Goal: Task Accomplishment & Management: Manage account settings

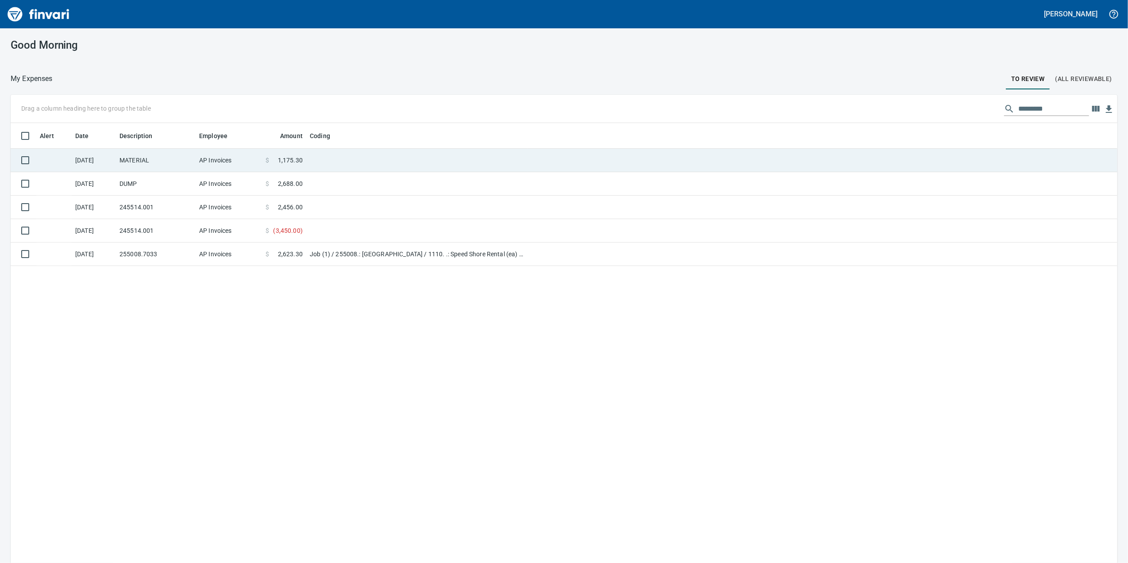
scroll to position [457, 1089]
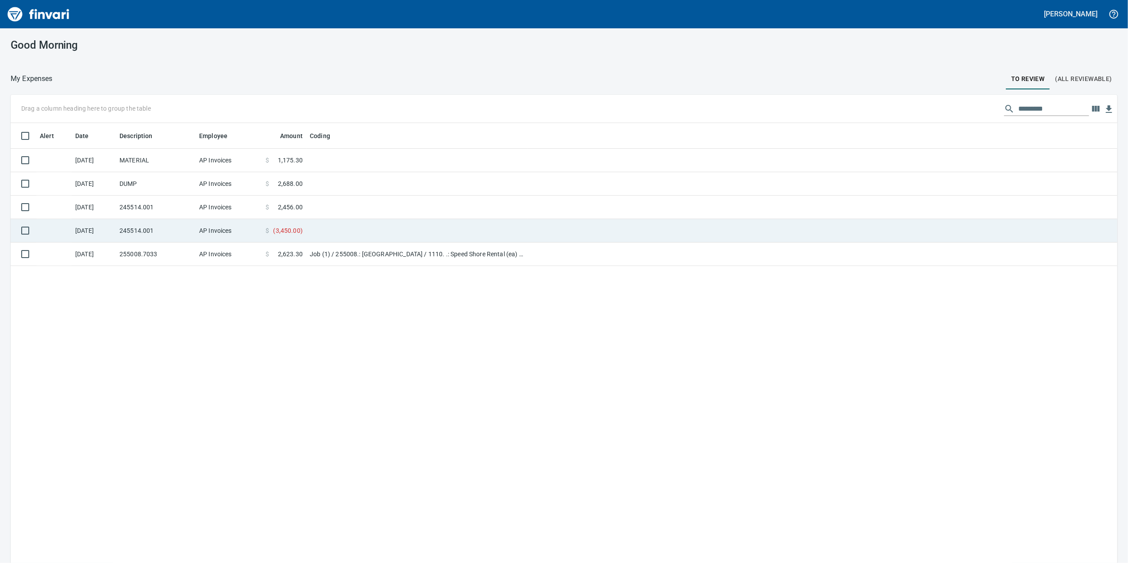
click at [264, 231] on td "$ ( 3,450.00 )" at bounding box center [284, 230] width 44 height 23
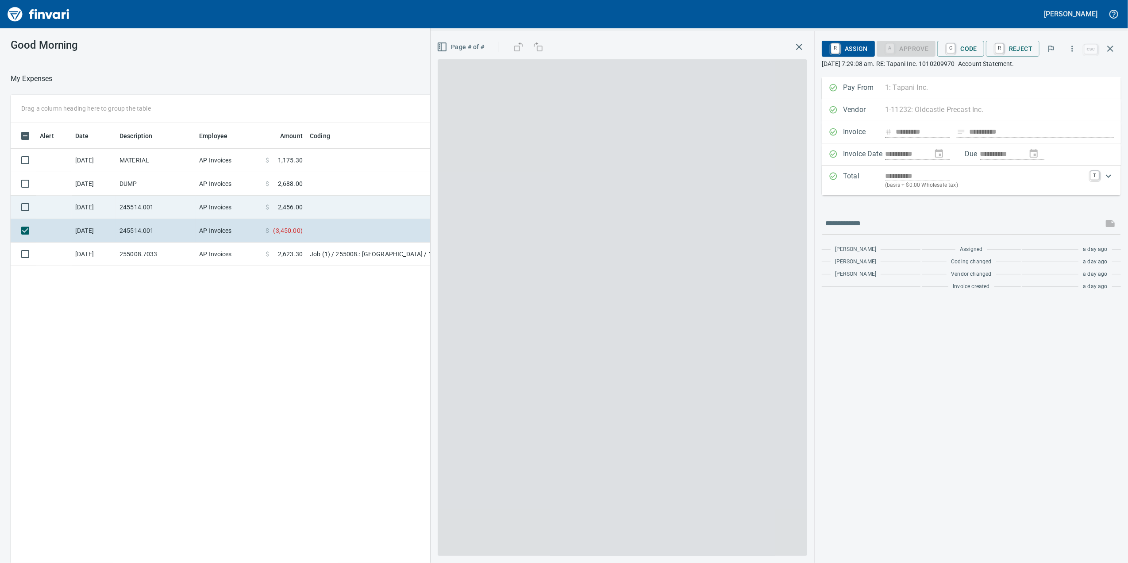
scroll to position [457, 868]
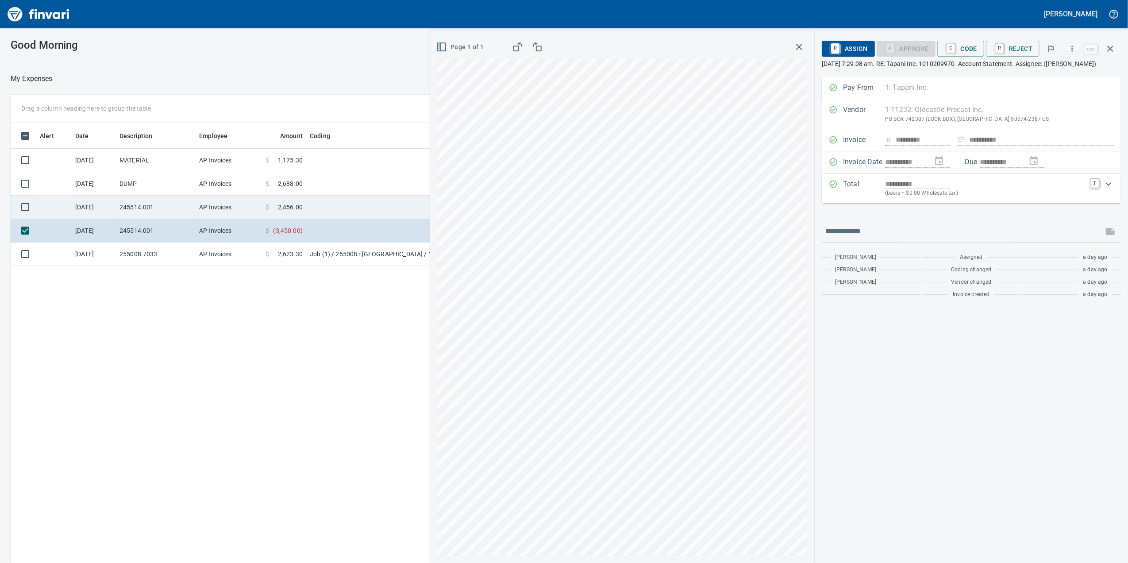
click at [342, 214] on td at bounding box center [416, 207] width 221 height 23
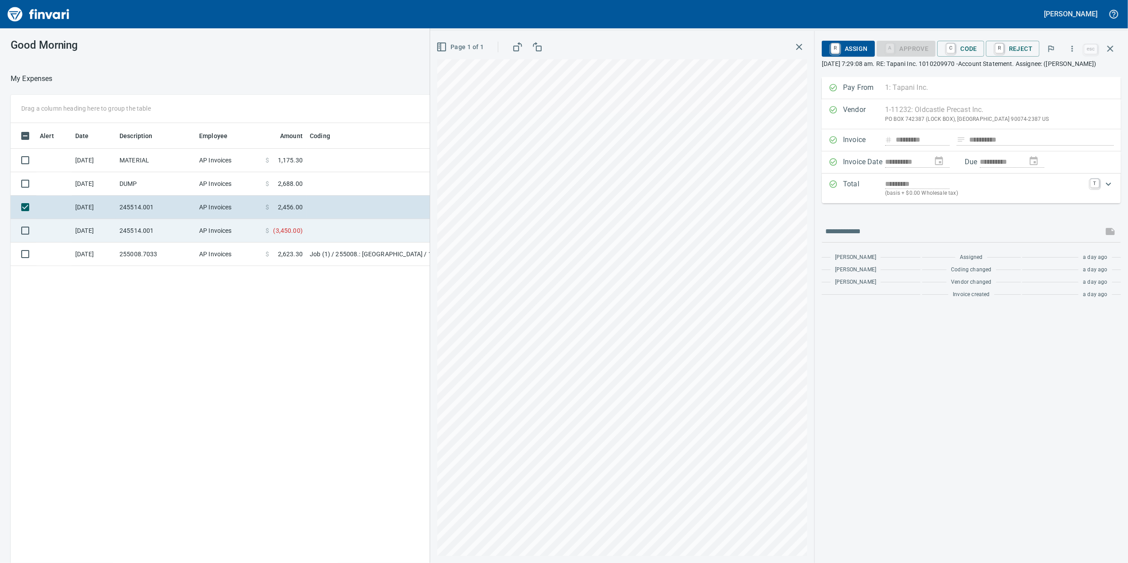
click at [381, 220] on td at bounding box center [416, 230] width 221 height 23
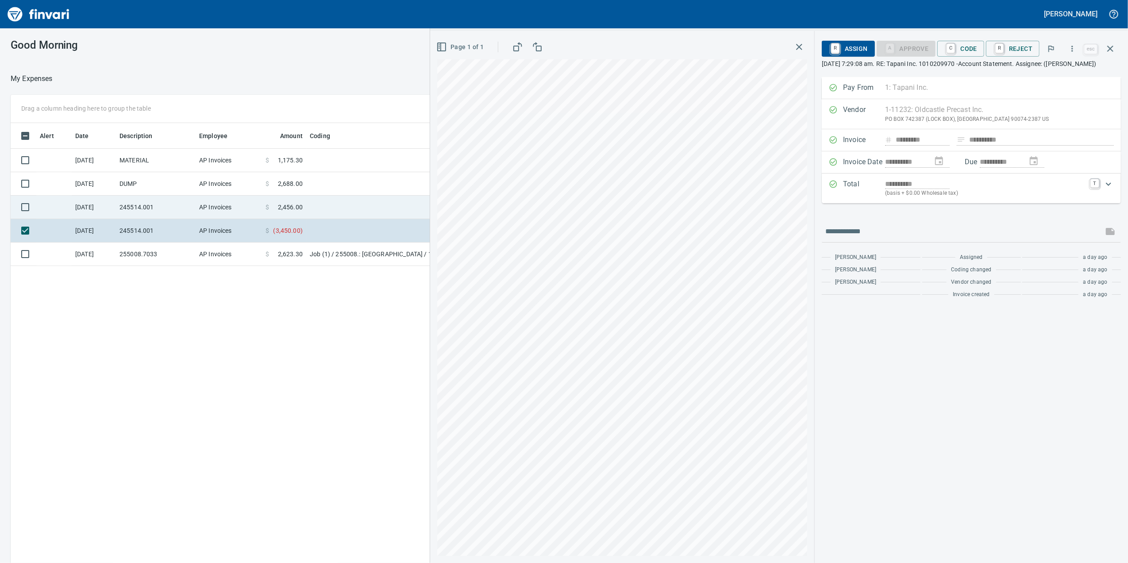
click at [372, 209] on td at bounding box center [416, 207] width 221 height 23
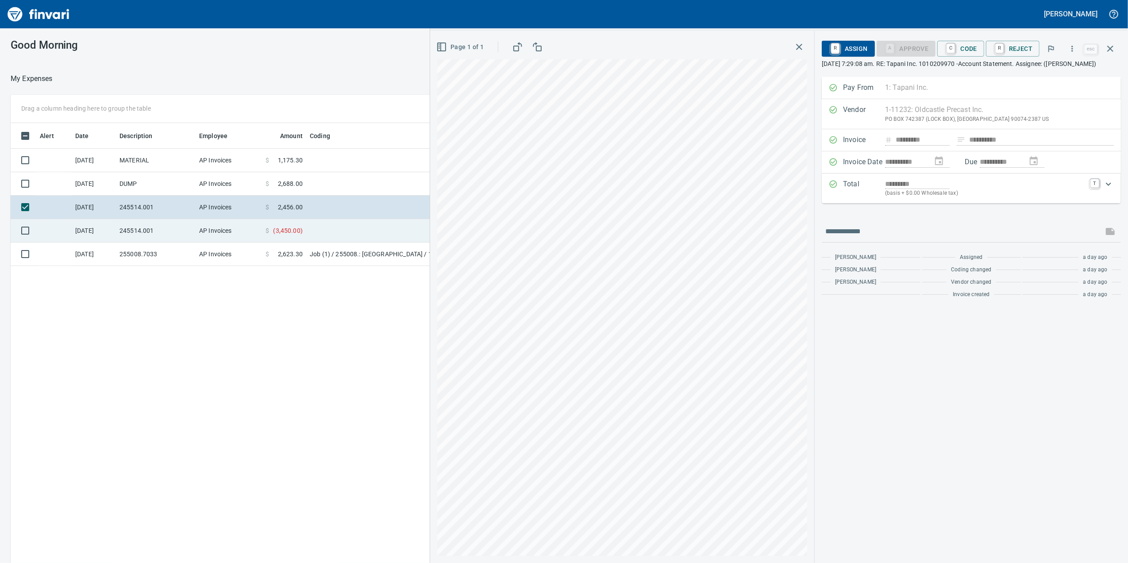
click at [365, 231] on td at bounding box center [416, 230] width 221 height 23
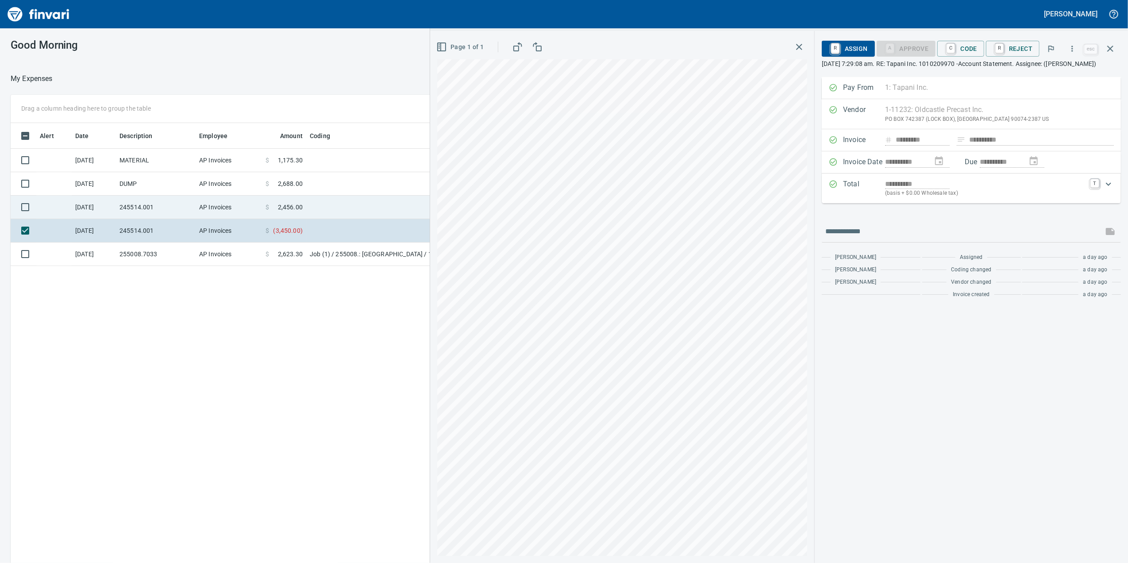
click at [344, 208] on td at bounding box center [416, 207] width 221 height 23
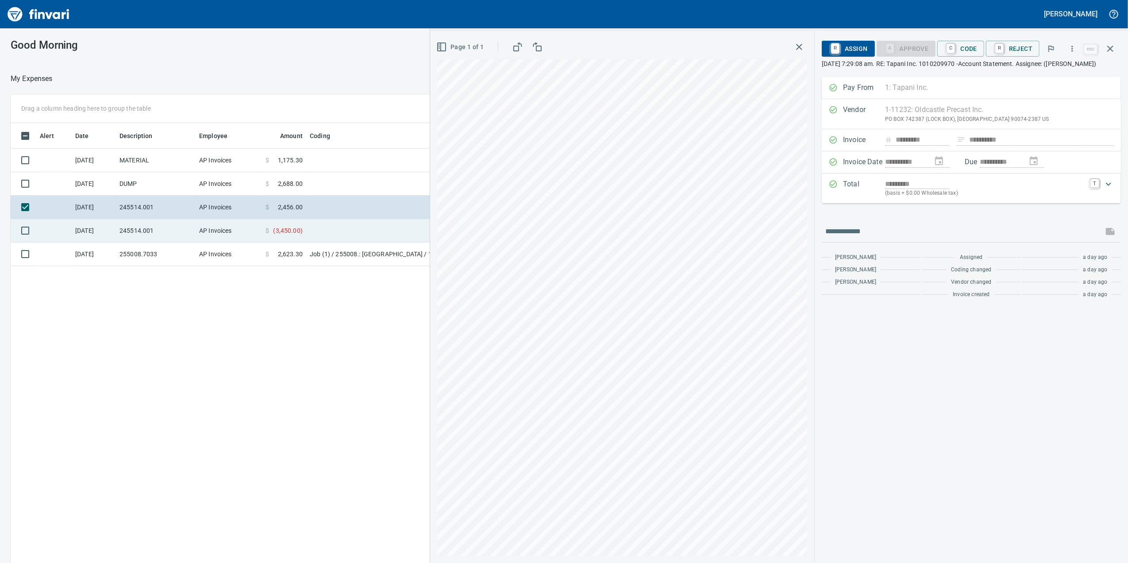
click at [341, 240] on td at bounding box center [416, 230] width 221 height 23
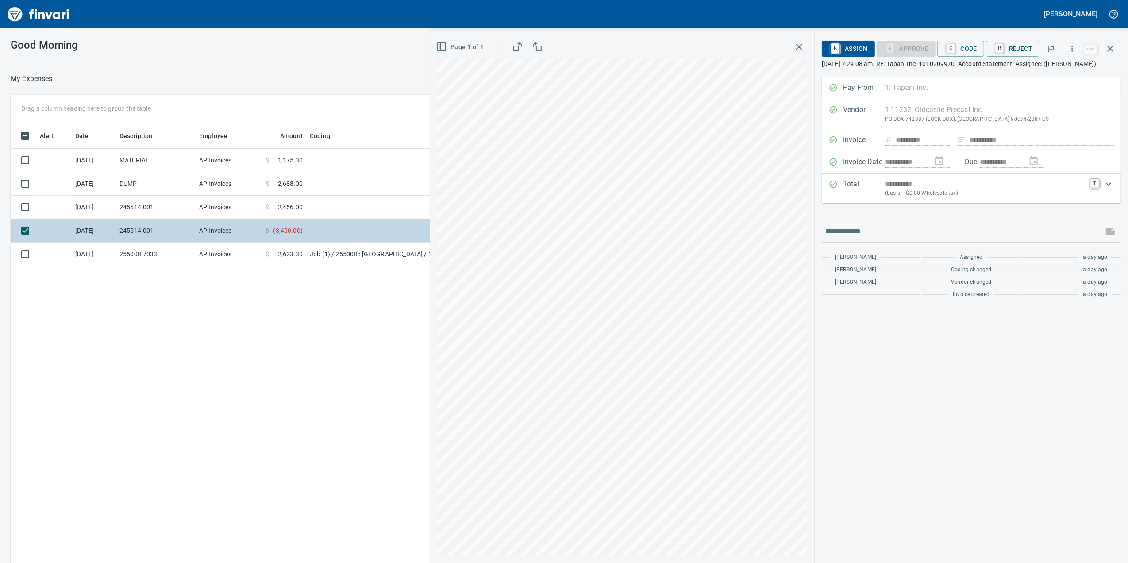
click at [337, 220] on td at bounding box center [416, 230] width 221 height 23
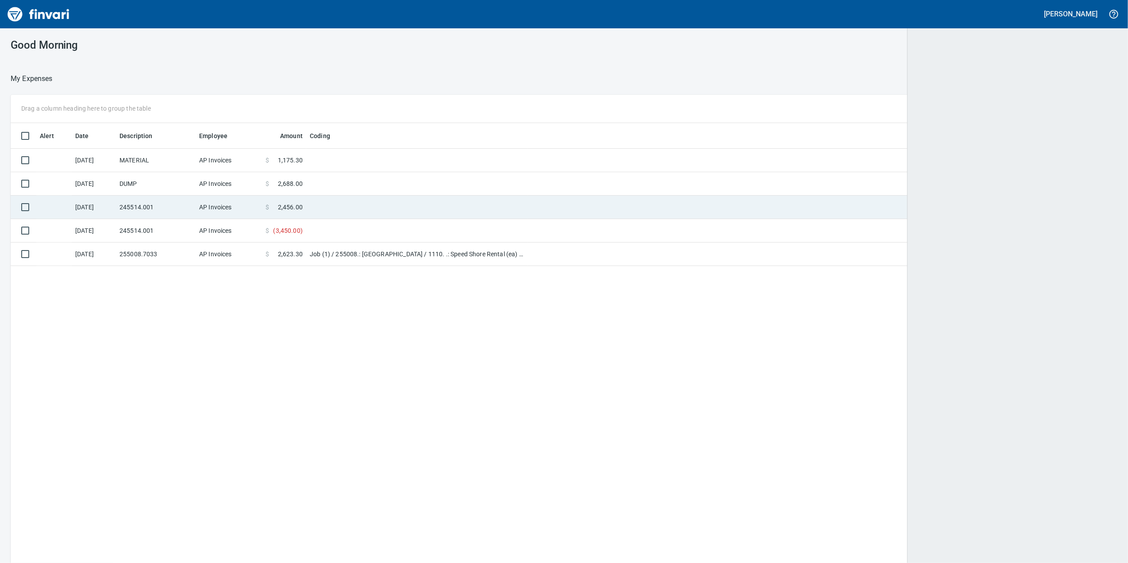
scroll to position [1, 1]
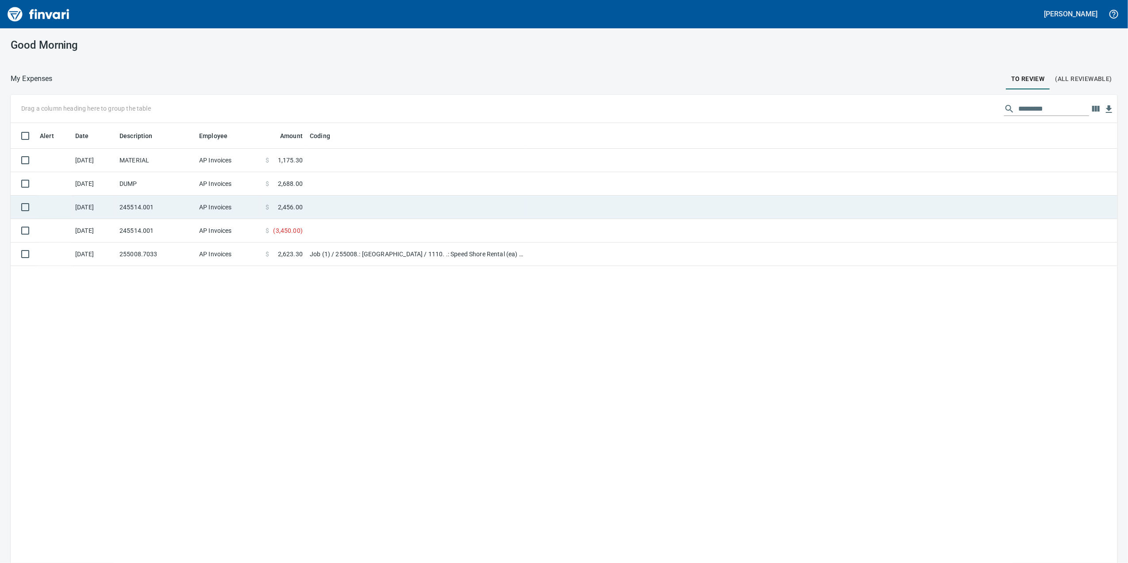
click at [337, 206] on td at bounding box center [416, 207] width 221 height 23
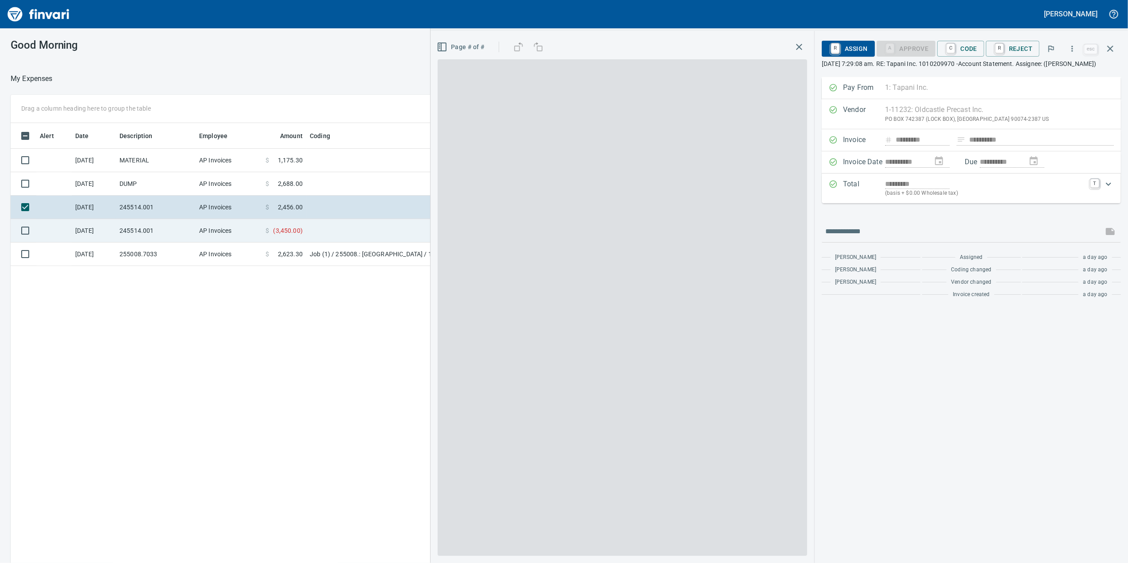
scroll to position [457, 868]
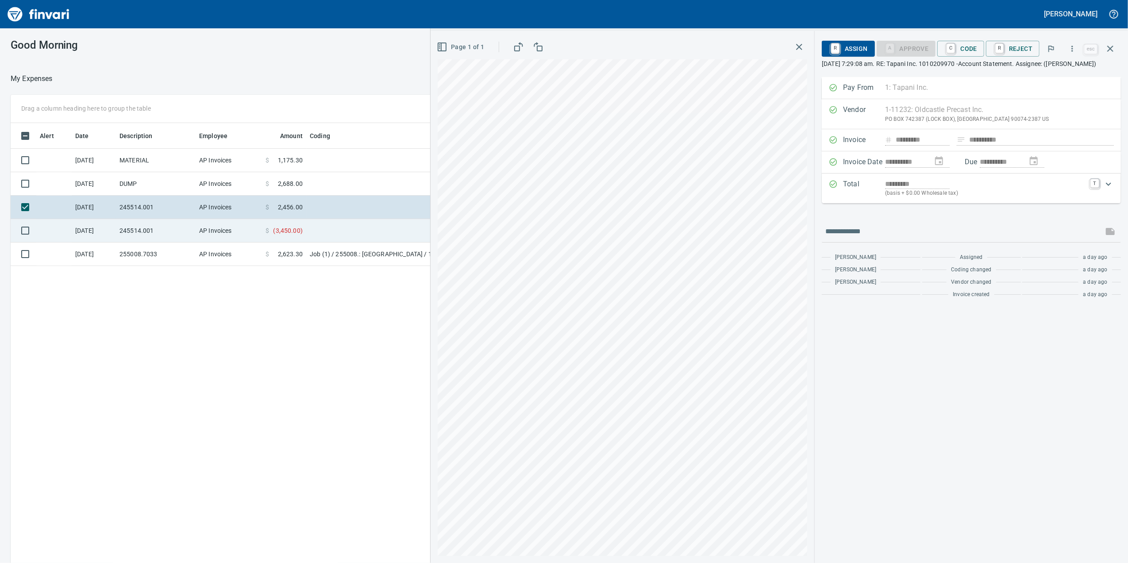
click at [339, 235] on td at bounding box center [416, 230] width 221 height 23
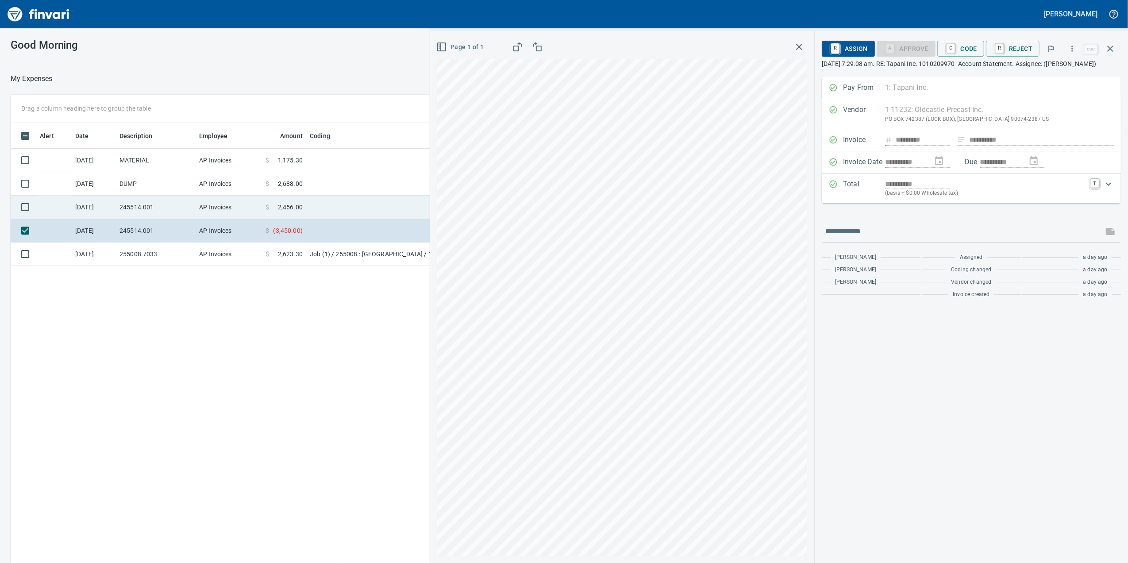
click at [346, 214] on td at bounding box center [416, 207] width 221 height 23
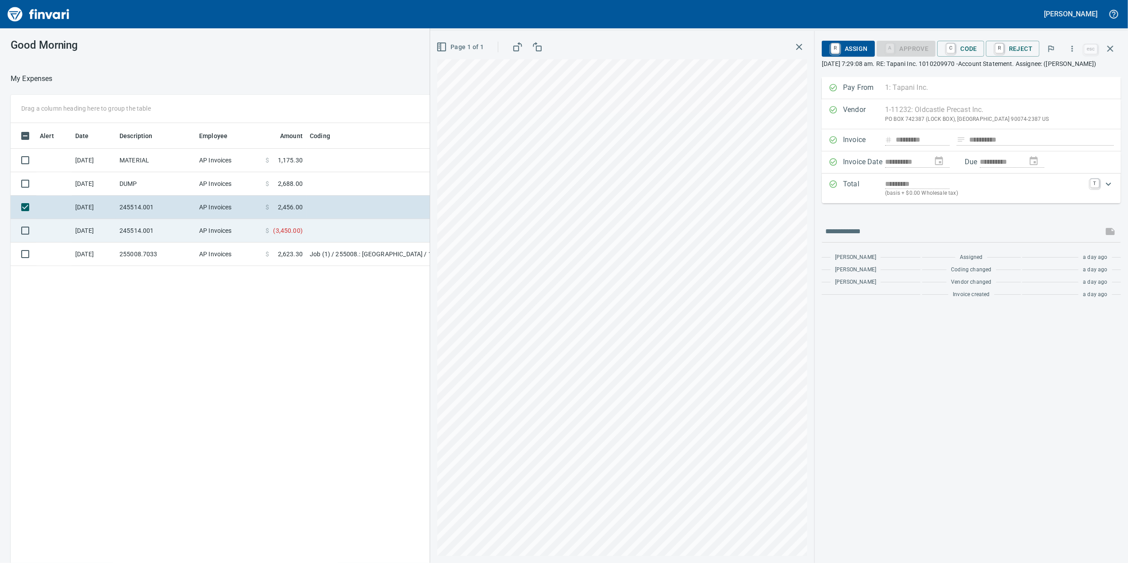
click at [330, 228] on td at bounding box center [416, 230] width 221 height 23
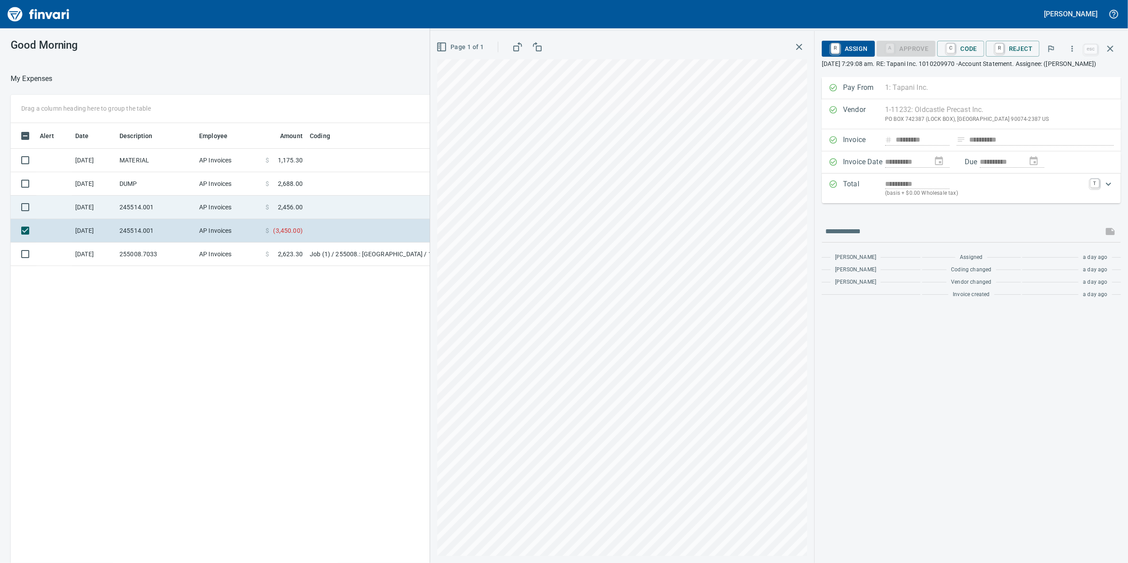
click at [285, 209] on span "2,456.00" at bounding box center [290, 207] width 25 height 9
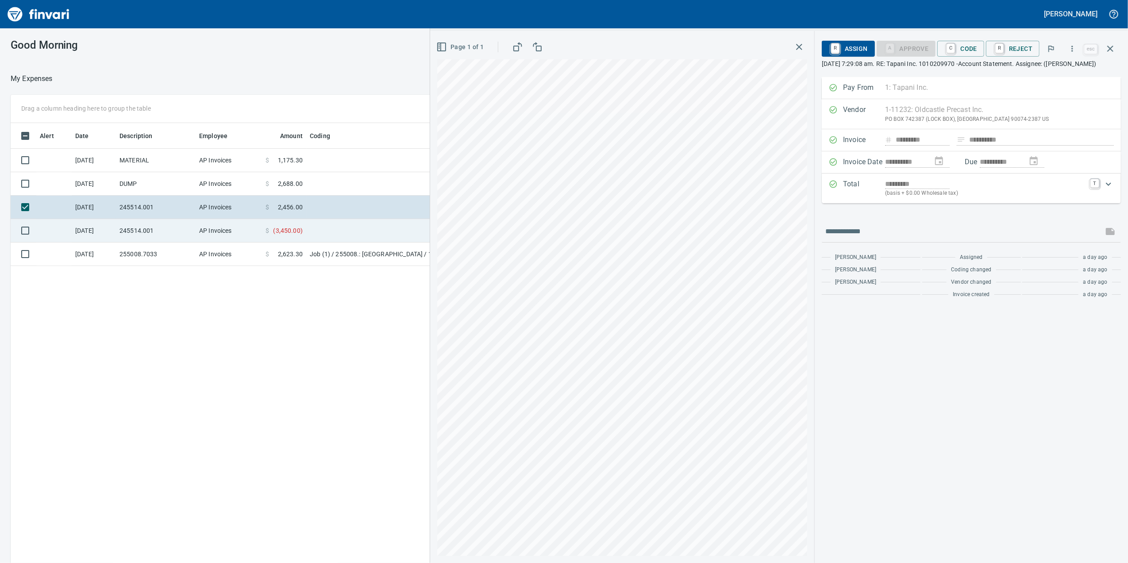
click at [314, 234] on td at bounding box center [416, 230] width 221 height 23
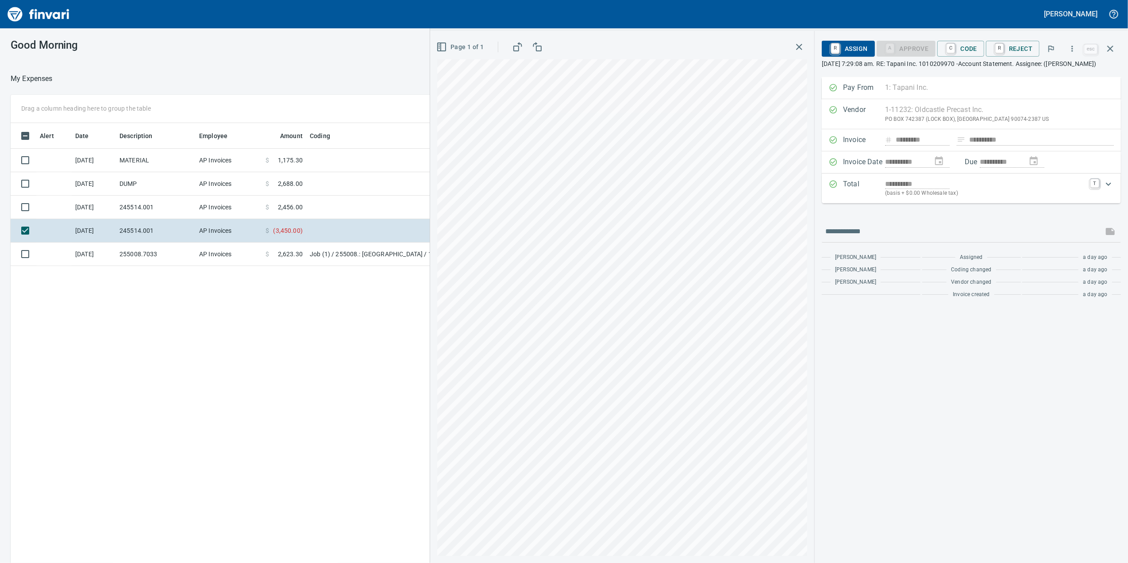
click at [981, 198] on p "(basis + $0.00 Wholesale tax)" at bounding box center [985, 193] width 200 height 9
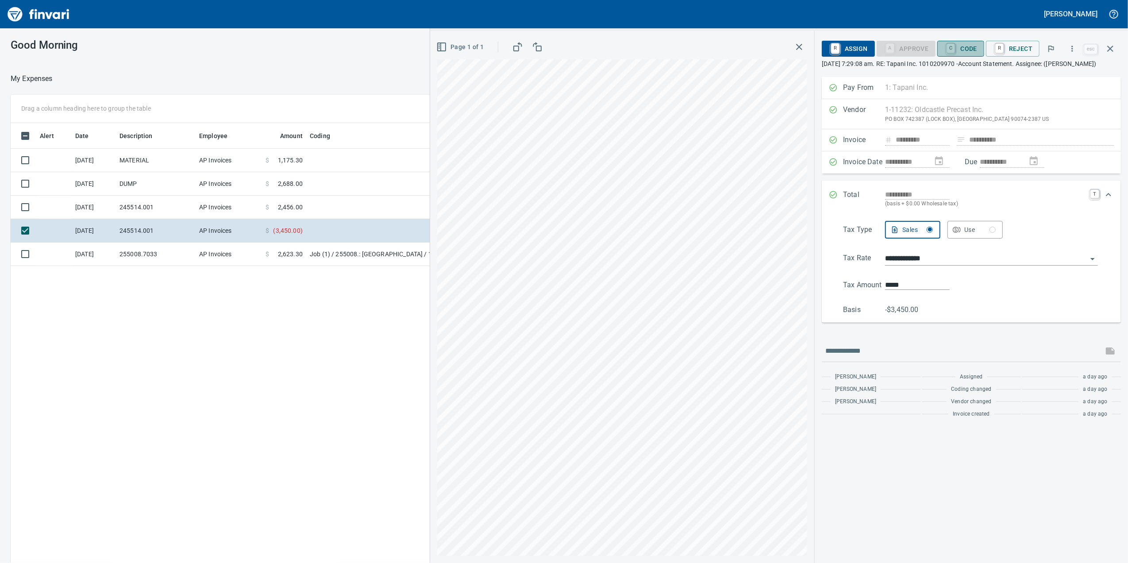
click at [980, 55] on button "C Code" at bounding box center [961, 49] width 47 height 16
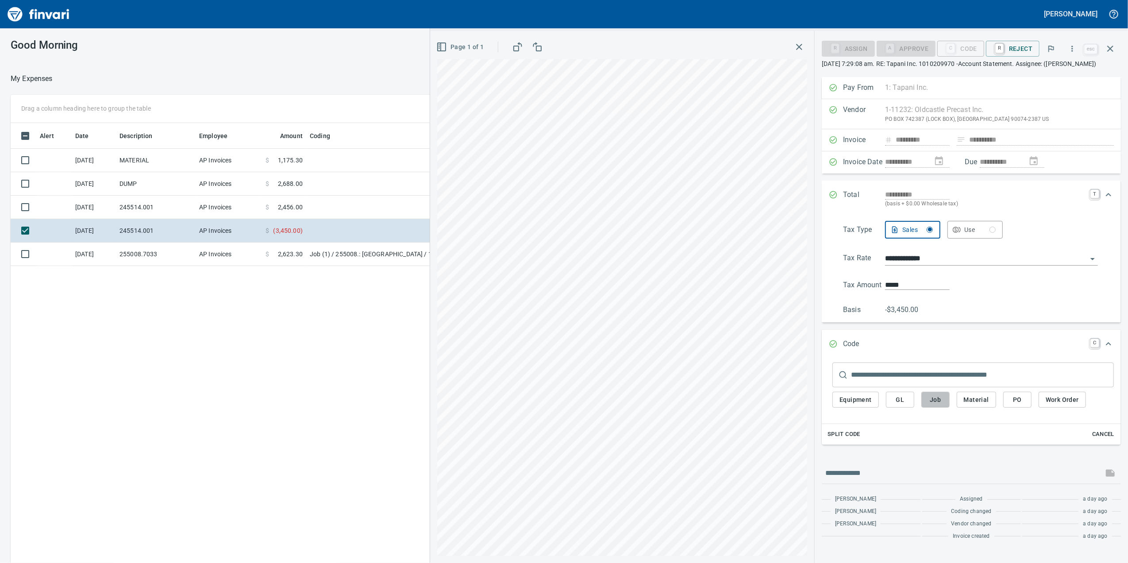
click at [934, 405] on span "Job" at bounding box center [936, 399] width 14 height 11
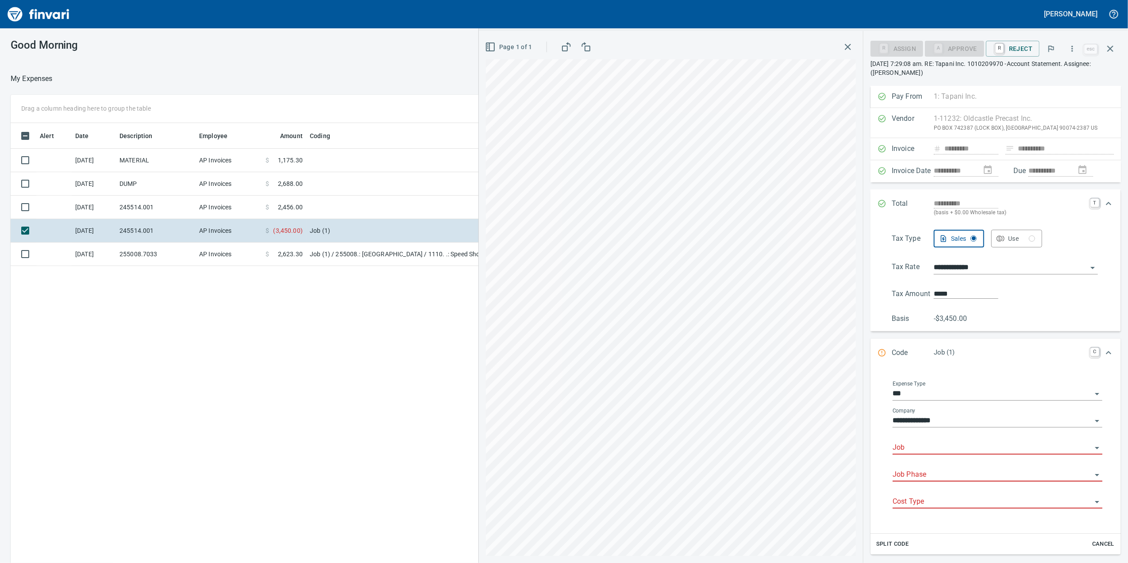
click at [915, 436] on div "Job" at bounding box center [998, 445] width 210 height 20
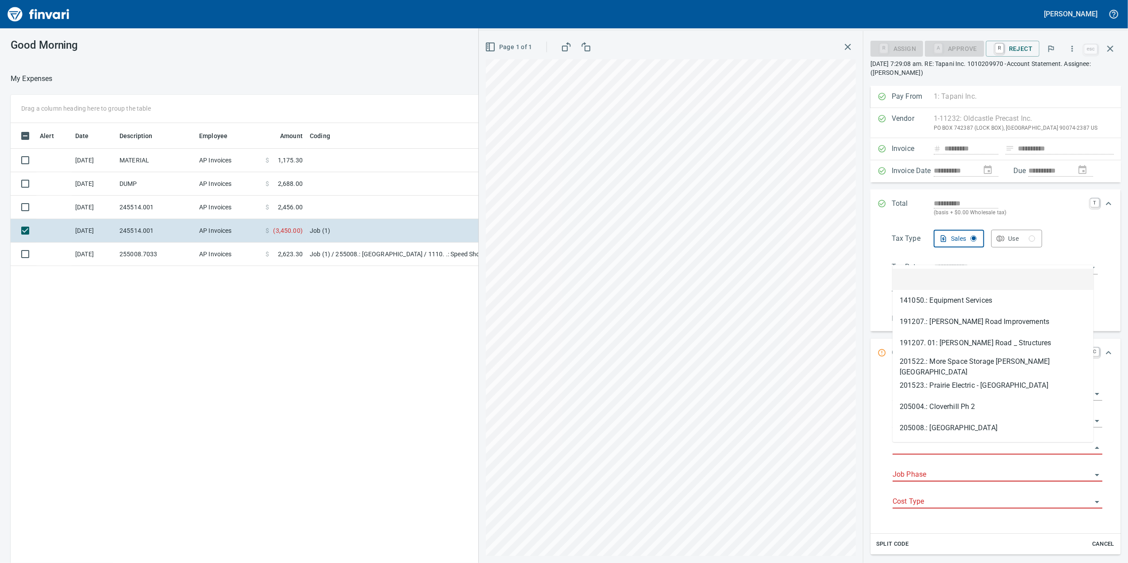
scroll to position [457, 868]
click at [920, 454] on input "Job" at bounding box center [992, 448] width 199 height 12
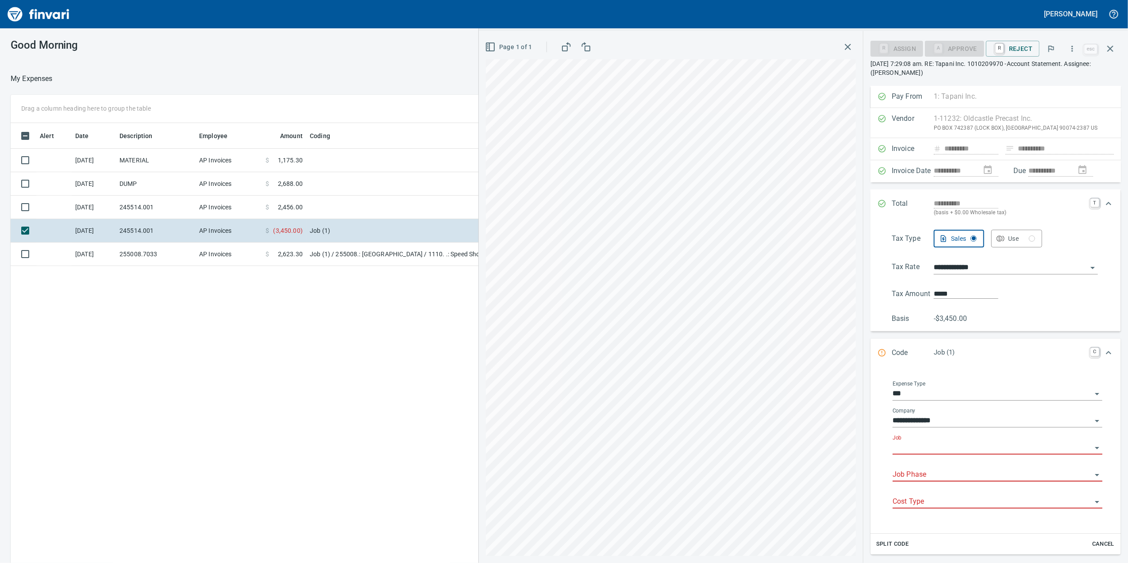
click at [909, 450] on input "Job" at bounding box center [992, 448] width 199 height 12
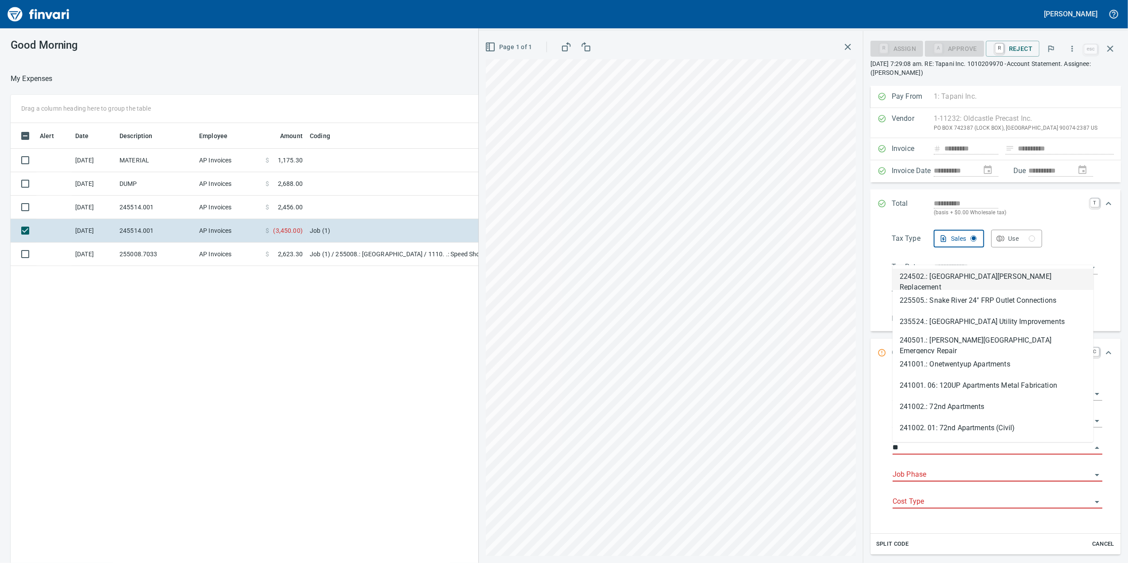
type input "*"
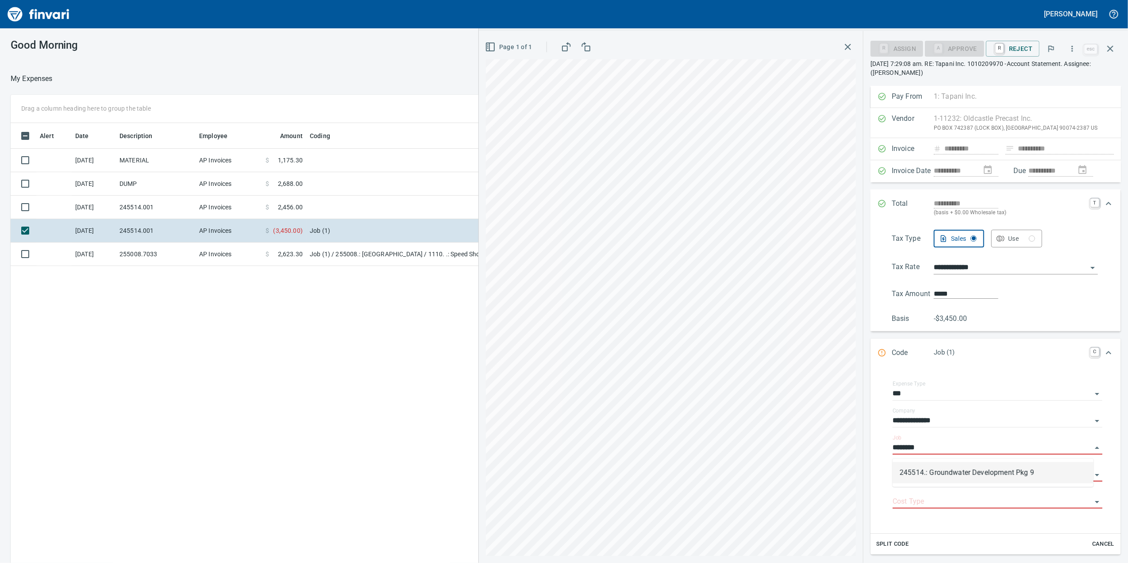
click at [930, 484] on div "245514.: Groundwater Development Pkg 9" at bounding box center [993, 473] width 201 height 28
click at [927, 470] on li "245514.: Groundwater Development Pkg 9" at bounding box center [993, 472] width 201 height 21
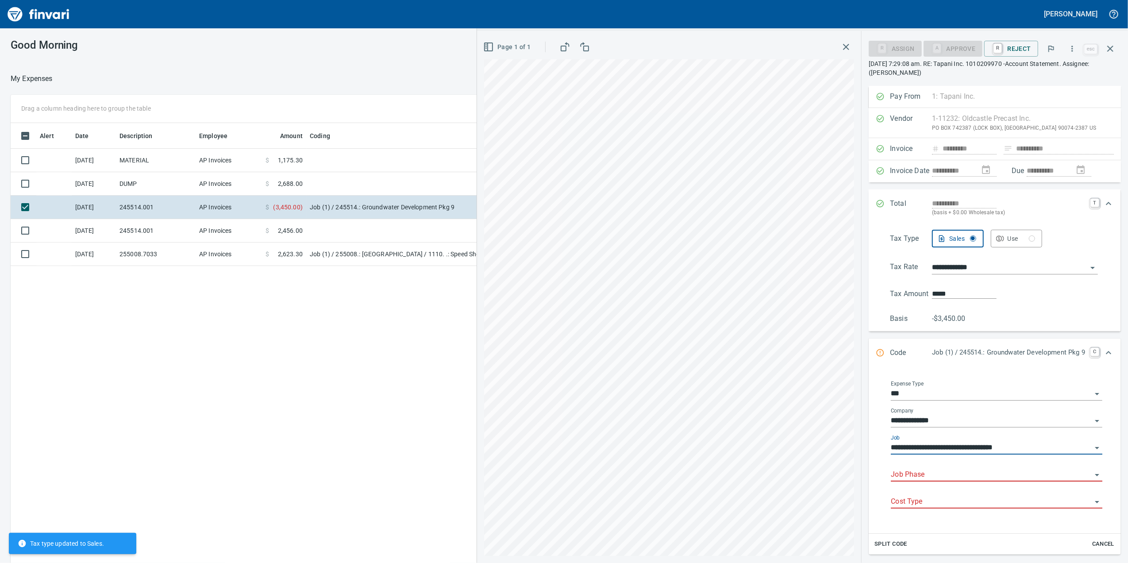
drag, startPoint x: 901, startPoint y: 470, endPoint x: 893, endPoint y: 472, distance: 8.3
click at [898, 470] on div "Job Phase" at bounding box center [997, 472] width 212 height 20
type input "**********"
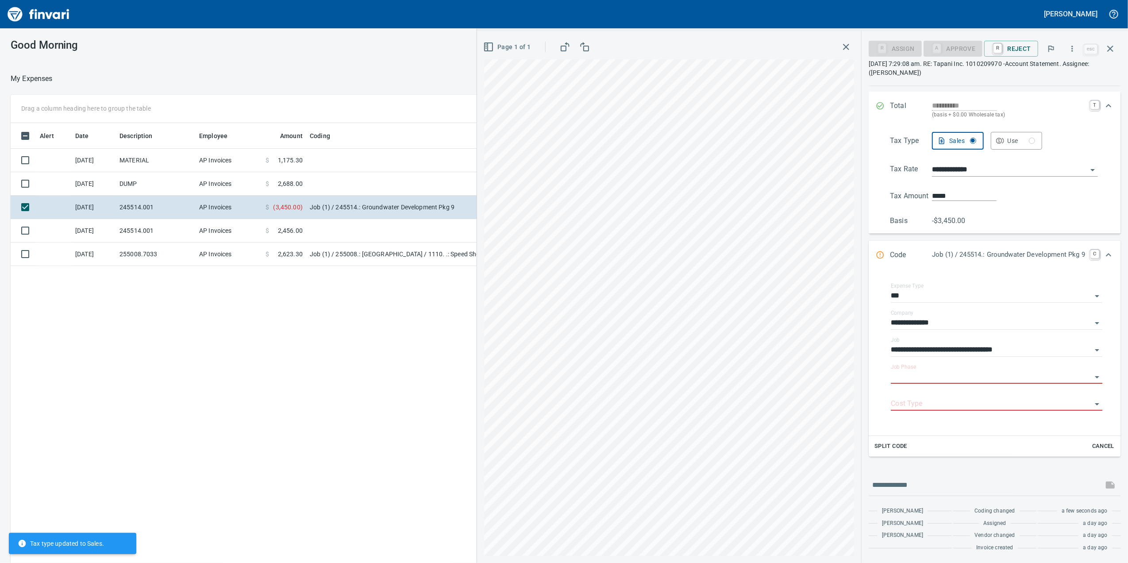
scroll to position [100, 0]
click at [1008, 41] on span "R Reject" at bounding box center [1011, 48] width 39 height 15
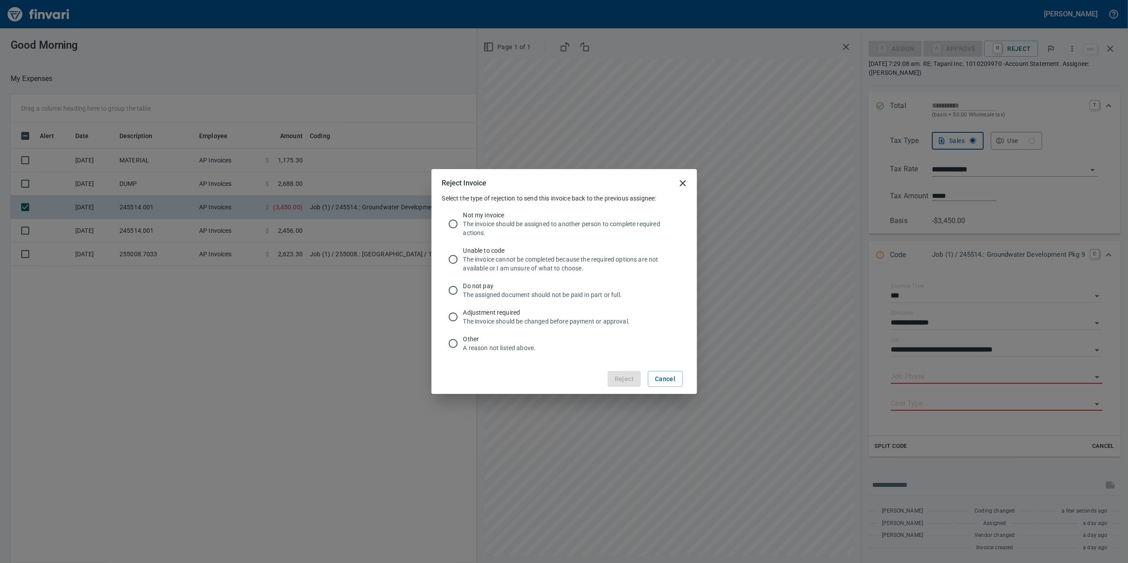
drag, startPoint x: 668, startPoint y: 381, endPoint x: 697, endPoint y: 390, distance: 30.5
click at [668, 382] on span "Cancel" at bounding box center [665, 379] width 20 height 11
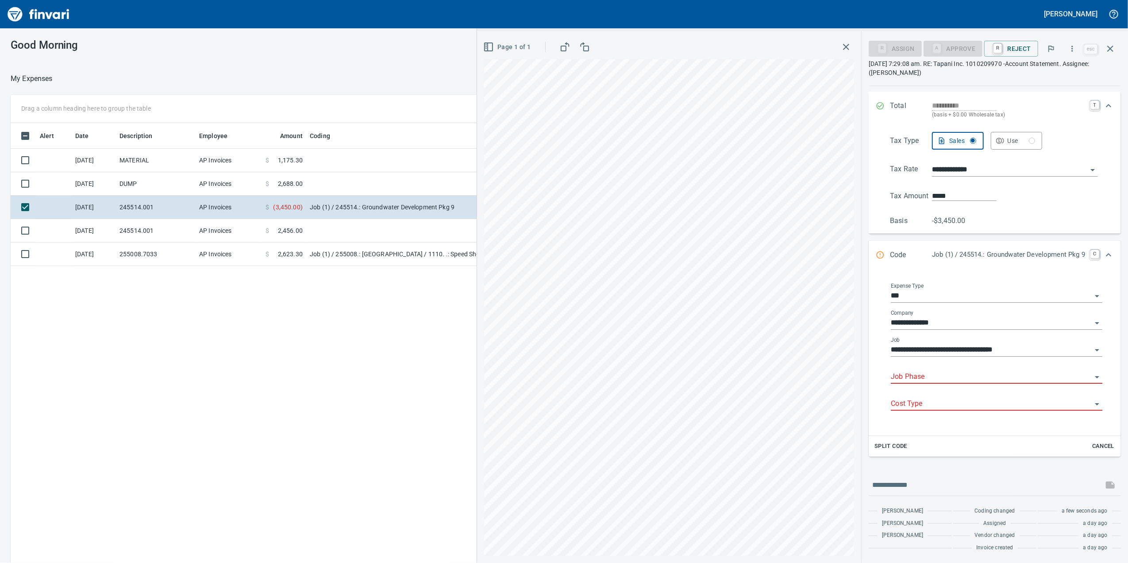
click at [929, 371] on div "Job Phase" at bounding box center [997, 374] width 212 height 20
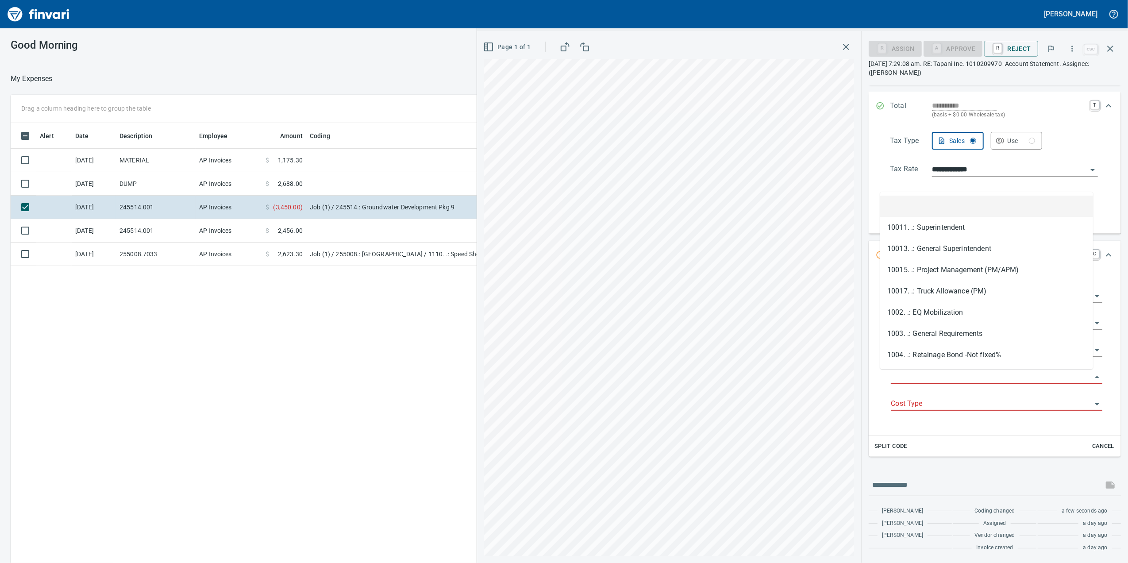
click at [930, 376] on input "Job Phase" at bounding box center [991, 377] width 201 height 12
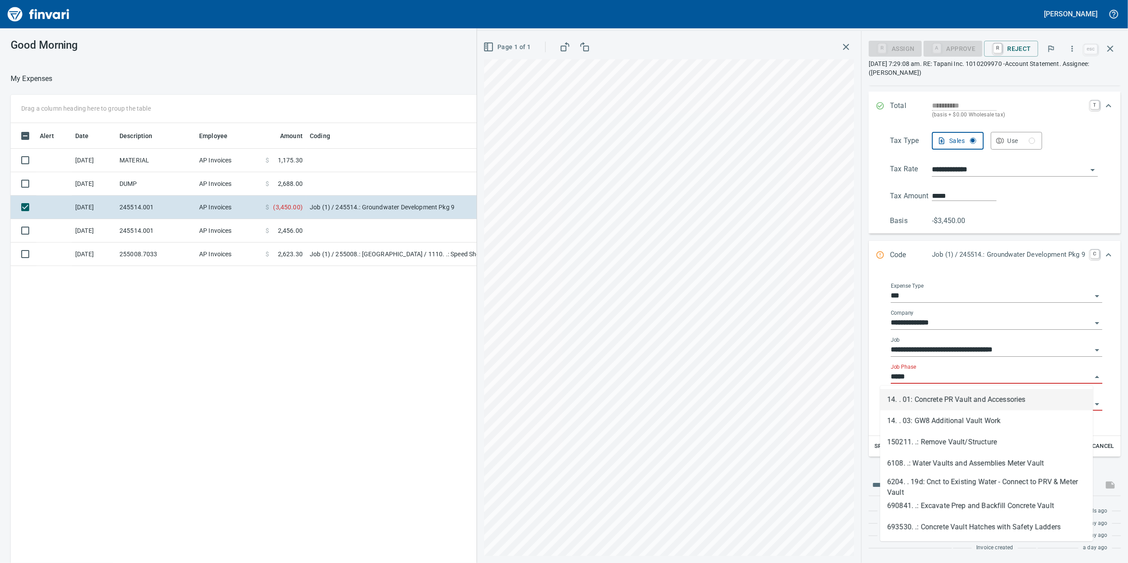
scroll to position [457, 868]
click at [971, 530] on li "693530. .: Concrete Vault Hatches with Safety Ladders" at bounding box center [986, 527] width 213 height 21
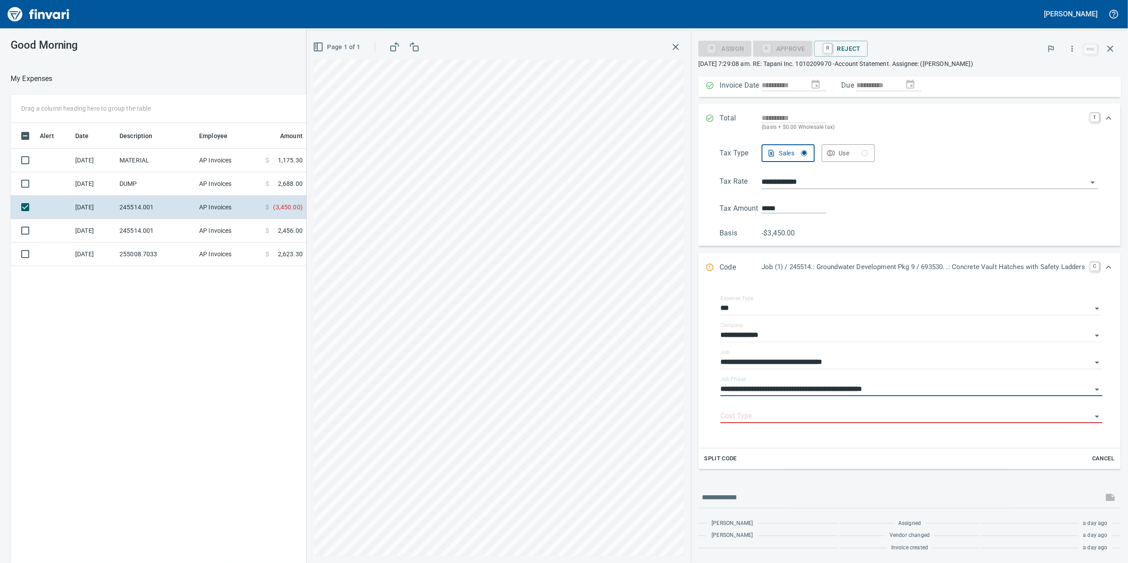
scroll to position [91, 0]
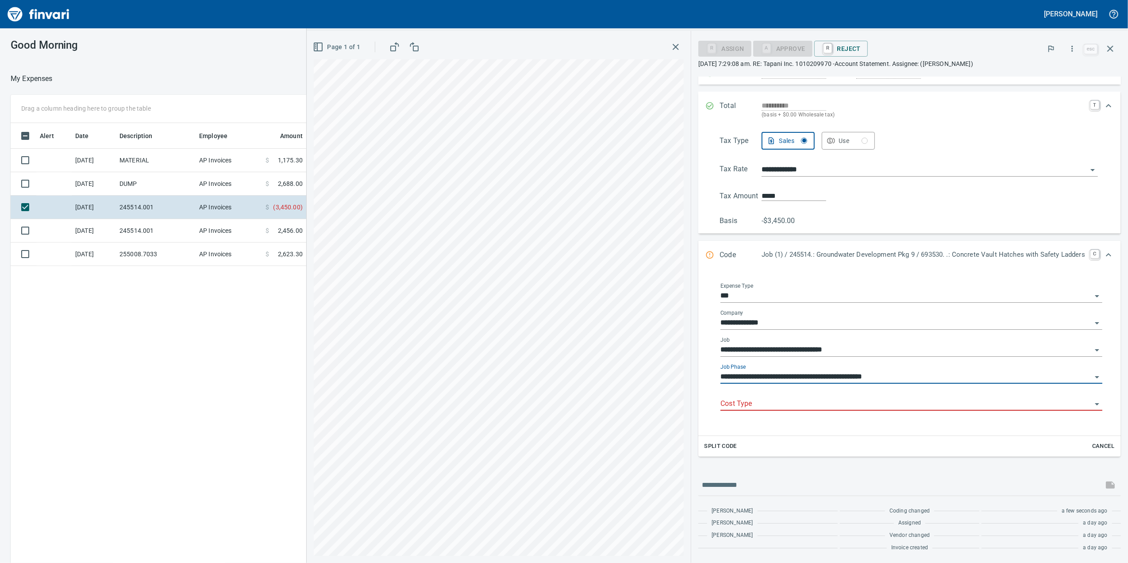
click at [852, 398] on div "Cost Type" at bounding box center [912, 401] width 382 height 20
type input "**********"
click at [852, 400] on input "Cost Type" at bounding box center [906, 404] width 371 height 12
click at [837, 388] on div "**********" at bounding box center [912, 377] width 382 height 27
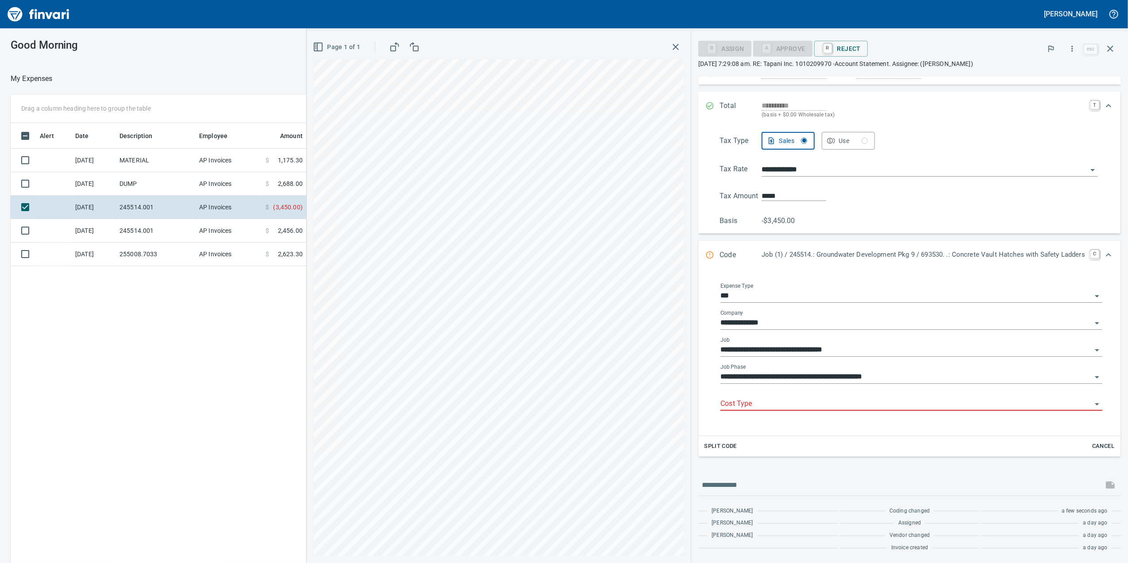
click at [835, 376] on input "**********" at bounding box center [906, 377] width 371 height 12
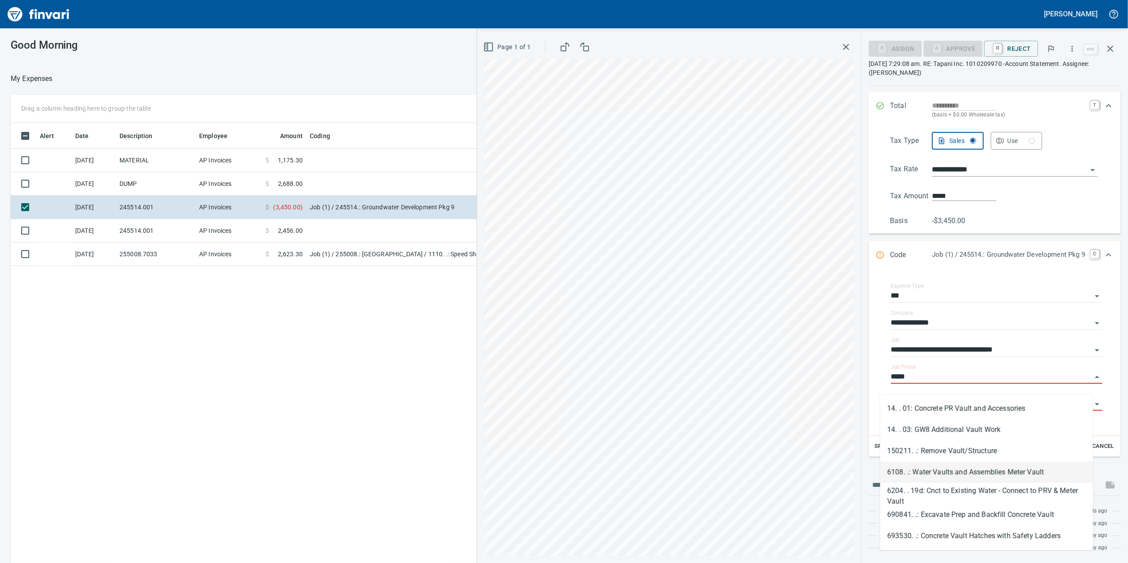
scroll to position [100, 0]
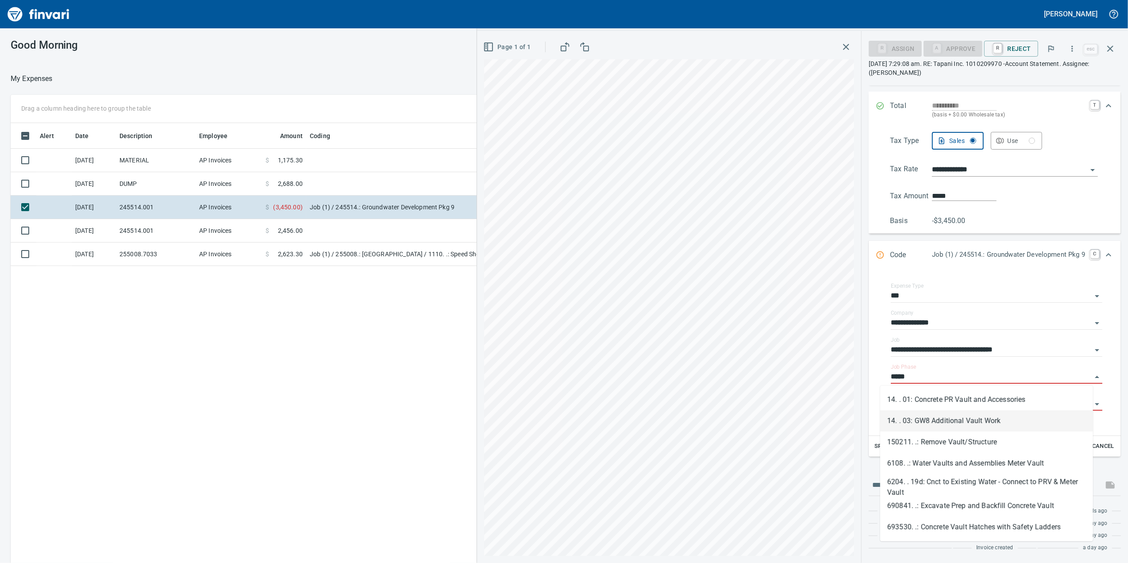
type input "*****"
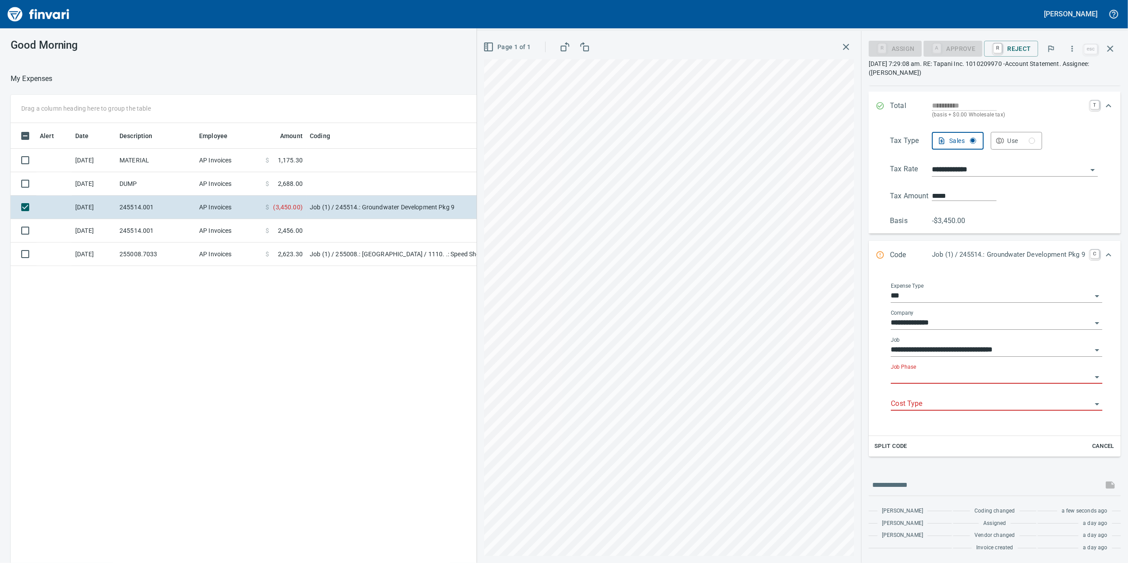
click at [891, 380] on input "Job Phase" at bounding box center [991, 377] width 201 height 12
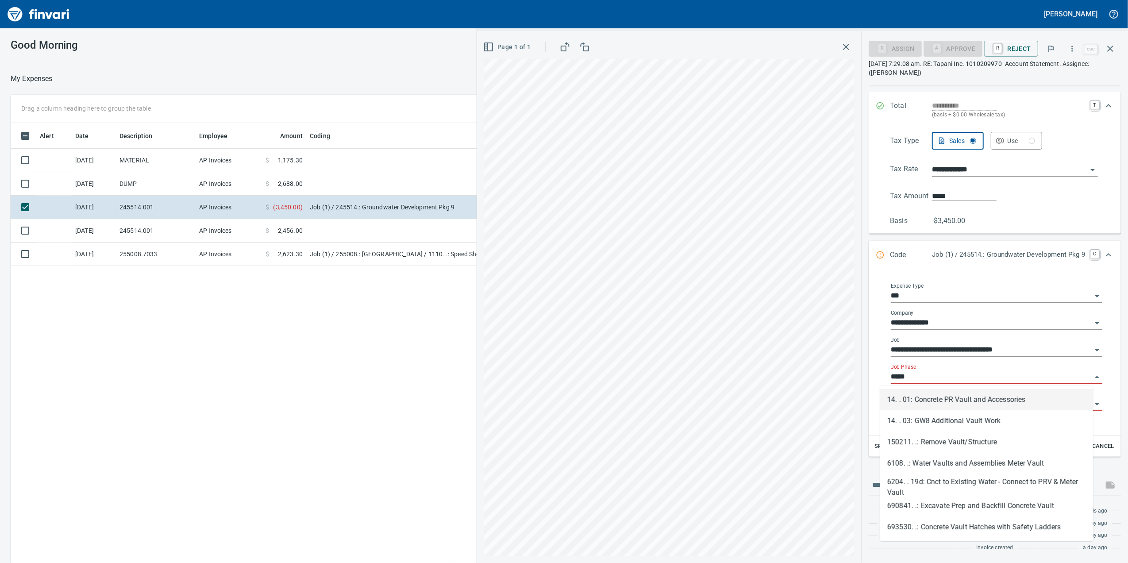
scroll to position [457, 868]
click at [1000, 404] on li "14. . 01: Concrete PR Vault and Accessories" at bounding box center [986, 399] width 213 height 21
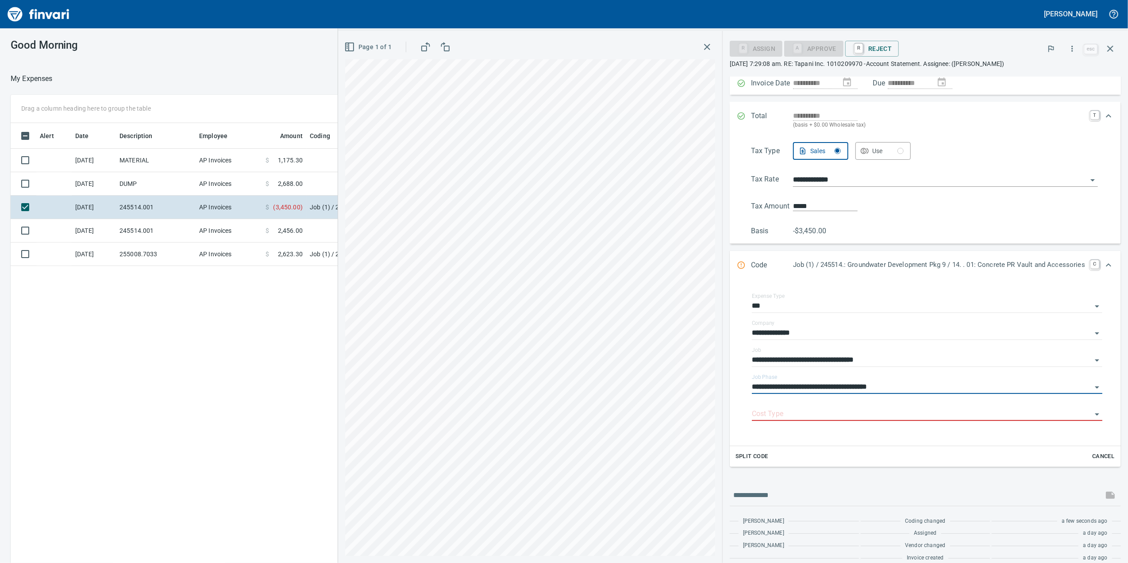
scroll to position [91, 0]
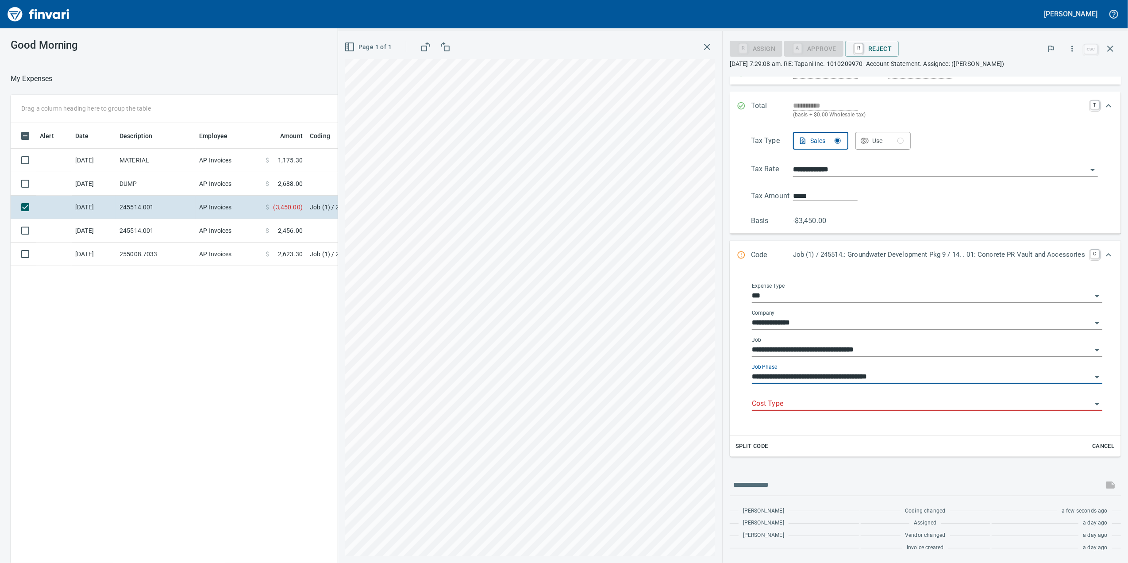
type input "**********"
click at [918, 412] on div "Cost Type" at bounding box center [927, 404] width 351 height 27
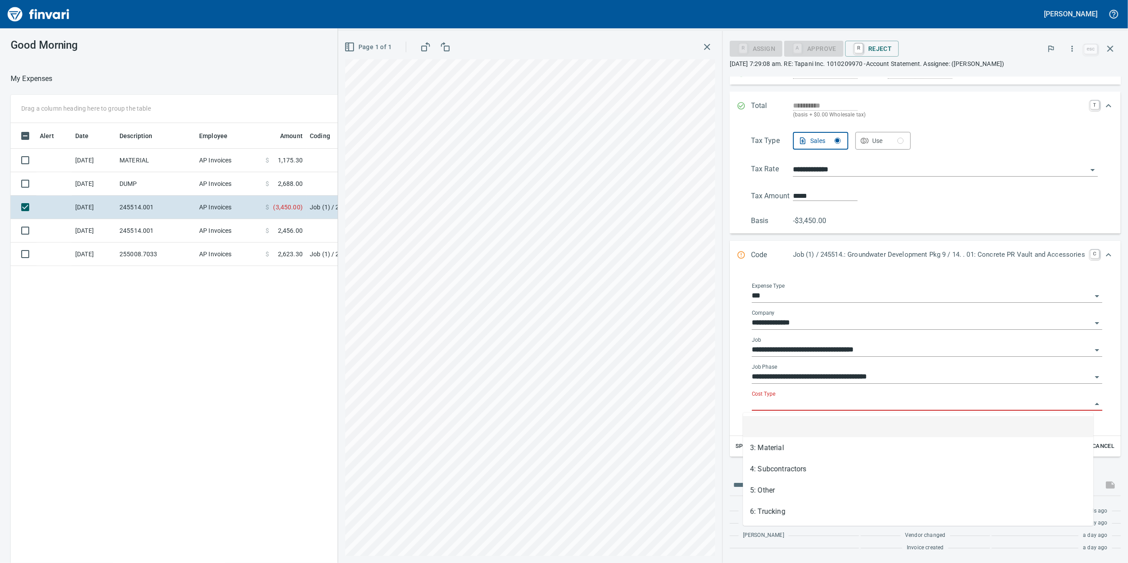
click at [903, 402] on input "Cost Type" at bounding box center [922, 404] width 340 height 12
click at [782, 440] on li "3: Material" at bounding box center [918, 447] width 351 height 21
type input "**********"
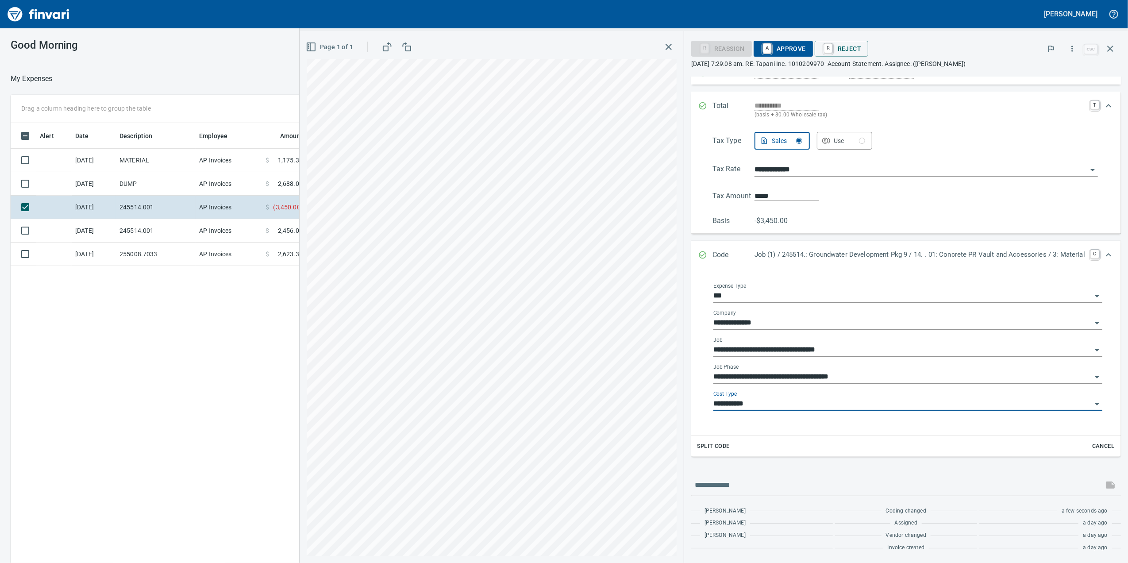
scroll to position [91, 0]
click at [967, 385] on div "**********" at bounding box center [908, 377] width 389 height 27
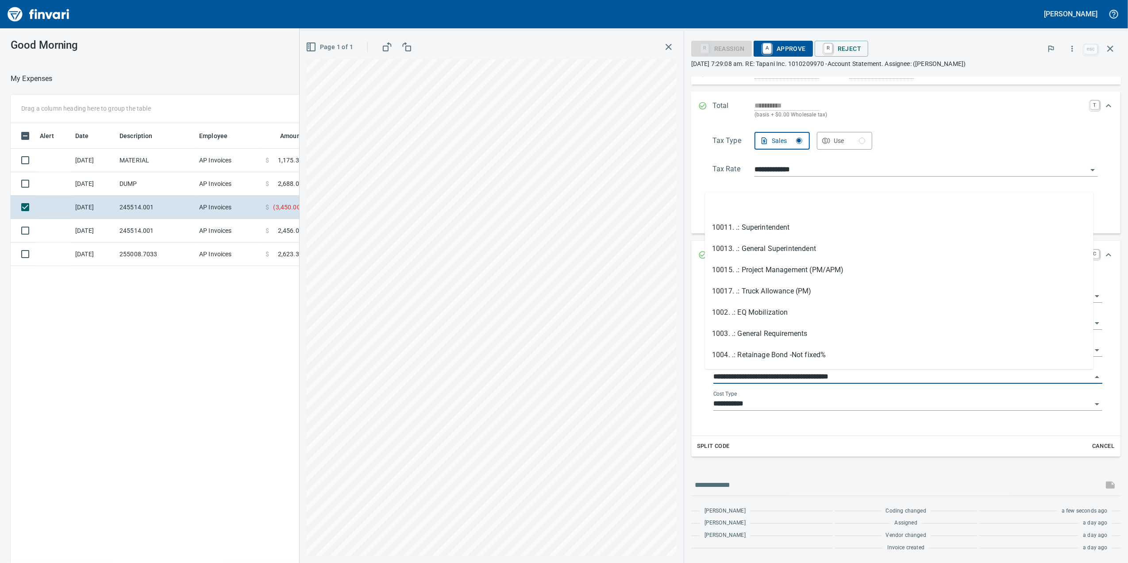
click at [963, 381] on input "**********" at bounding box center [903, 377] width 378 height 12
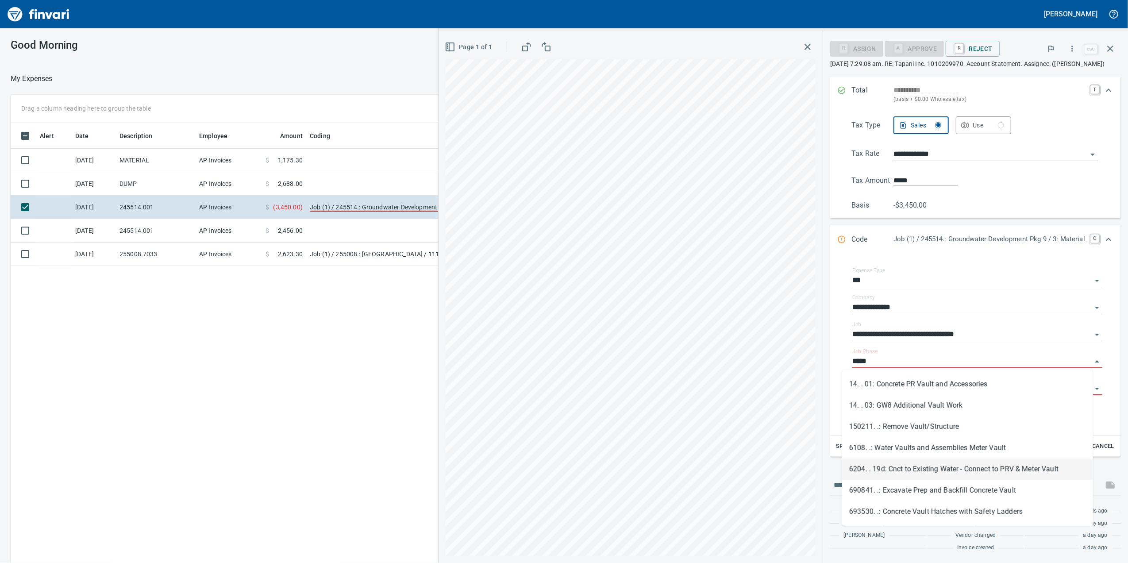
scroll to position [116, 0]
click at [964, 496] on li "690841. .: Excavate Prep and Backfill Concrete Vault" at bounding box center [967, 490] width 251 height 21
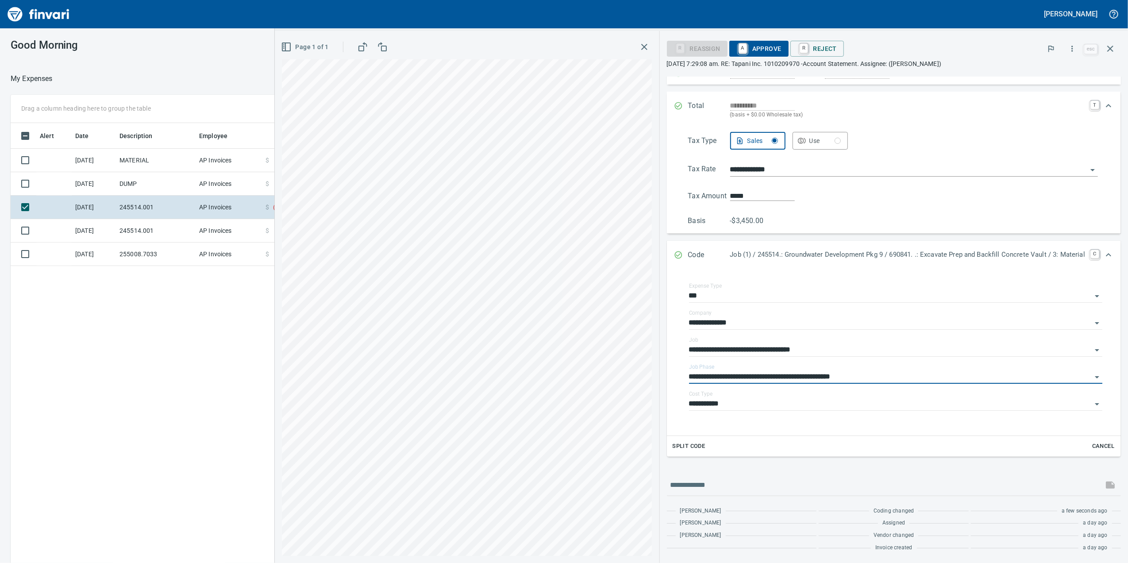
scroll to position [91, 0]
type input "**********"
click at [818, 404] on input "**********" at bounding box center [890, 404] width 403 height 12
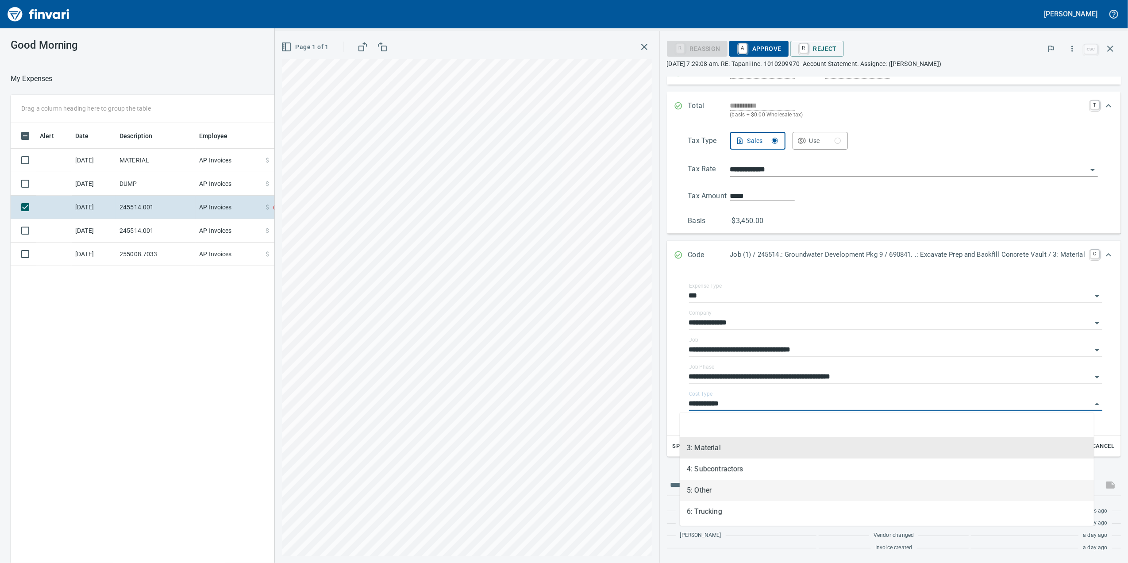
click at [765, 486] on li "5: Other" at bounding box center [887, 490] width 414 height 21
type input "********"
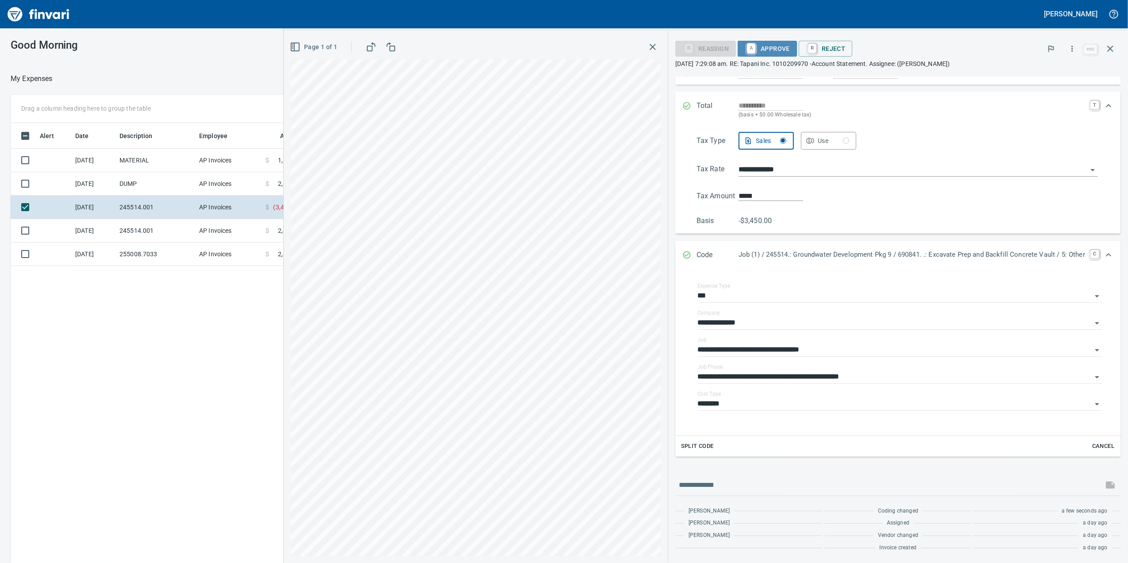
click at [753, 53] on span "A Approve" at bounding box center [767, 48] width 45 height 15
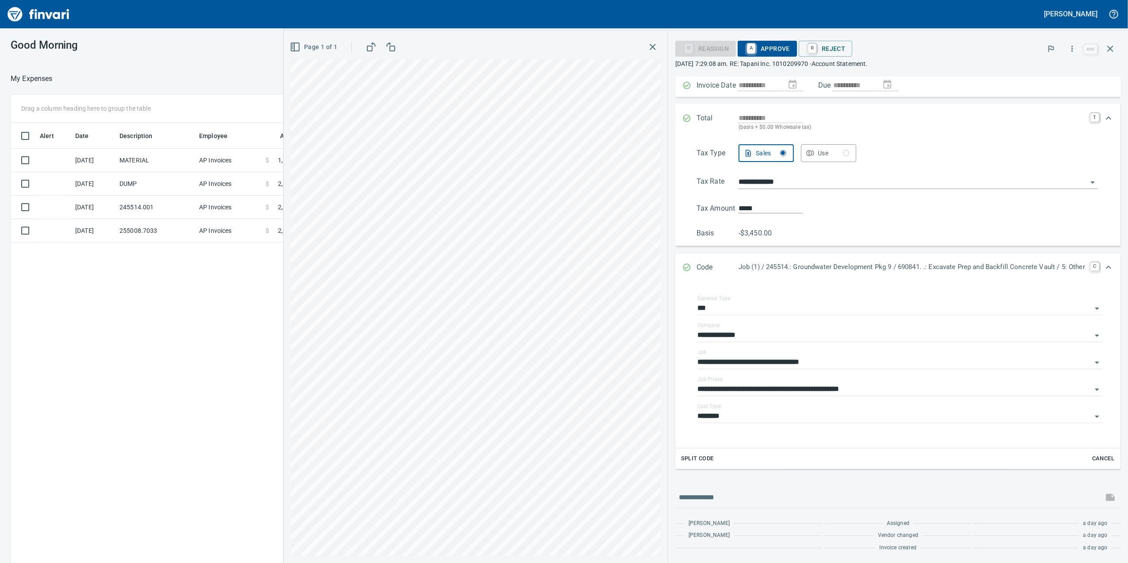
scroll to position [91, 0]
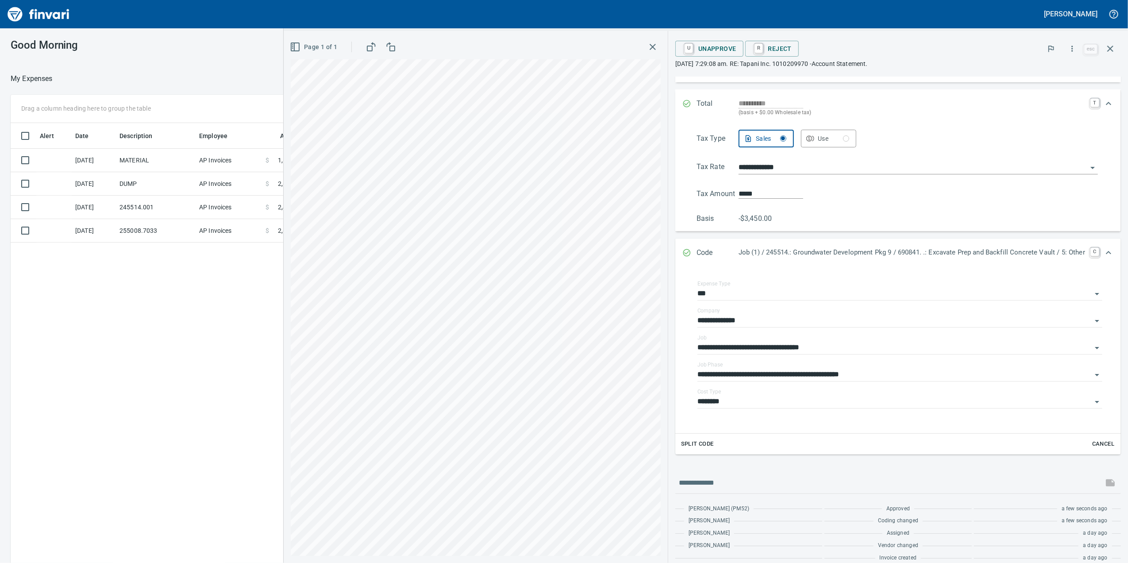
click at [648, 46] on icon "button" at bounding box center [653, 47] width 11 height 11
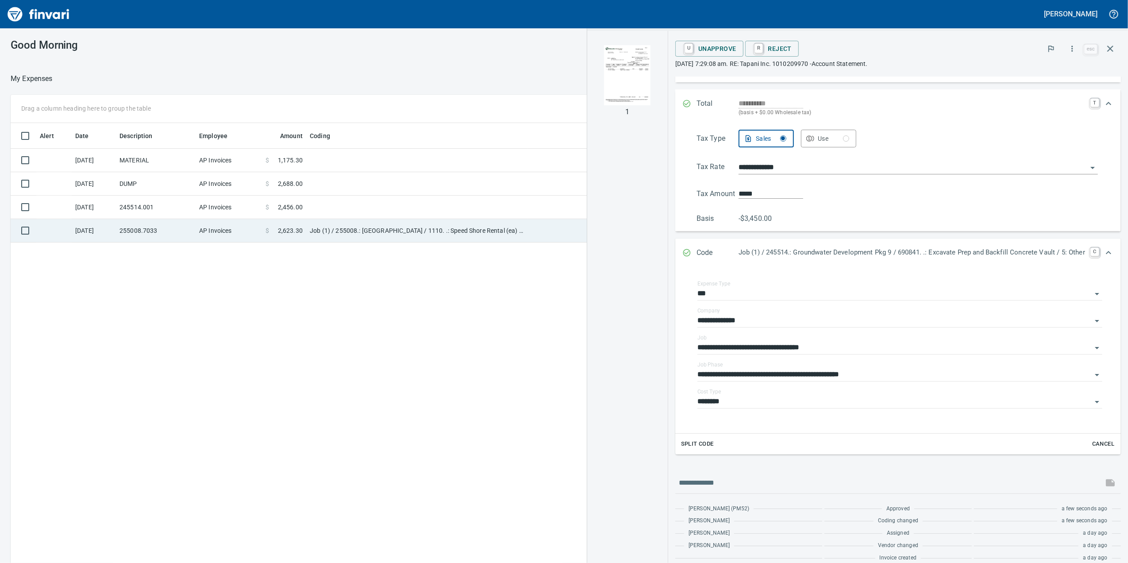
click at [289, 227] on span "2,623.30" at bounding box center [290, 230] width 25 height 9
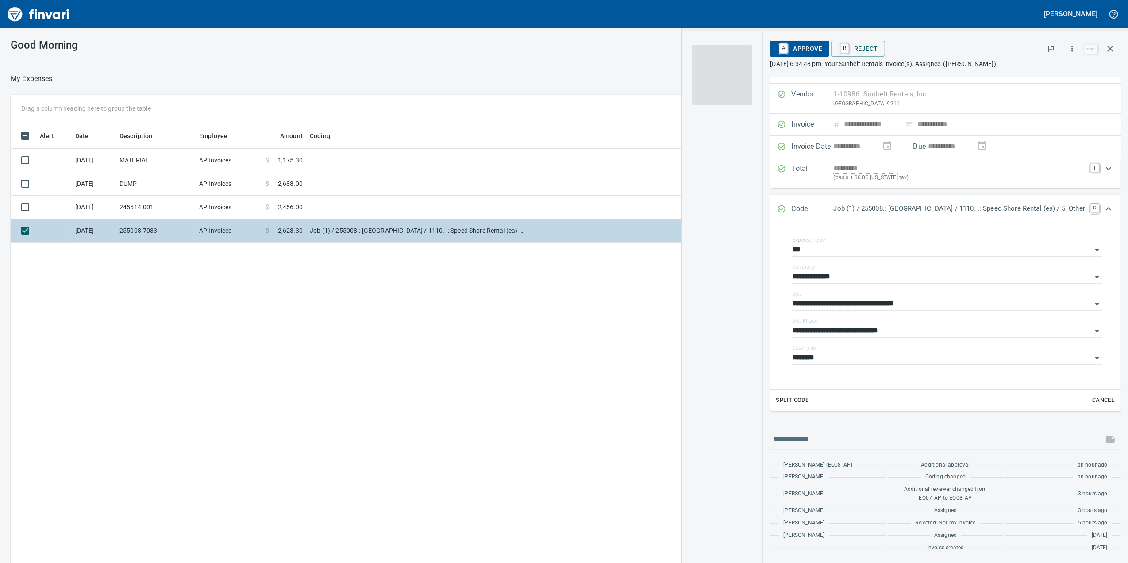
scroll to position [18, 0]
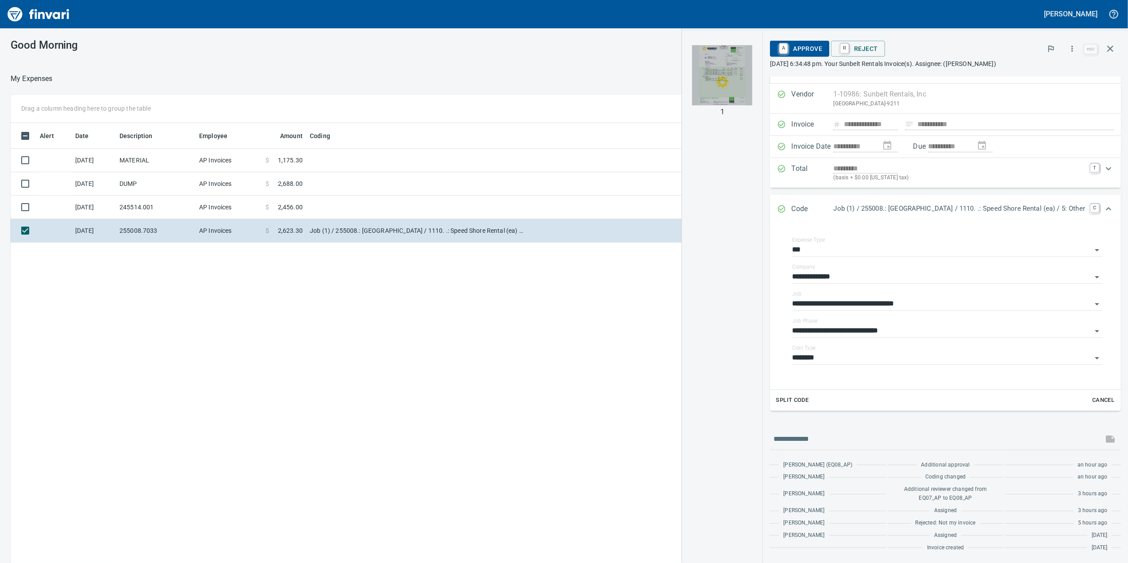
click at [692, 100] on img "button" at bounding box center [722, 75] width 60 height 60
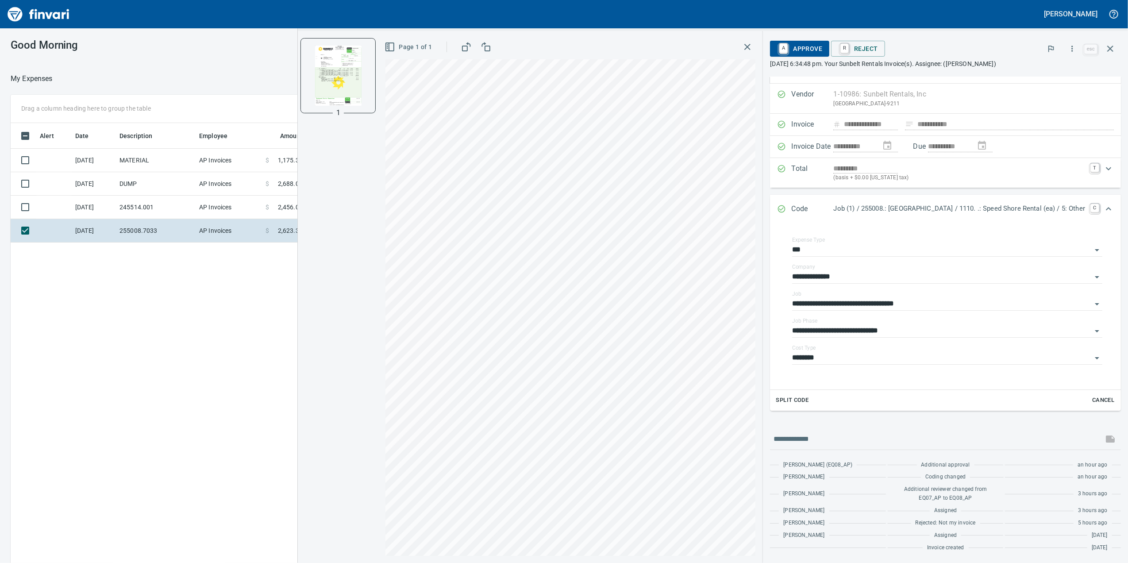
click at [777, 55] on span "A Approve" at bounding box center [799, 48] width 45 height 15
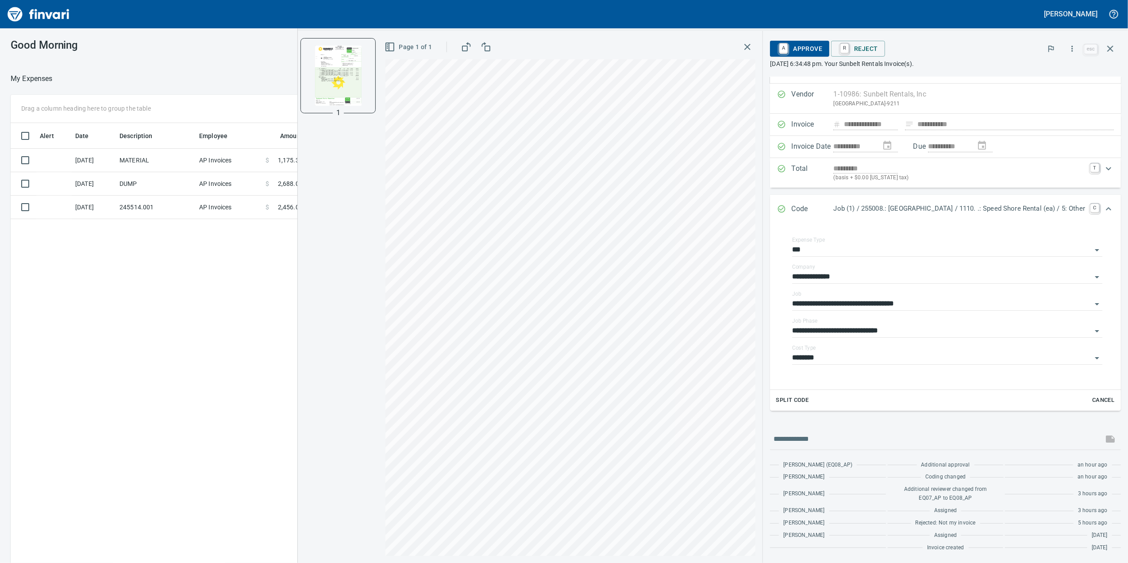
scroll to position [30, 0]
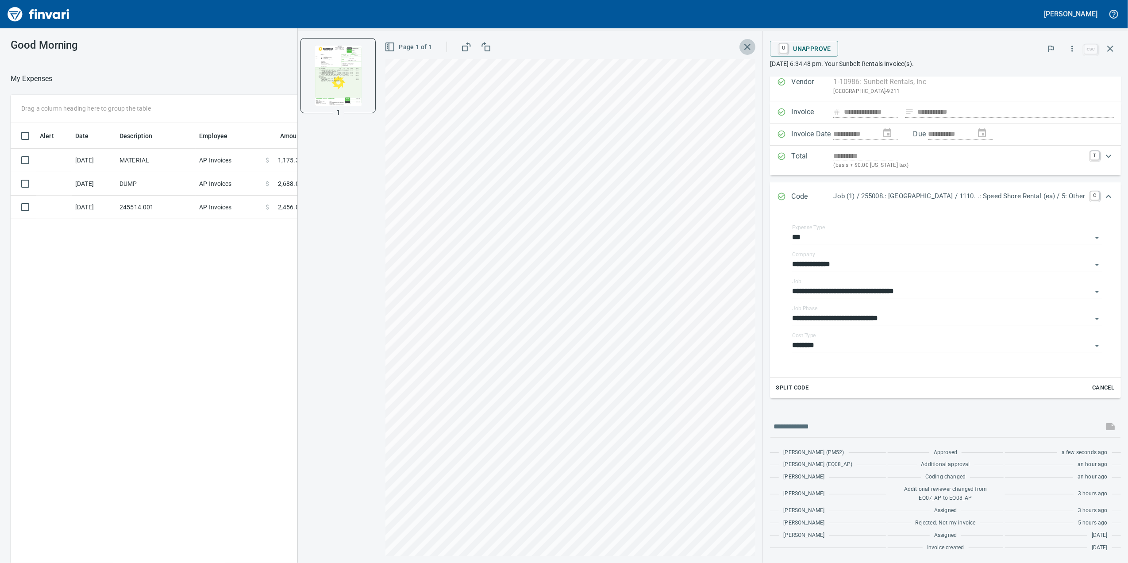
click at [742, 43] on icon "button" at bounding box center [747, 47] width 11 height 11
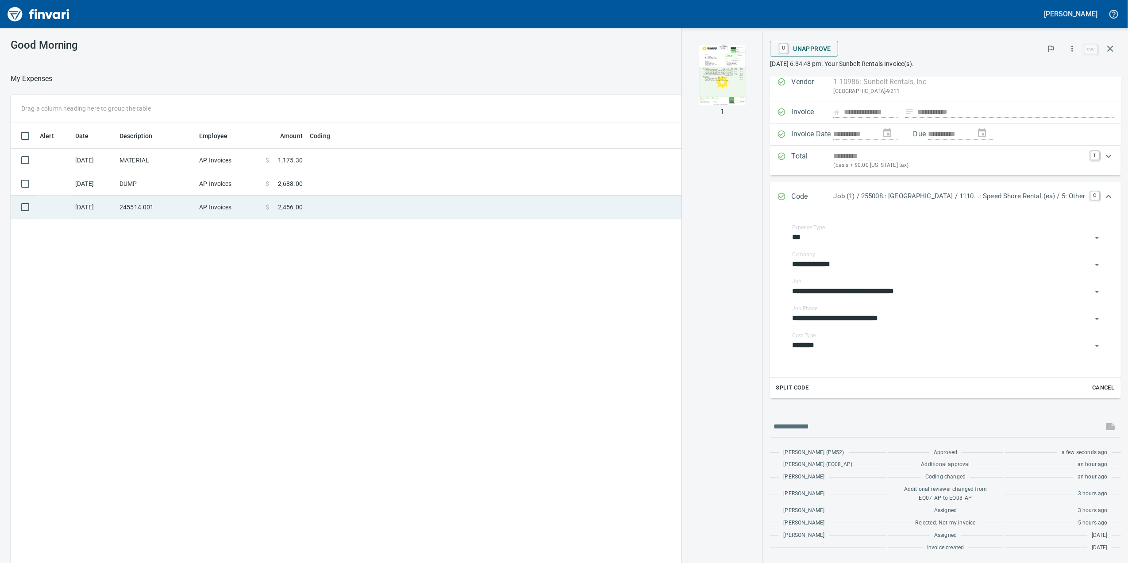
click at [369, 211] on td at bounding box center [416, 207] width 221 height 23
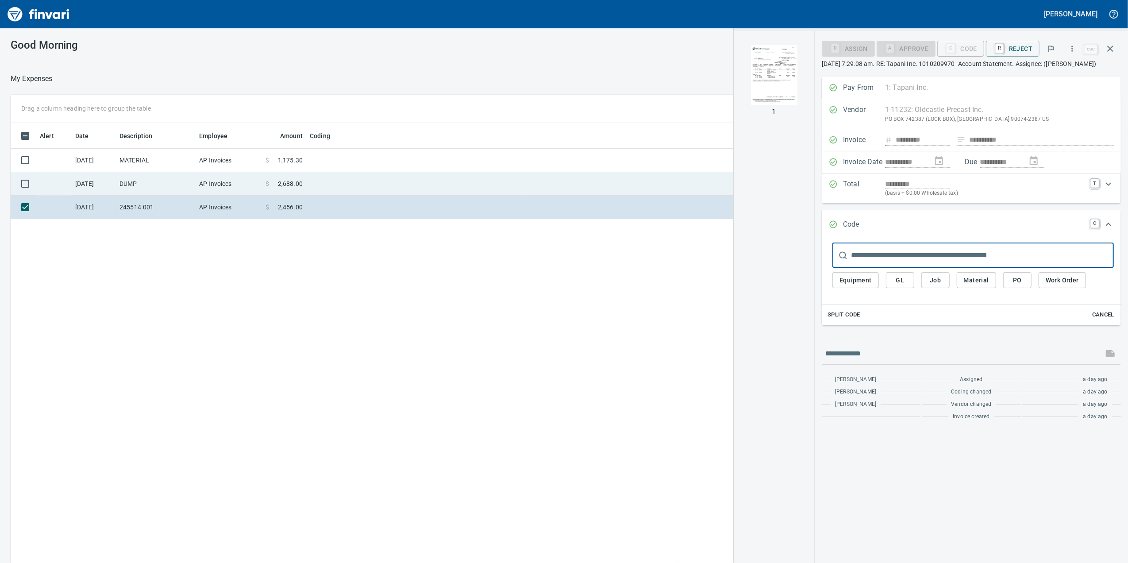
click at [379, 174] on td at bounding box center [416, 183] width 221 height 23
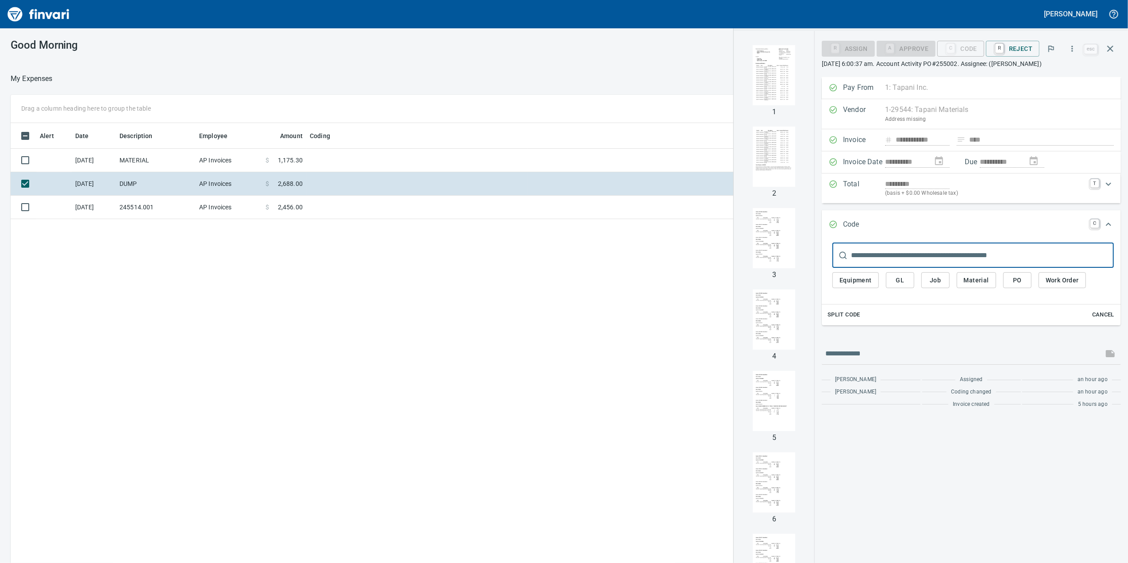
click at [766, 88] on img "button" at bounding box center [774, 75] width 60 height 60
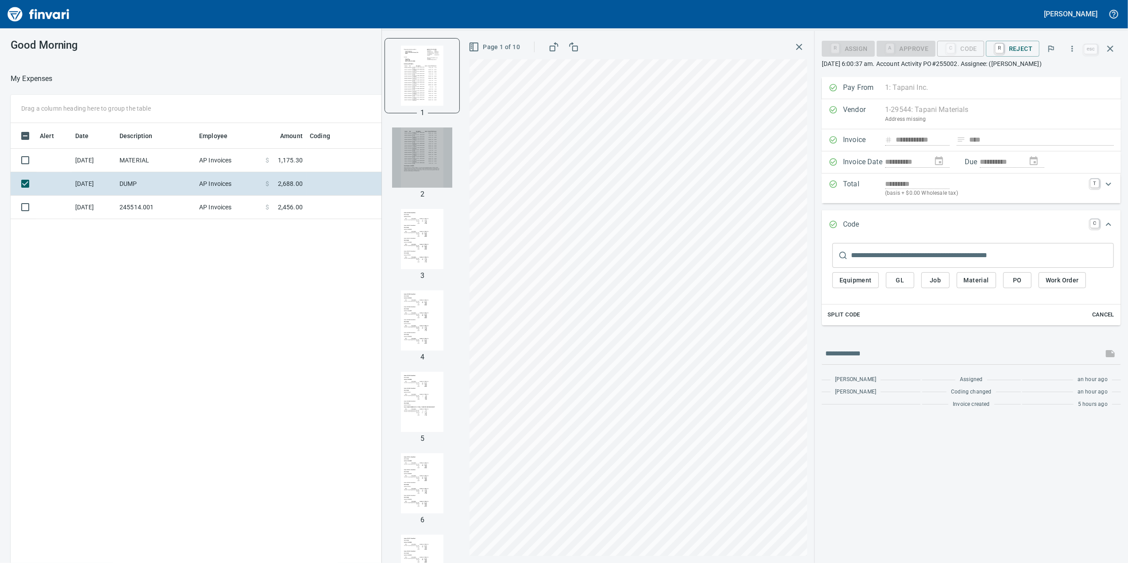
click at [436, 161] on img "button" at bounding box center [422, 157] width 60 height 60
click at [428, 235] on img "button" at bounding box center [422, 239] width 60 height 60
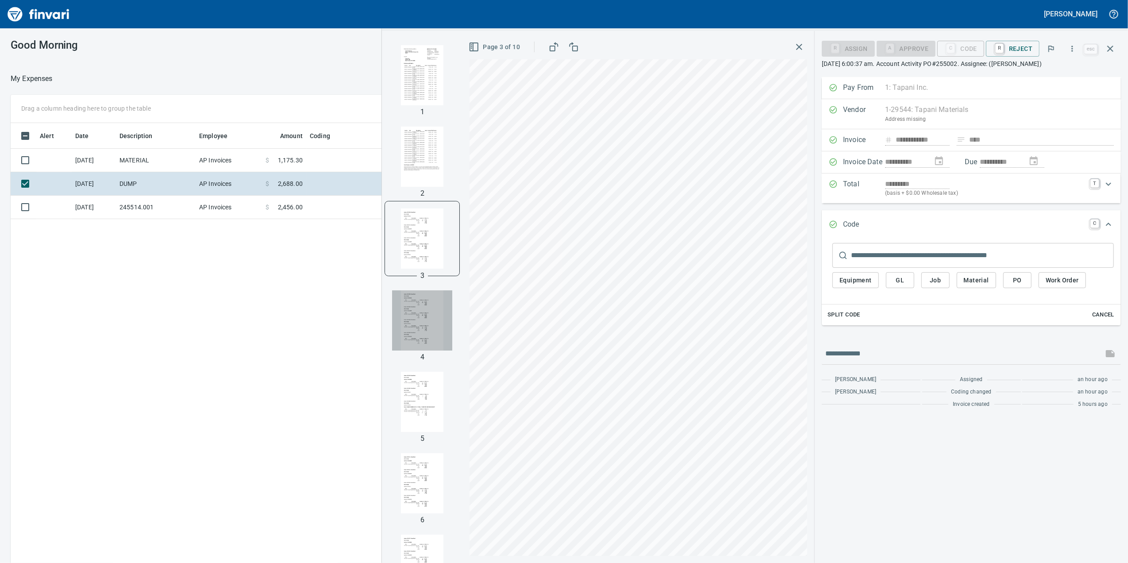
click at [409, 316] on img "button" at bounding box center [422, 320] width 60 height 60
click at [417, 79] on img "button" at bounding box center [422, 75] width 60 height 60
click at [418, 170] on img "button" at bounding box center [422, 157] width 60 height 60
drag, startPoint x: 449, startPoint y: 266, endPoint x: 441, endPoint y: 270, distance: 8.3
click at [443, 270] on div at bounding box center [422, 239] width 74 height 74
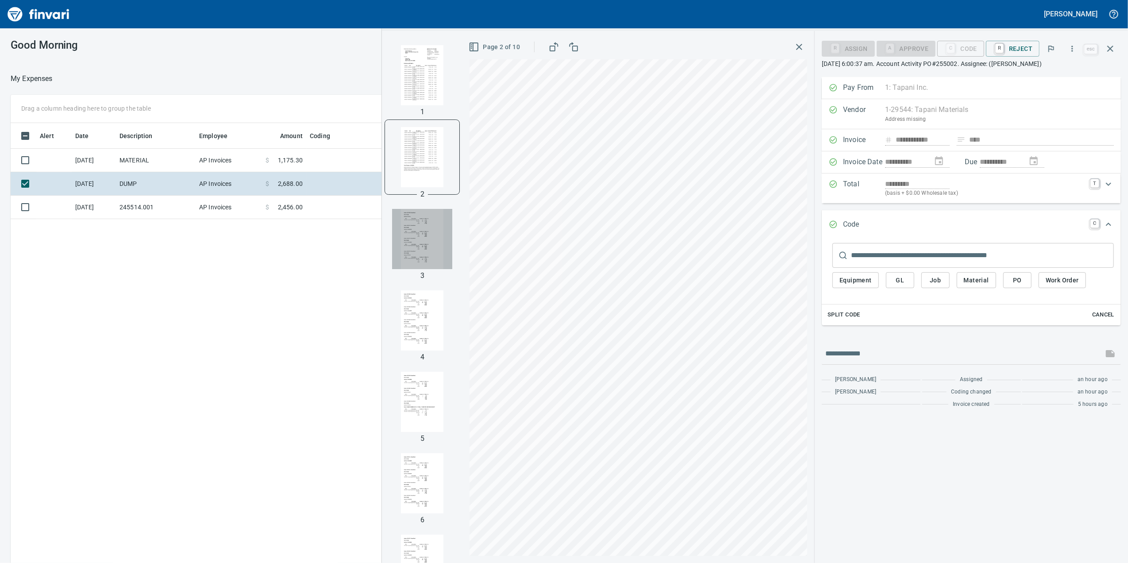
click at [411, 252] on img "button" at bounding box center [422, 239] width 60 height 60
click at [398, 236] on img "button" at bounding box center [422, 225] width 60 height 60
click at [385, 127] on div at bounding box center [422, 143] width 74 height 74
click at [412, 150] on img "button" at bounding box center [422, 143] width 60 height 60
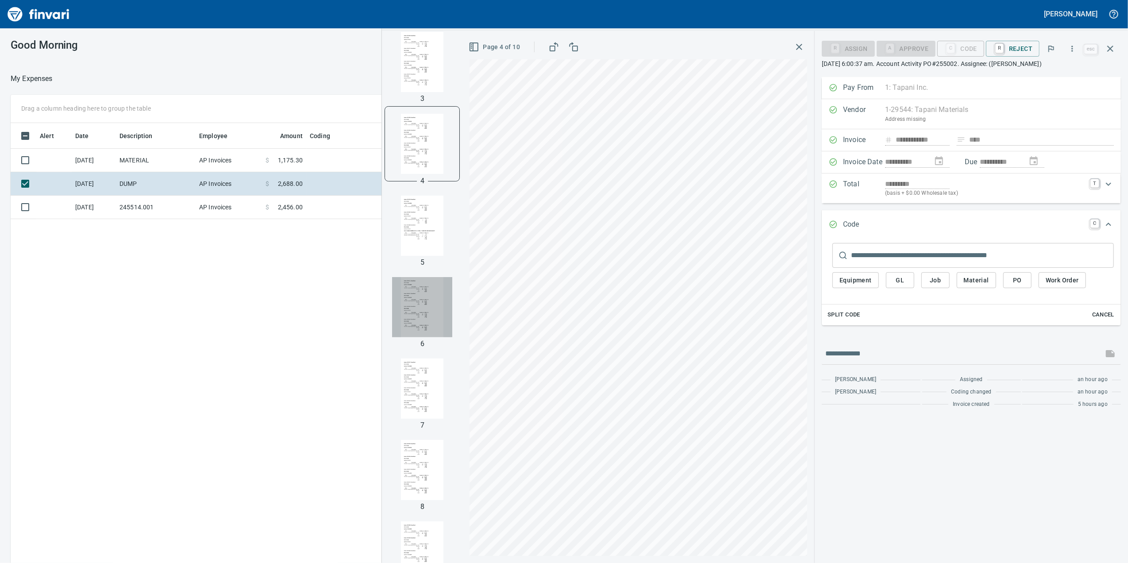
drag, startPoint x: 422, startPoint y: 284, endPoint x: 404, endPoint y: 232, distance: 54.3
click at [422, 284] on img "button" at bounding box center [422, 307] width 60 height 60
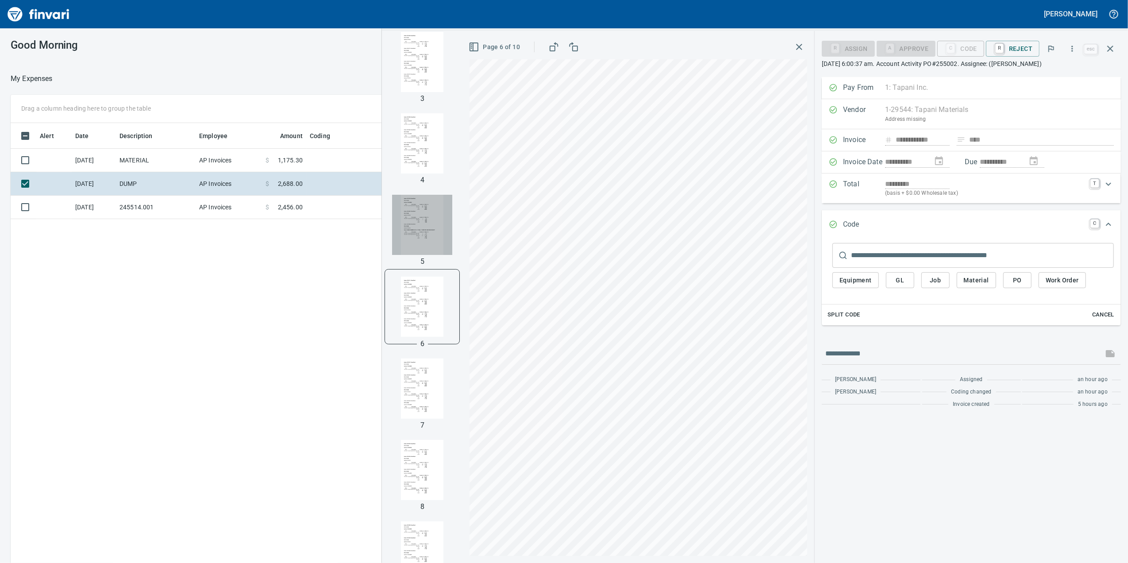
click at [402, 225] on img "button" at bounding box center [422, 225] width 60 height 60
click at [415, 216] on img "button" at bounding box center [422, 193] width 60 height 60
click at [436, 271] on img "button" at bounding box center [422, 274] width 60 height 60
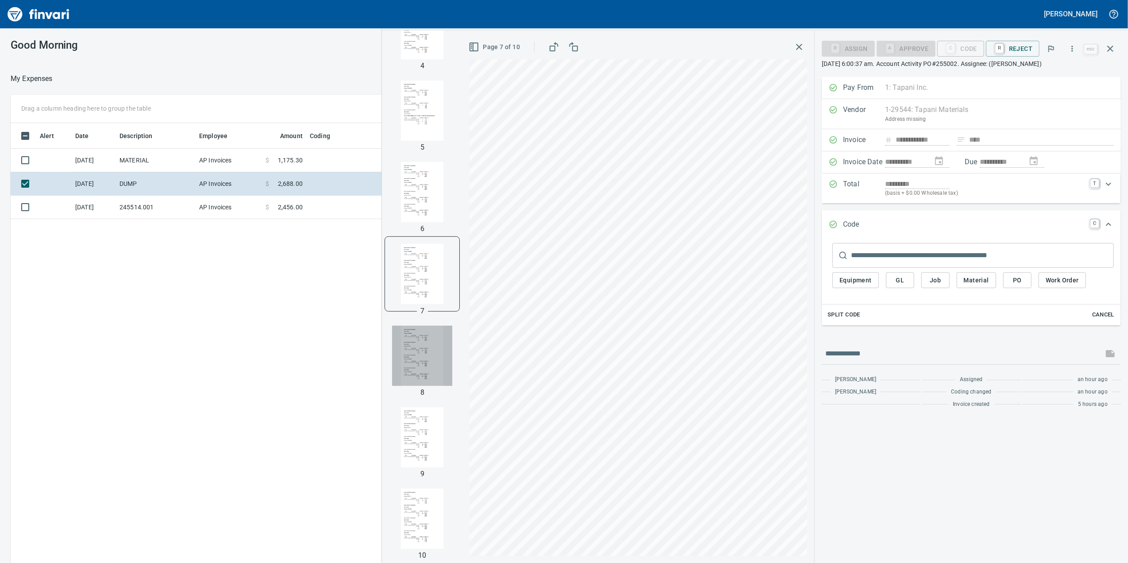
click at [445, 339] on img "button" at bounding box center [422, 356] width 60 height 60
click at [422, 392] on div "8" at bounding box center [422, 392] width 11 height 11
click at [392, 250] on img "button" at bounding box center [422, 273] width 60 height 60
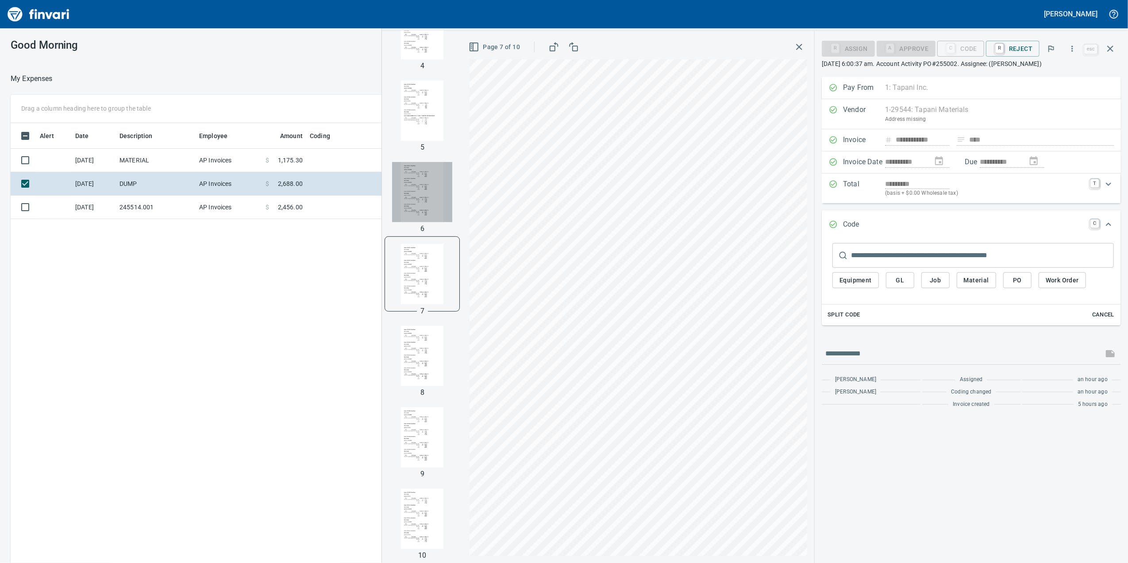
click at [398, 188] on img "button" at bounding box center [422, 192] width 60 height 60
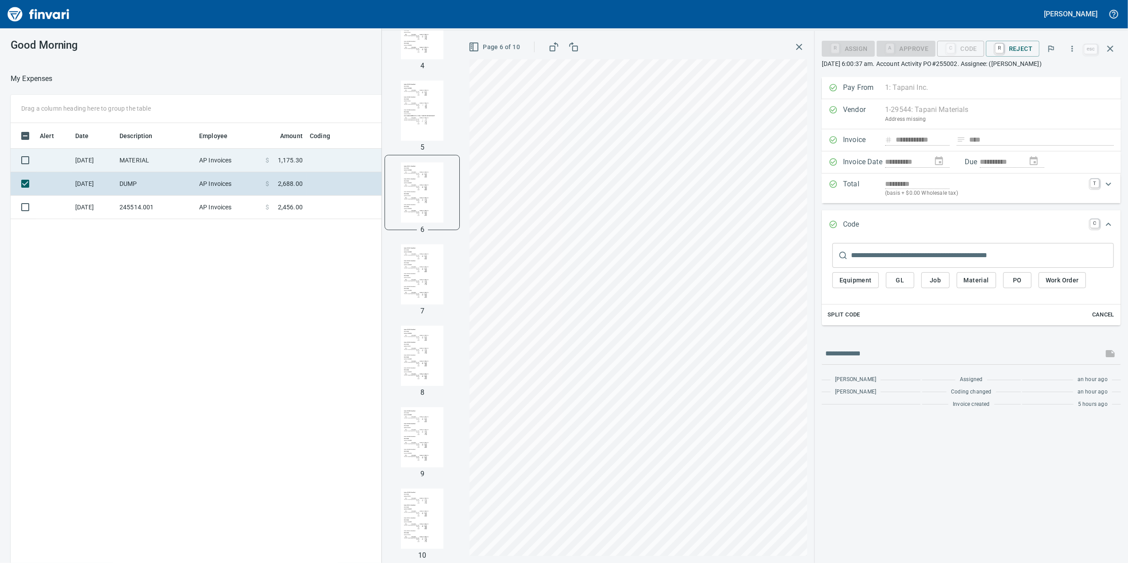
click at [279, 159] on span "1,175.30" at bounding box center [290, 160] width 25 height 9
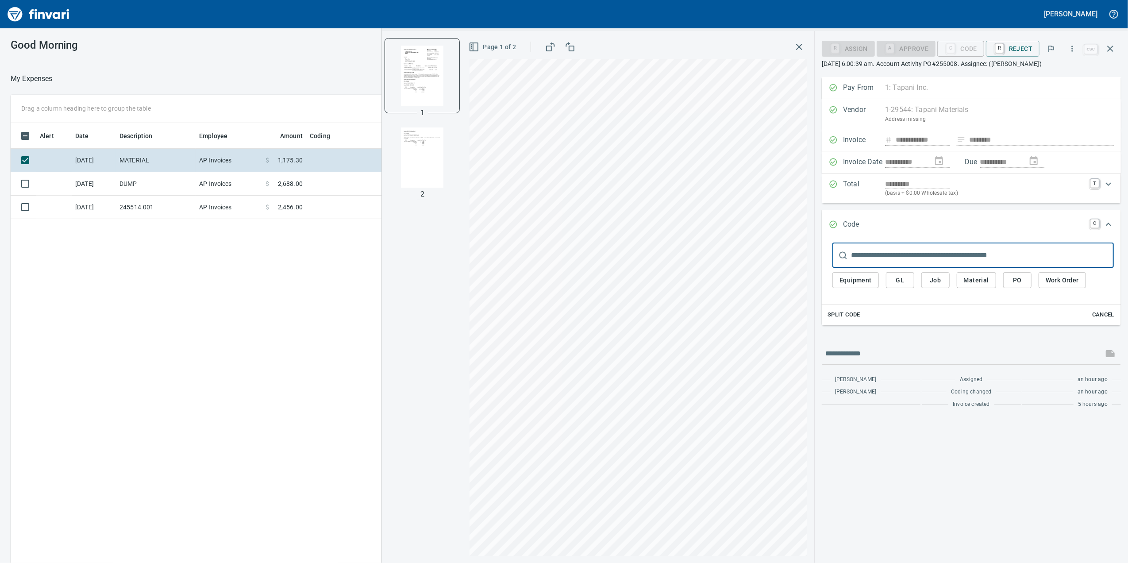
click at [459, 186] on div at bounding box center [422, 157] width 74 height 74
drag, startPoint x: 452, startPoint y: 195, endPoint x: 447, endPoint y: 192, distance: 5.2
click at [452, 196] on div "1 2" at bounding box center [422, 297] width 81 height 532
drag, startPoint x: 443, startPoint y: 188, endPoint x: 439, endPoint y: 185, distance: 5.3
click at [439, 185] on div at bounding box center [422, 157] width 74 height 74
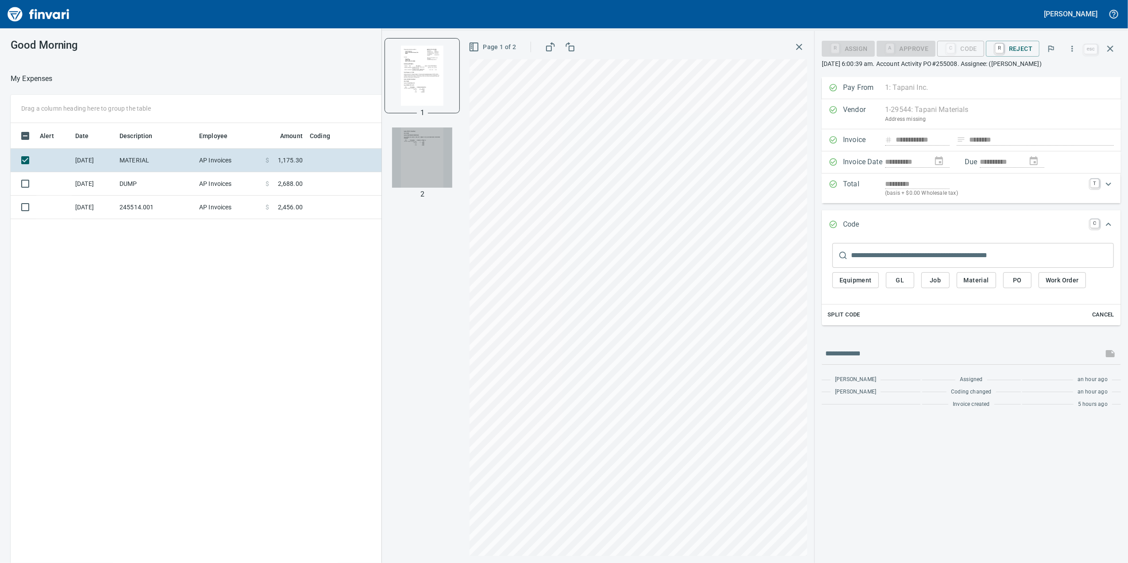
click at [439, 185] on img "button" at bounding box center [422, 157] width 60 height 60
click at [425, 96] on img "button" at bounding box center [422, 75] width 60 height 60
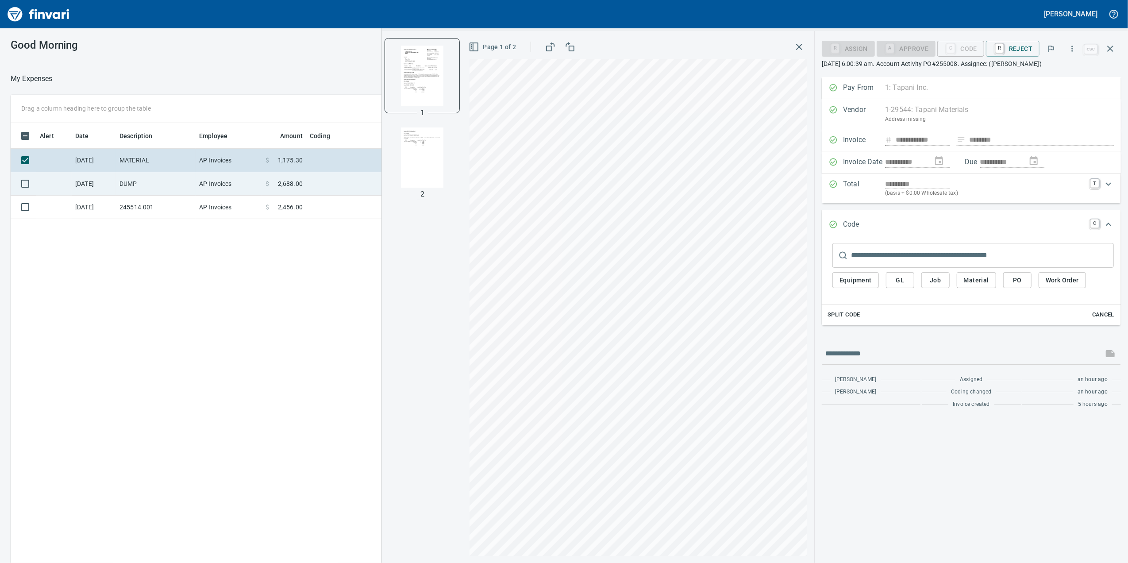
click at [252, 183] on td "AP Invoices" at bounding box center [229, 183] width 66 height 23
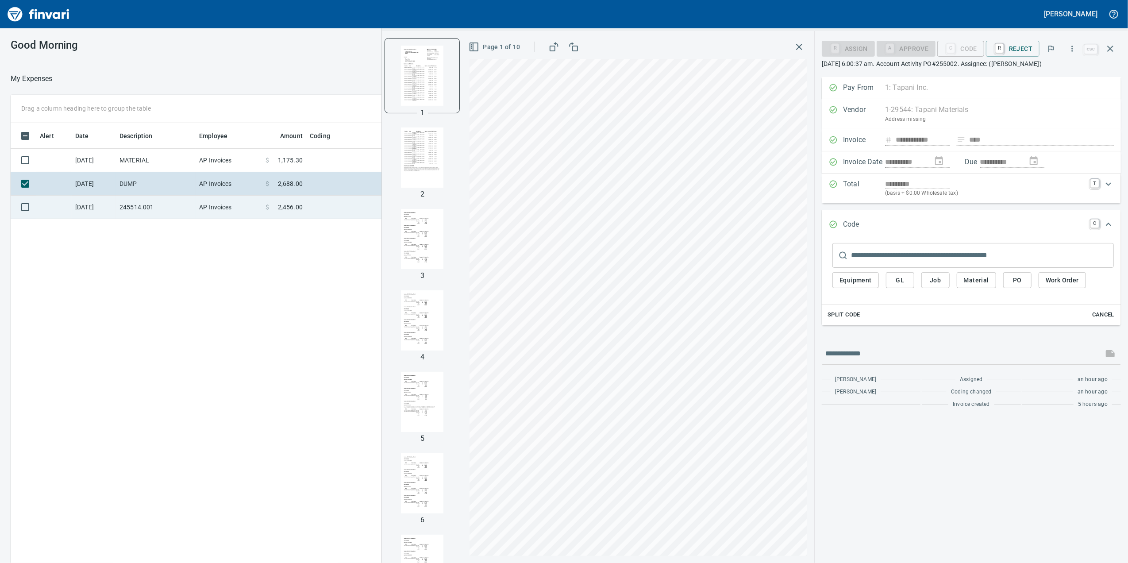
click at [247, 210] on td "AP Invoices" at bounding box center [229, 207] width 66 height 23
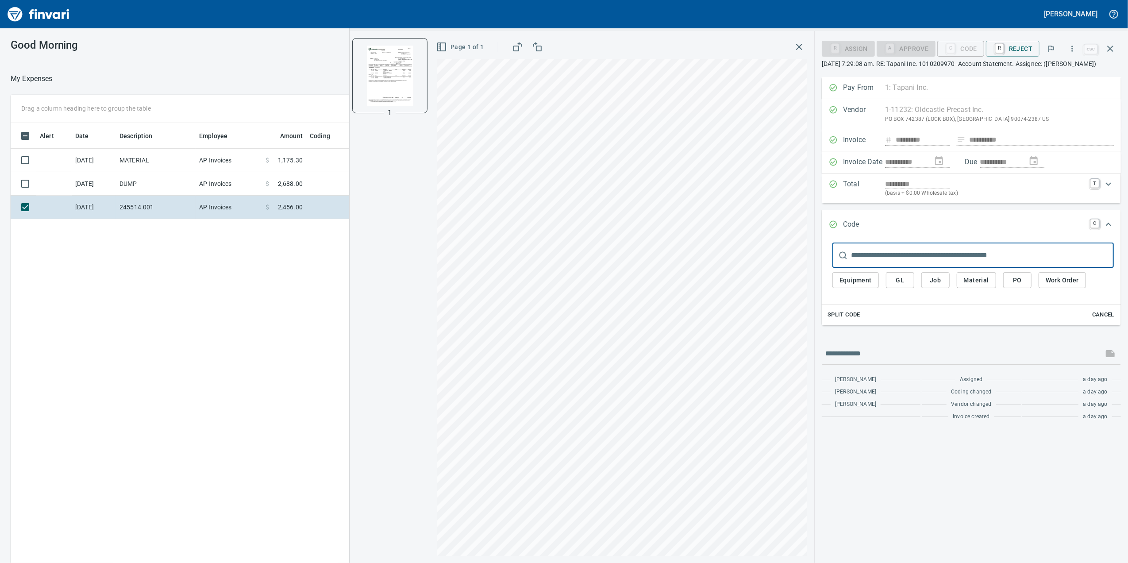
click at [1072, 51] on icon "button" at bounding box center [1072, 48] width 9 height 9
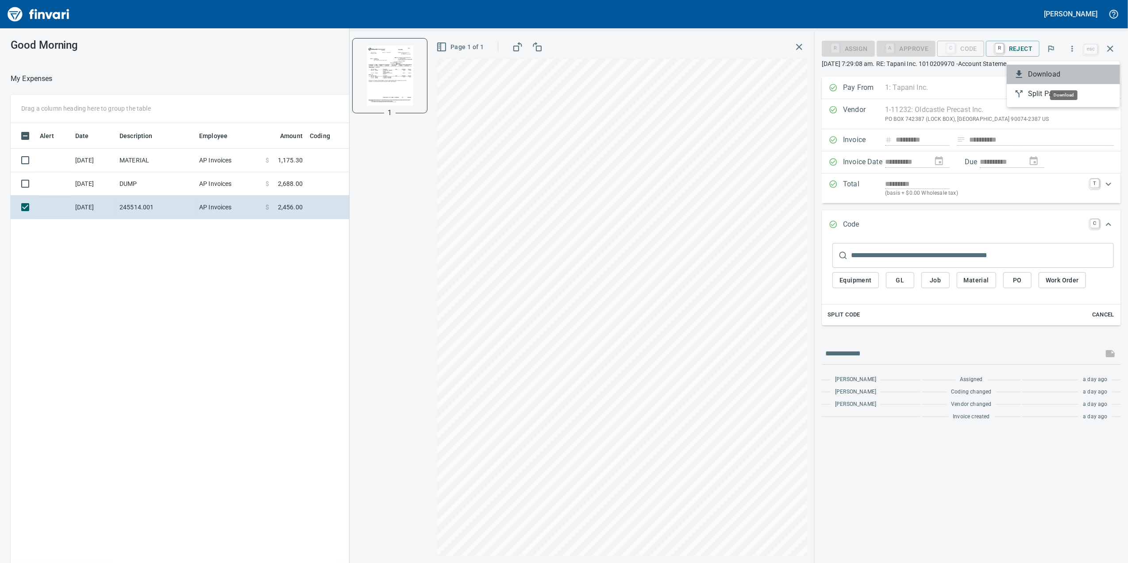
click at [1040, 75] on span "Download" at bounding box center [1070, 74] width 85 height 11
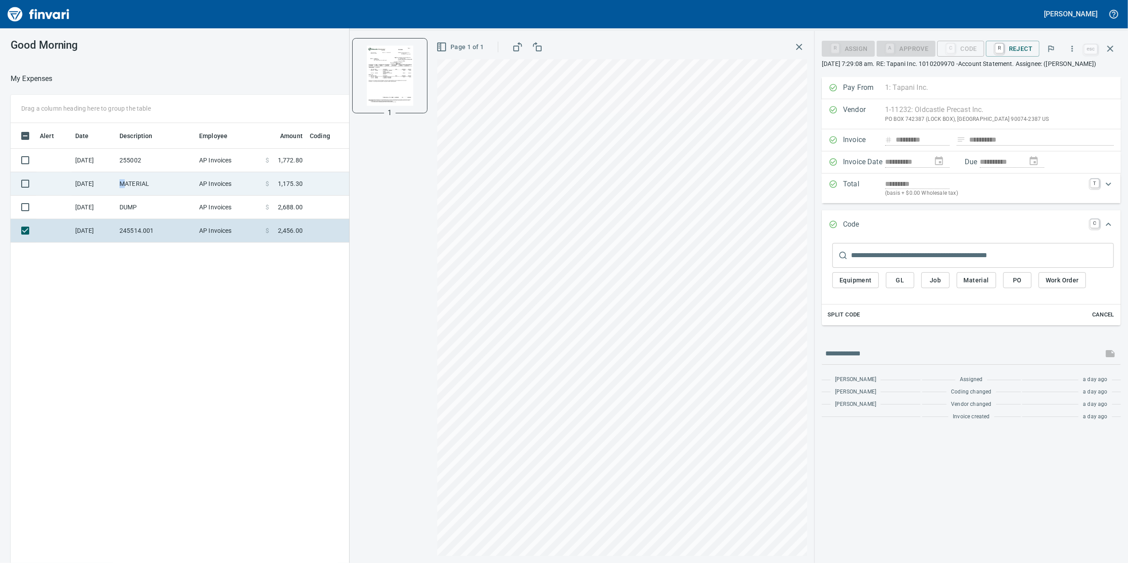
click at [122, 175] on td "MATERIAL" at bounding box center [156, 183] width 80 height 23
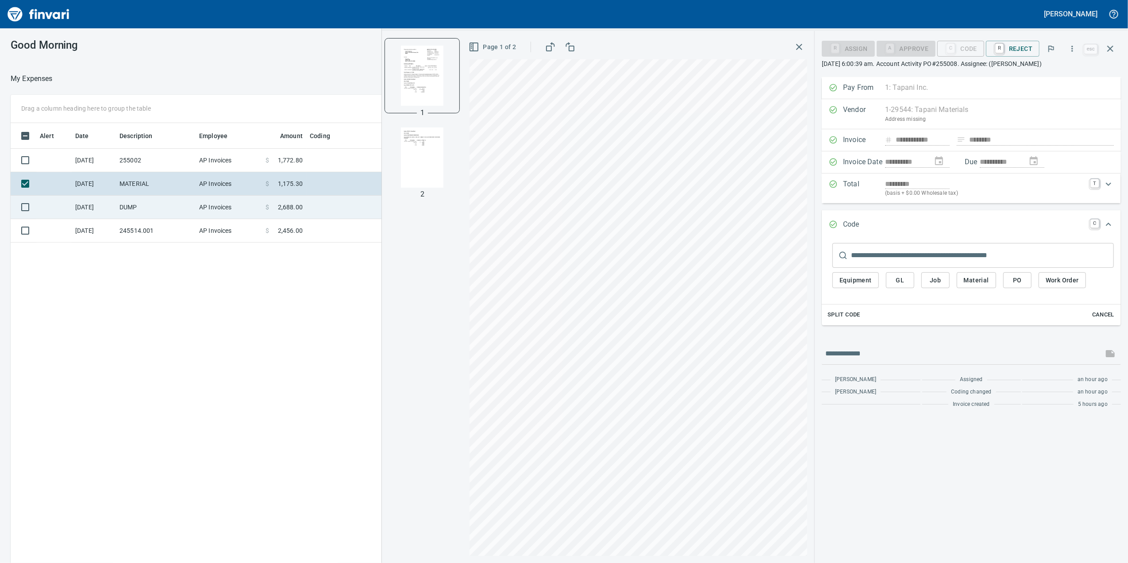
click at [125, 201] on td "DUMP" at bounding box center [156, 207] width 80 height 23
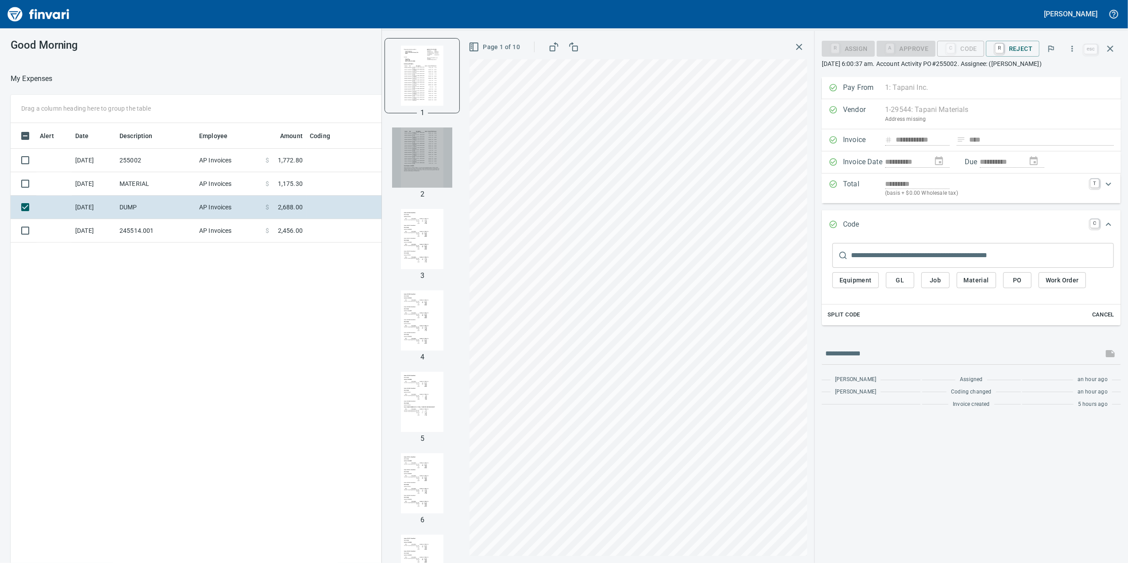
click at [411, 186] on img "button" at bounding box center [422, 157] width 60 height 60
click at [410, 254] on img "button" at bounding box center [422, 239] width 60 height 60
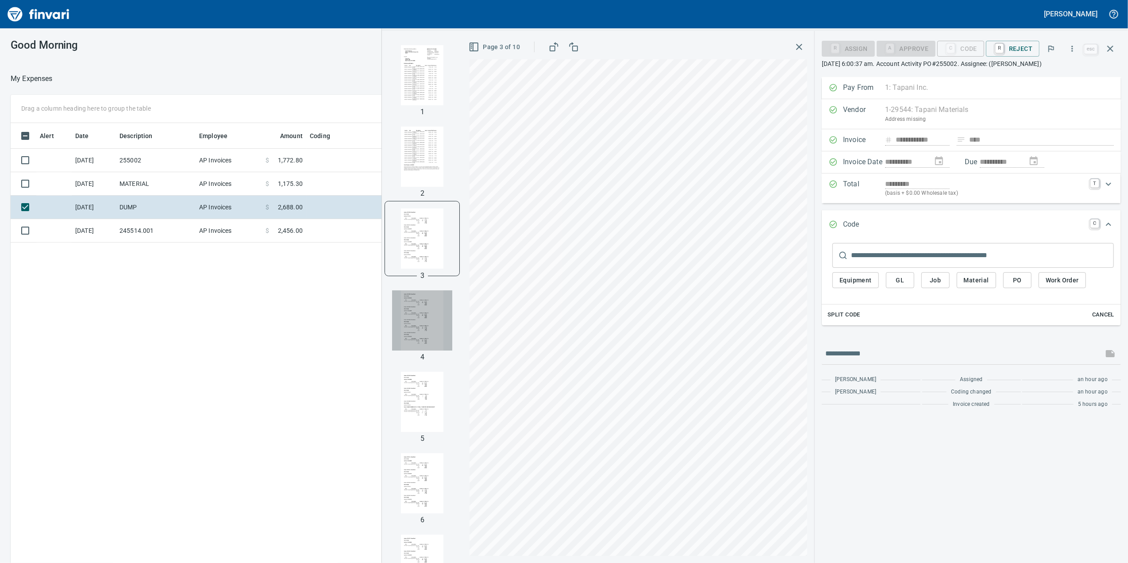
click at [396, 316] on img "button" at bounding box center [422, 320] width 60 height 60
click at [403, 320] on img "button" at bounding box center [422, 320] width 60 height 60
click at [415, 411] on img "button" at bounding box center [422, 402] width 60 height 60
click at [405, 321] on img "button" at bounding box center [422, 306] width 60 height 60
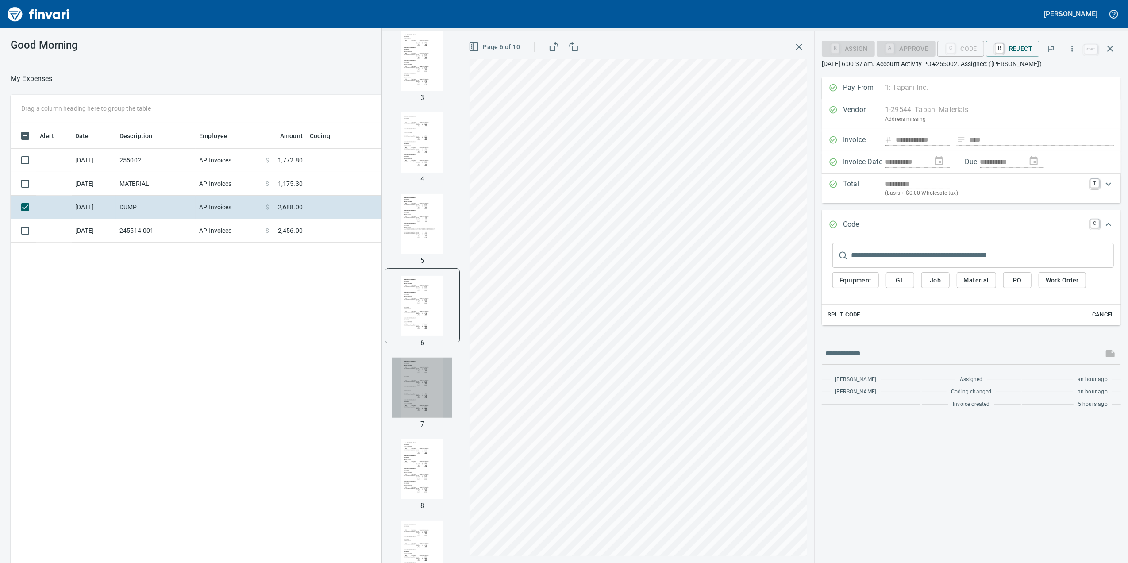
click at [415, 388] on img "button" at bounding box center [422, 388] width 60 height 60
click at [420, 376] on img "button" at bounding box center [422, 356] width 60 height 60
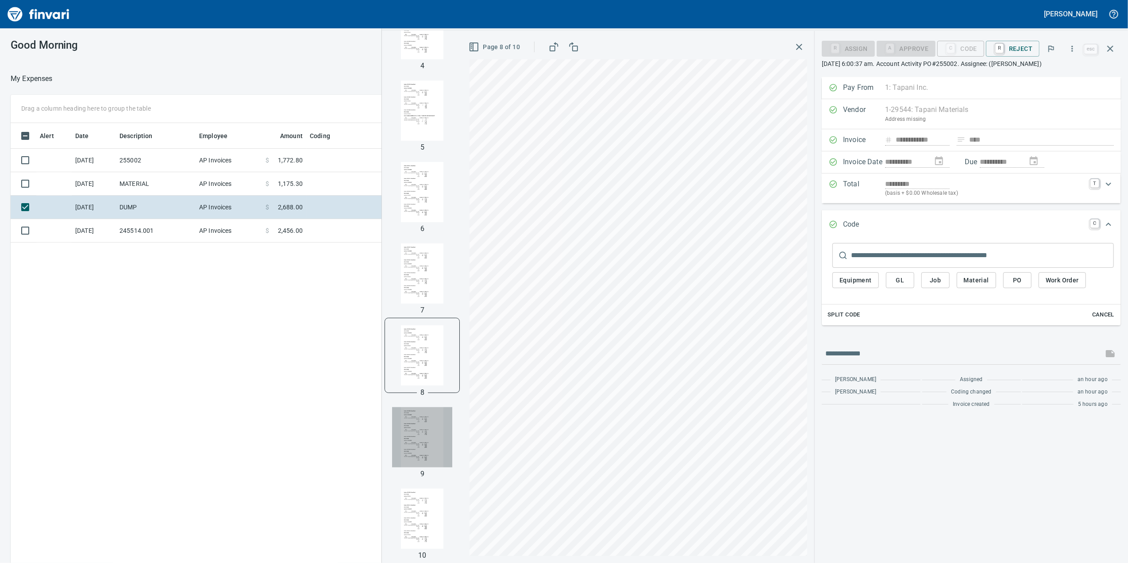
click at [415, 429] on img "button" at bounding box center [422, 437] width 60 height 60
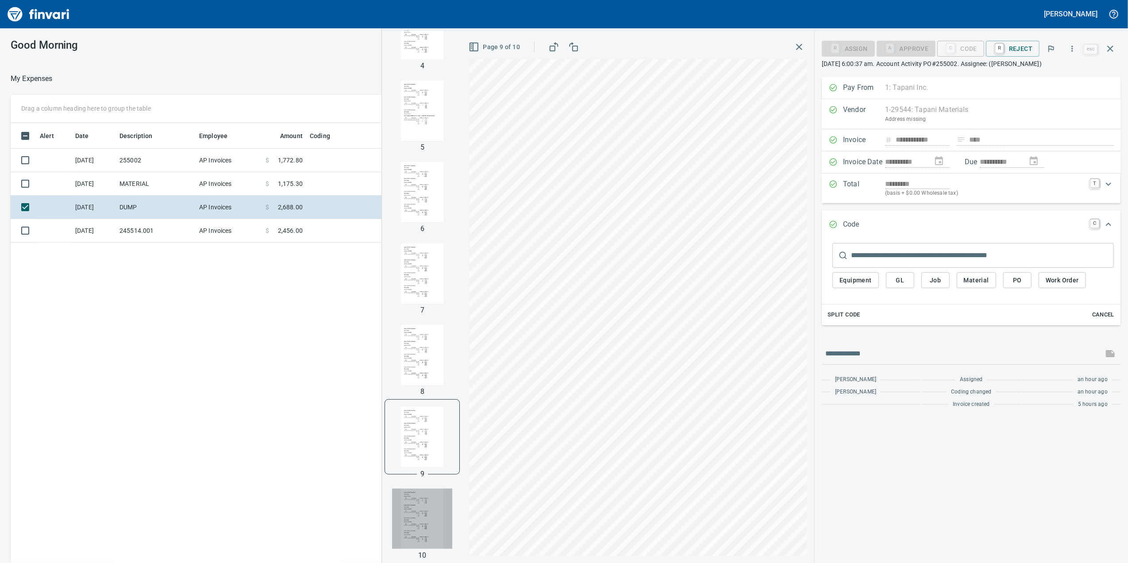
click at [424, 535] on img "button" at bounding box center [422, 519] width 60 height 60
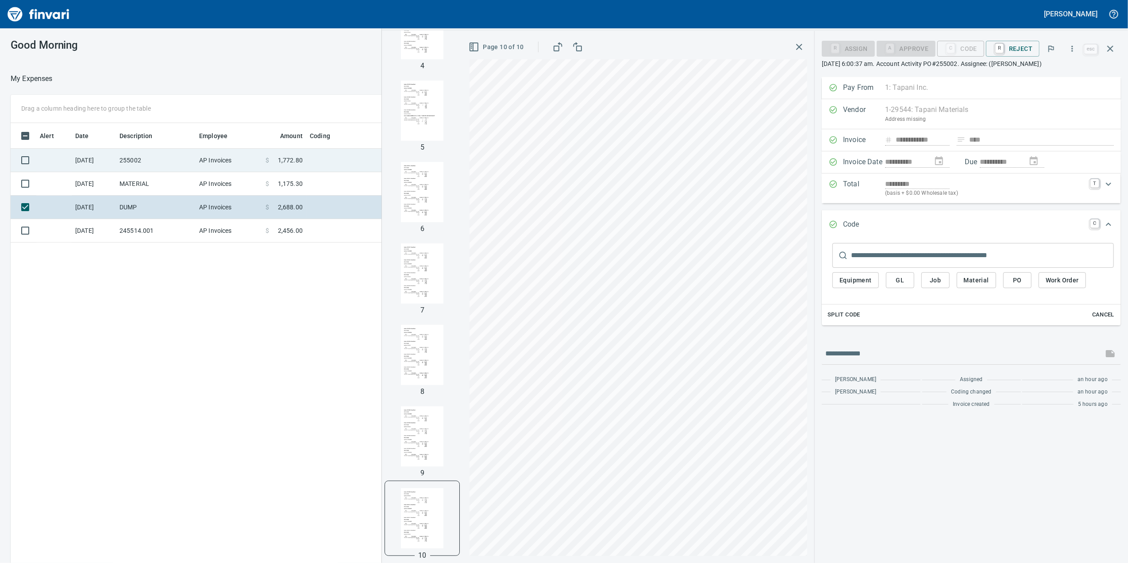
click at [194, 165] on td "255002" at bounding box center [156, 160] width 80 height 23
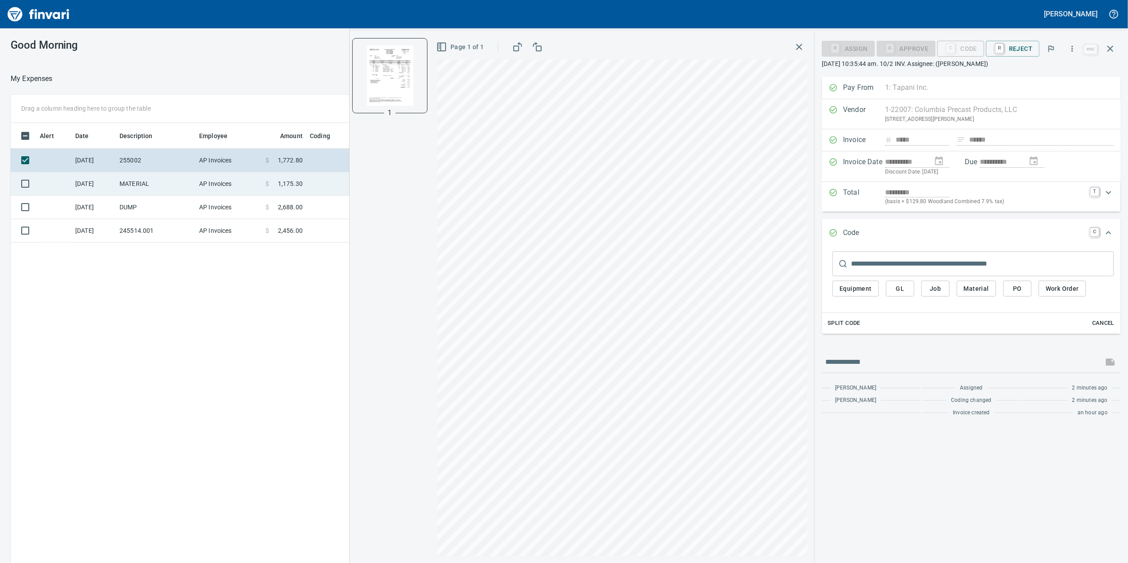
click at [277, 179] on span at bounding box center [273, 183] width 9 height 9
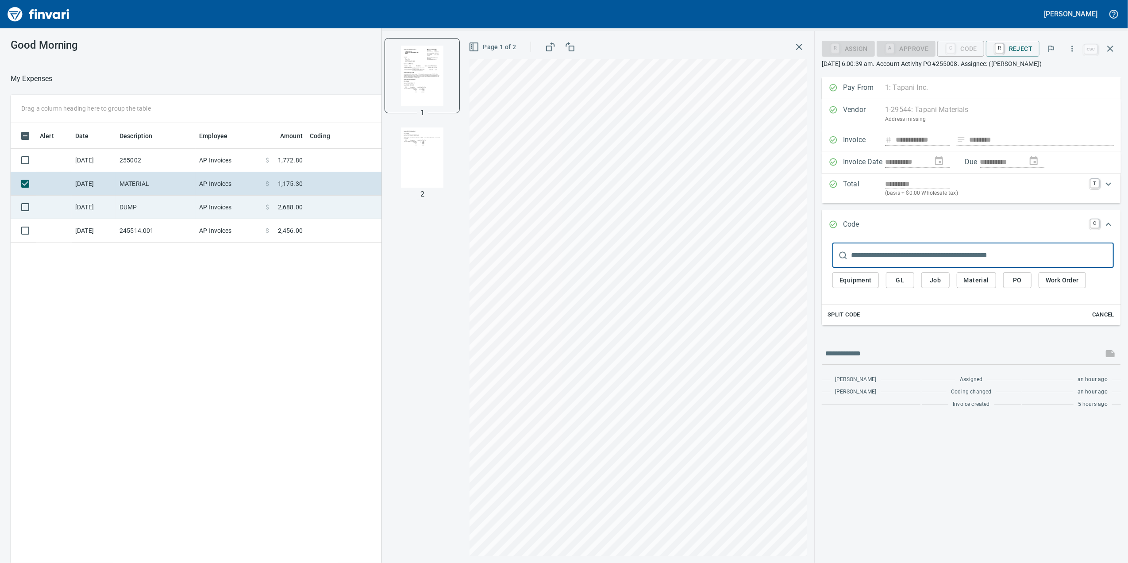
click at [281, 212] on td "$ 2,688.00" at bounding box center [284, 207] width 44 height 23
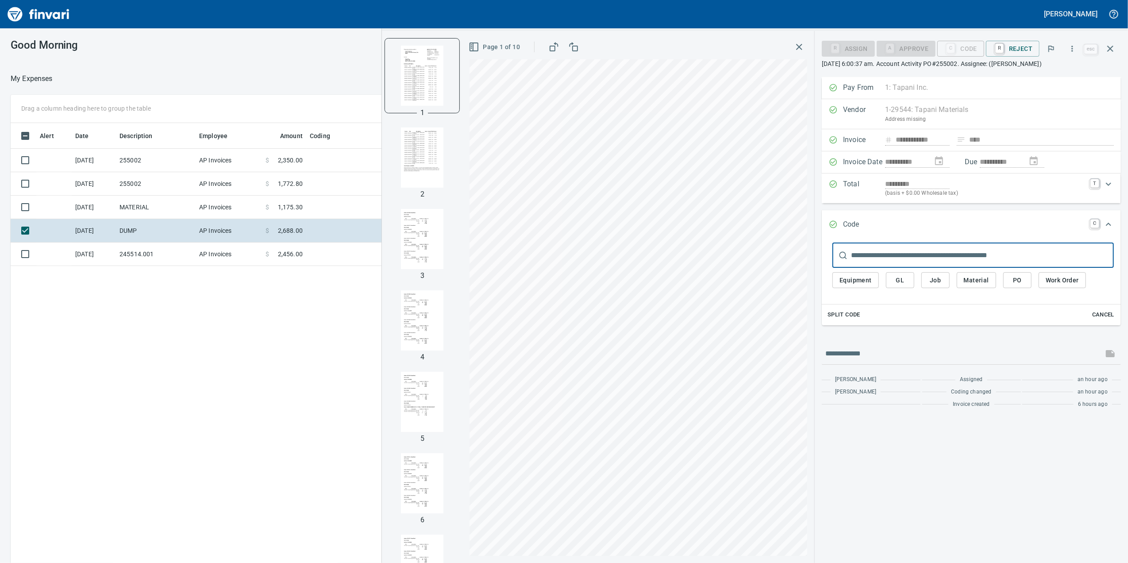
scroll to position [457, 868]
click at [284, 245] on td "$ 2,456.00" at bounding box center [284, 254] width 44 height 23
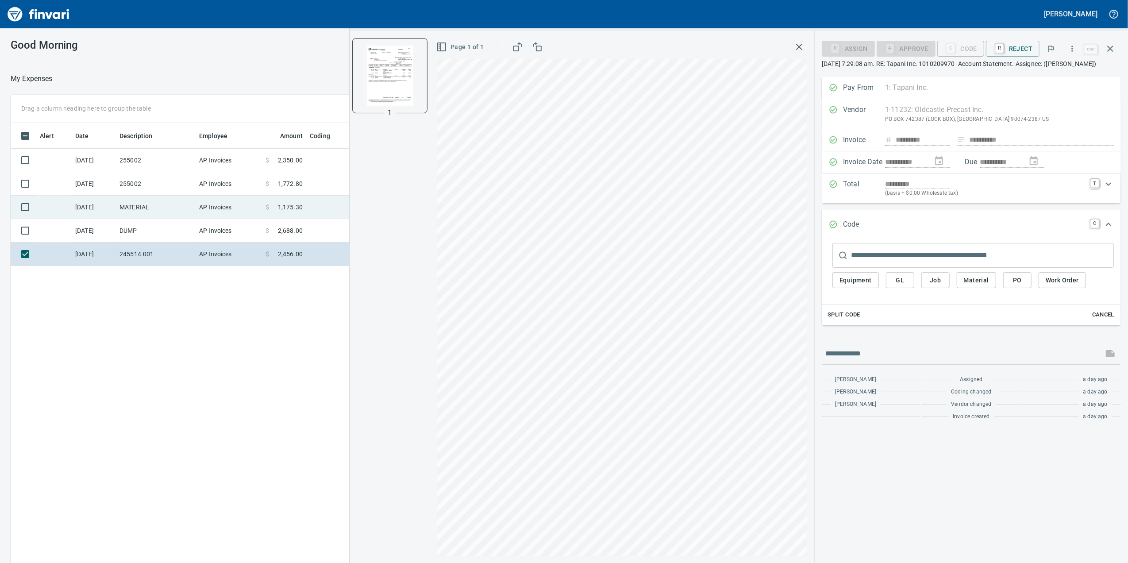
drag, startPoint x: 280, startPoint y: 238, endPoint x: 268, endPoint y: 214, distance: 26.9
click at [280, 238] on td "$ 2,688.00" at bounding box center [284, 230] width 44 height 23
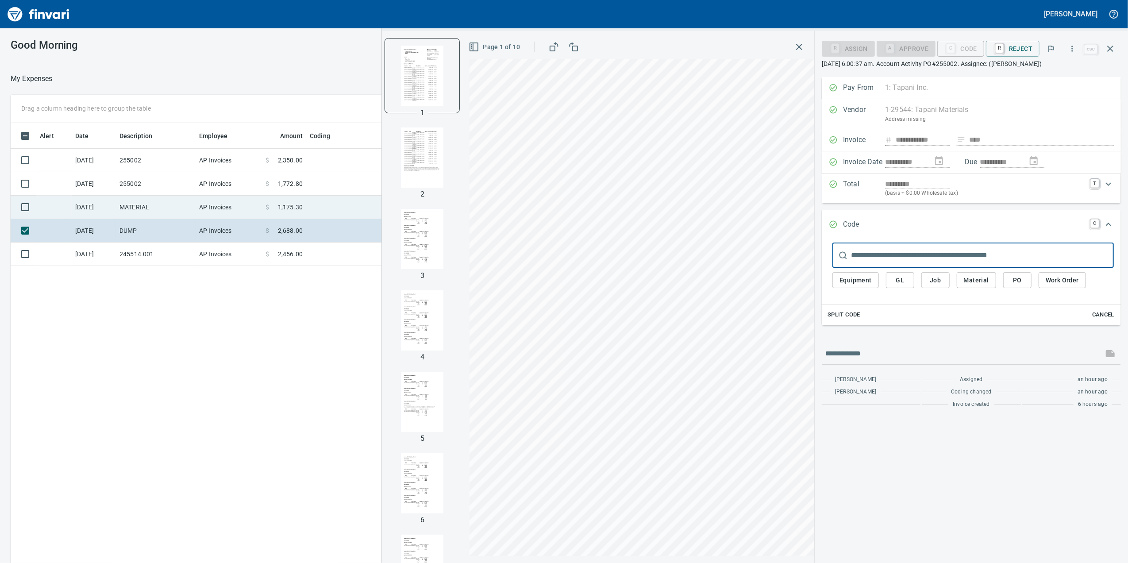
click at [260, 202] on td "AP Invoices" at bounding box center [229, 207] width 66 height 23
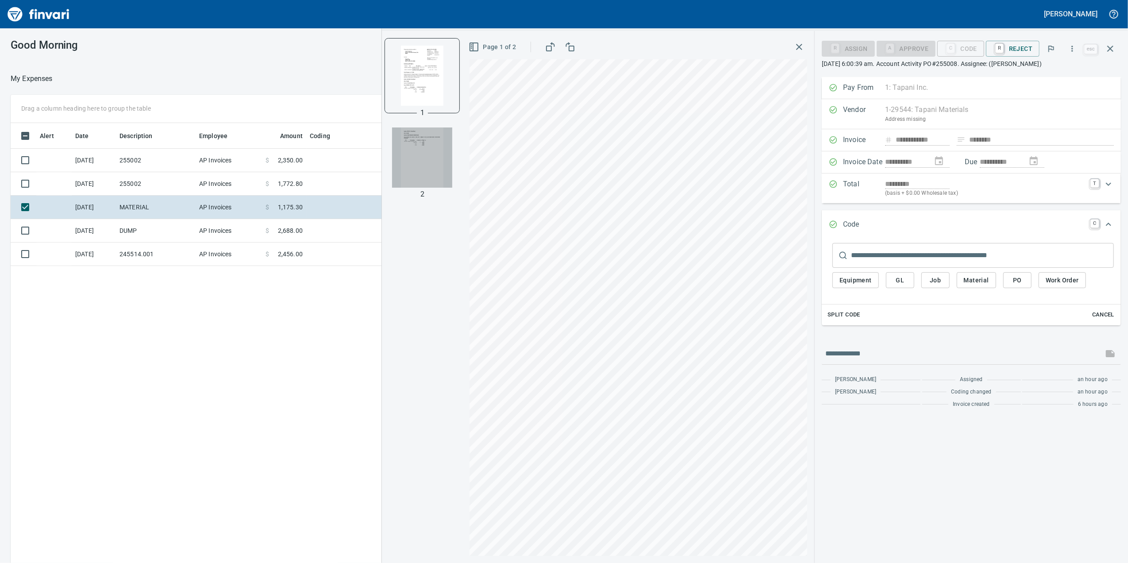
click at [423, 149] on img "button" at bounding box center [422, 157] width 60 height 60
click at [416, 58] on img "button" at bounding box center [422, 75] width 60 height 60
click at [413, 158] on img "button" at bounding box center [422, 157] width 60 height 60
click at [399, 78] on img "button" at bounding box center [422, 75] width 60 height 60
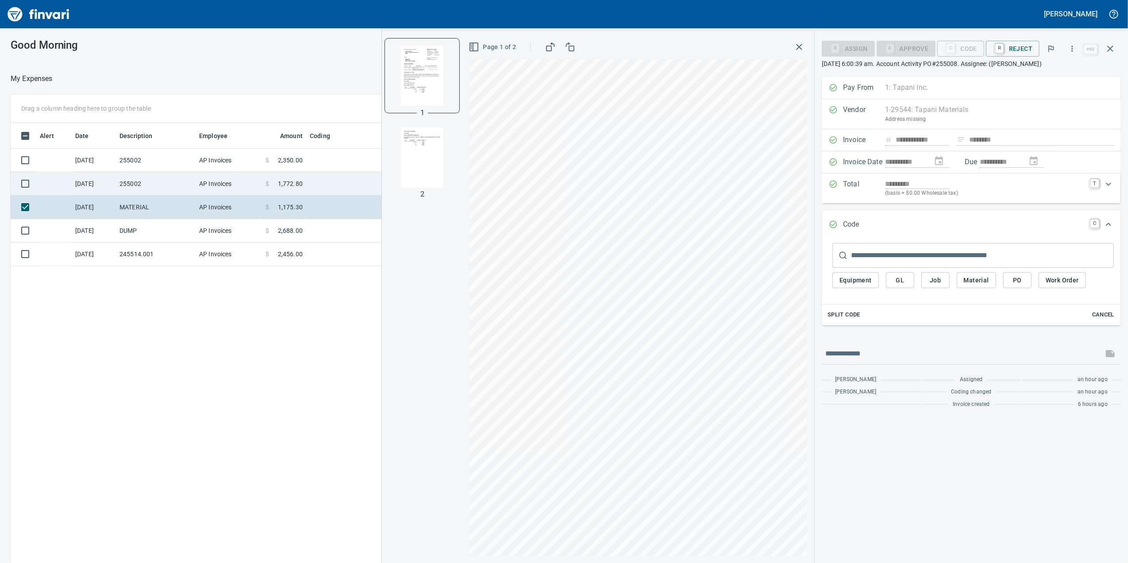
click at [201, 181] on td "AP Invoices" at bounding box center [229, 183] width 66 height 23
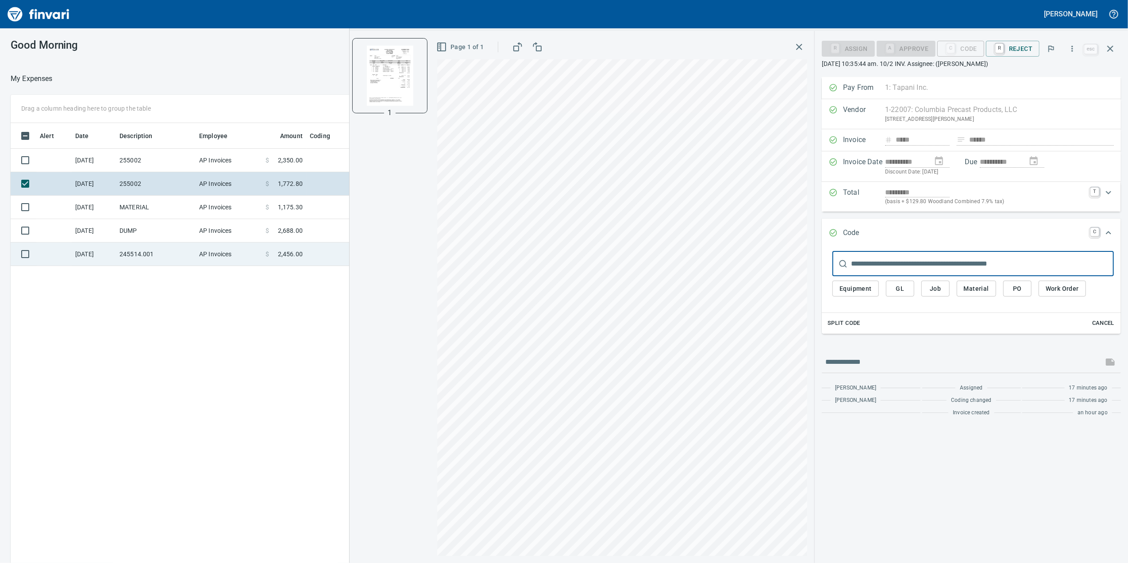
click at [199, 261] on td "AP Invoices" at bounding box center [229, 254] width 66 height 23
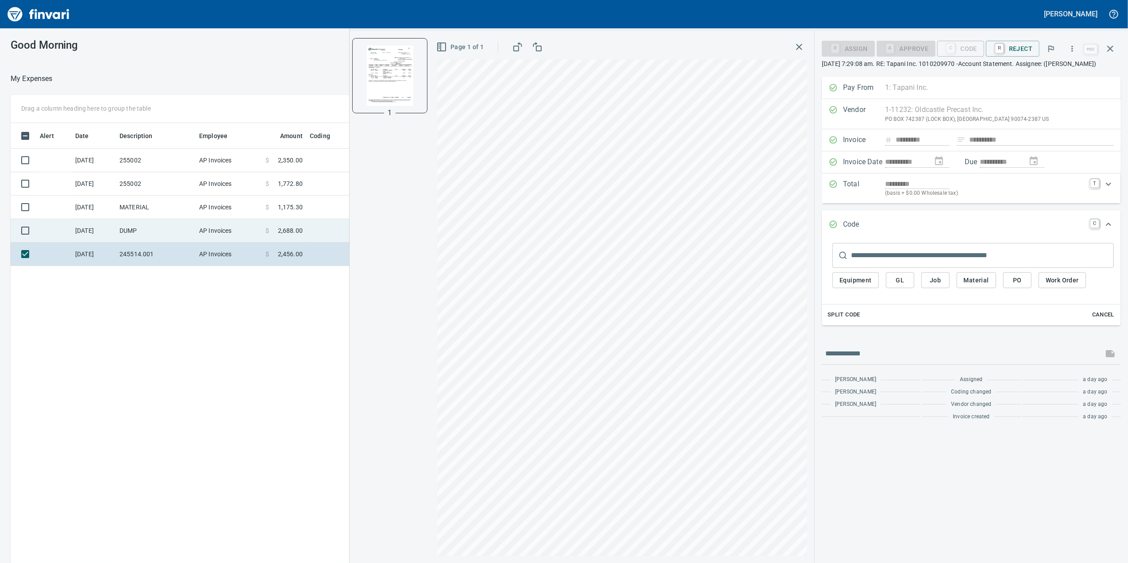
click at [186, 233] on td "DUMP" at bounding box center [156, 230] width 80 height 23
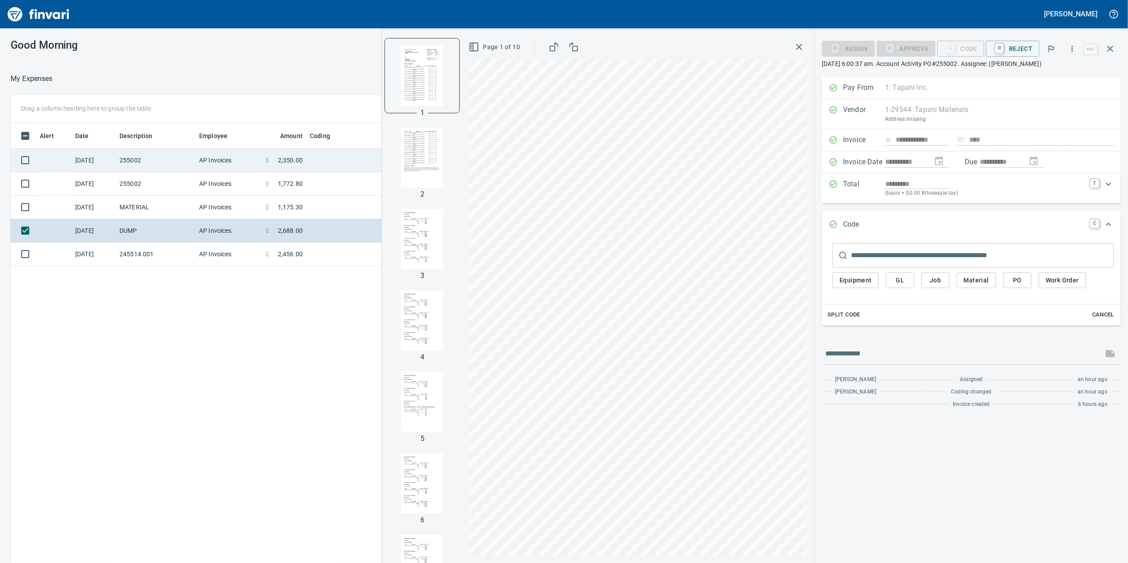
click at [204, 153] on td "AP Invoices" at bounding box center [229, 160] width 66 height 23
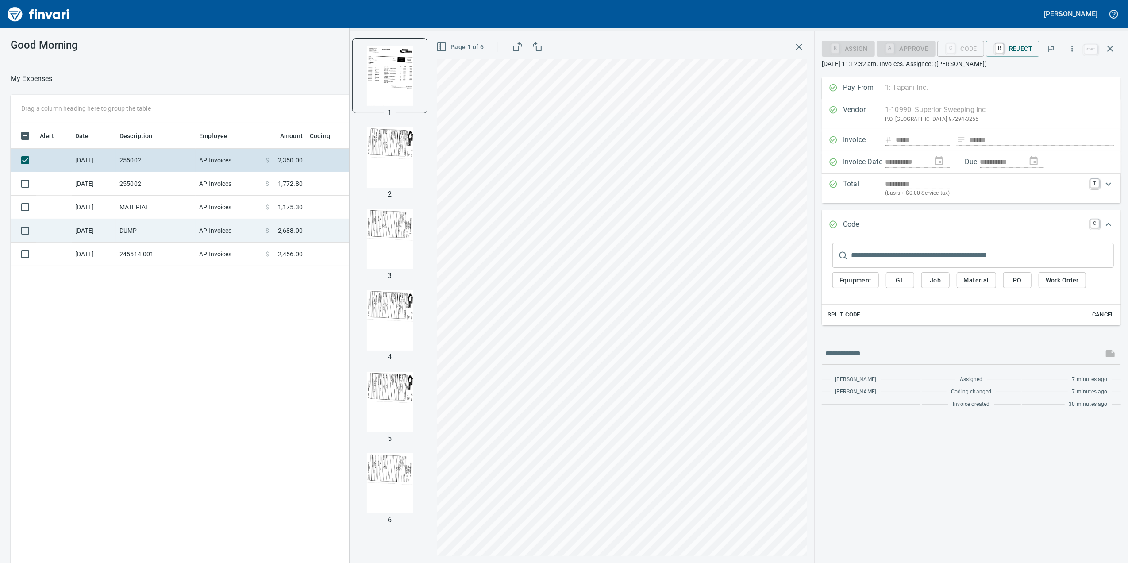
click at [211, 228] on td "AP Invoices" at bounding box center [229, 230] width 66 height 23
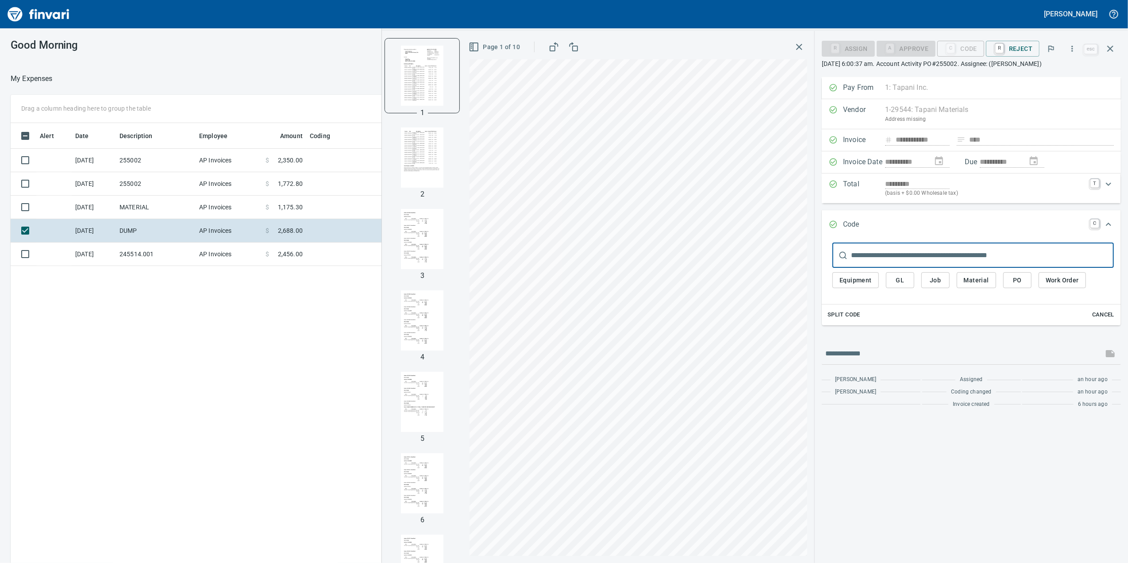
click at [430, 179] on img "button" at bounding box center [422, 157] width 60 height 60
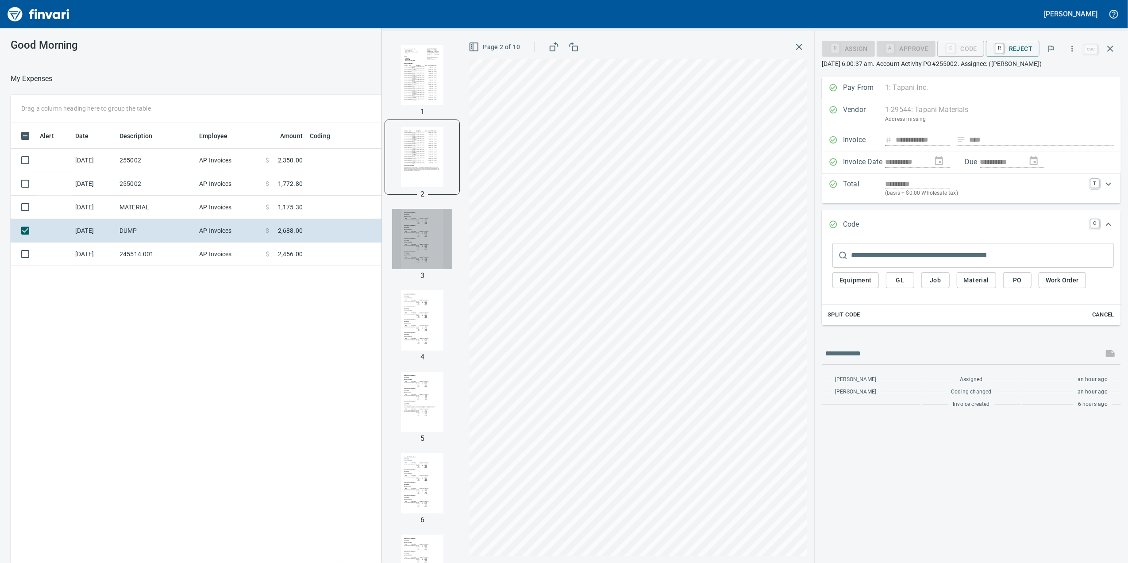
click at [415, 235] on img "button" at bounding box center [422, 239] width 60 height 60
click at [392, 315] on img "button" at bounding box center [422, 320] width 60 height 60
click at [934, 282] on span "Job" at bounding box center [936, 280] width 14 height 11
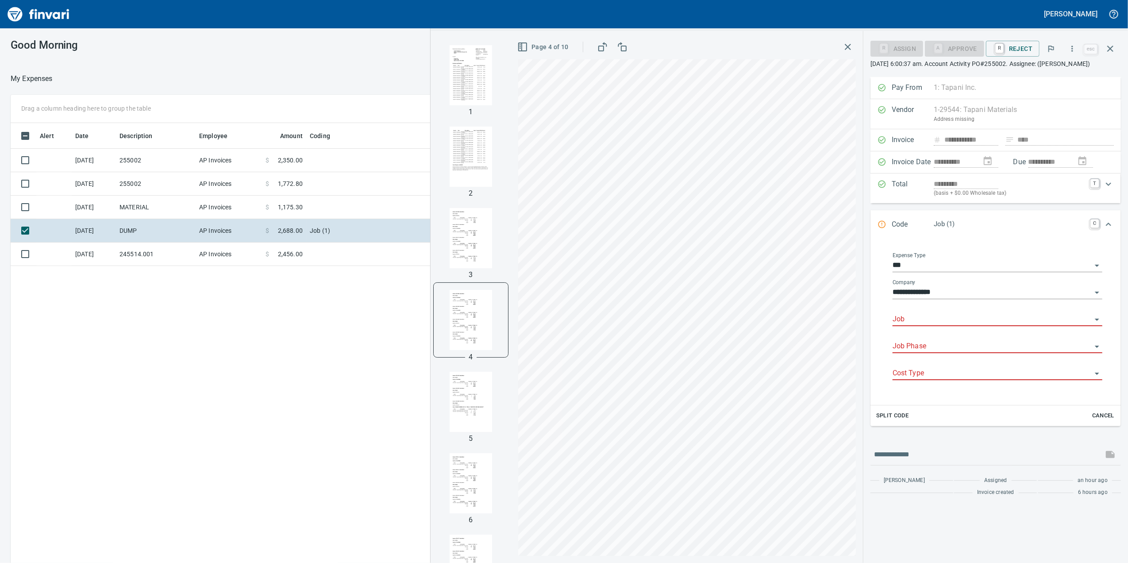
click at [913, 326] on input "Job" at bounding box center [992, 319] width 199 height 12
click at [965, 349] on li "255002.: Woodin Creek Subdivision Phase 2 & 3" at bounding box center [998, 353] width 210 height 21
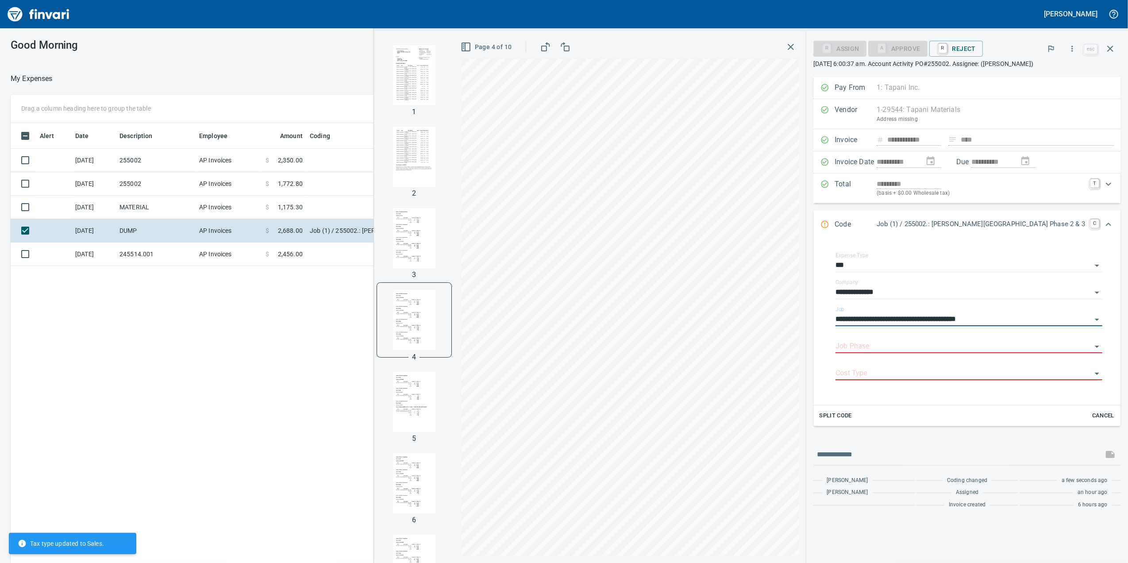
type input "**********"
click at [444, 385] on img "button" at bounding box center [414, 402] width 60 height 60
click at [410, 227] on div "**********" at bounding box center [751, 281] width 755 height 563
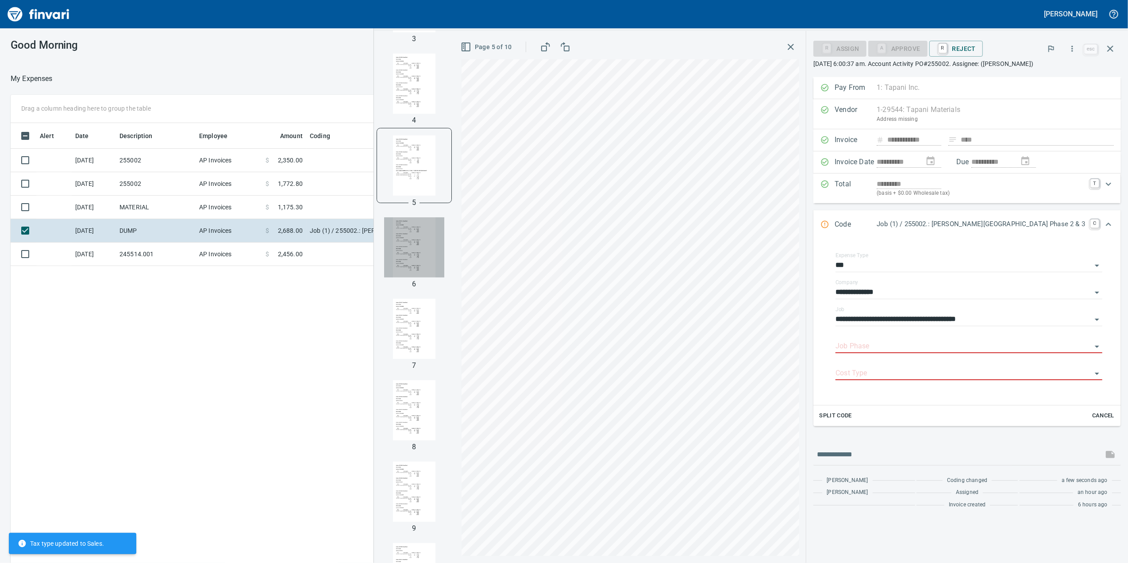
click at [444, 254] on img "button" at bounding box center [414, 247] width 60 height 60
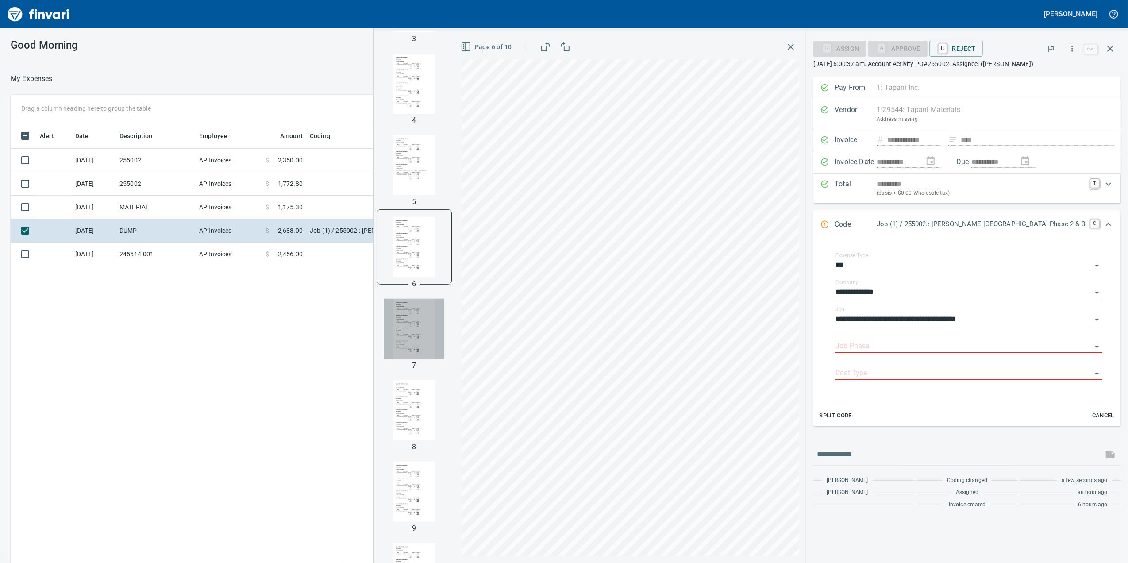
click at [437, 312] on img "button" at bounding box center [414, 329] width 60 height 60
click at [444, 424] on img "button" at bounding box center [414, 410] width 60 height 60
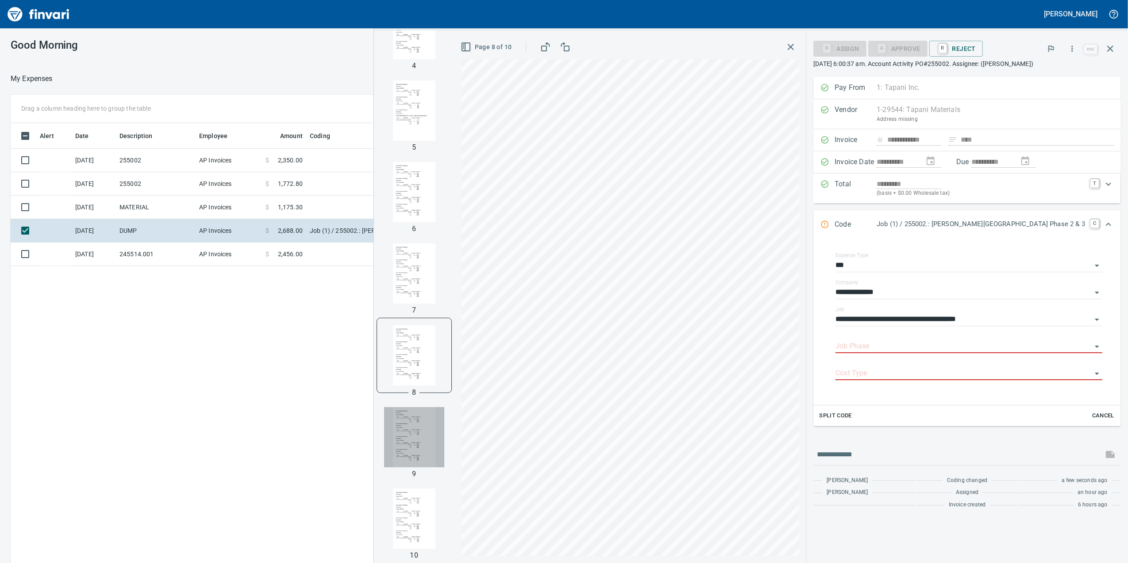
click at [444, 422] on img "button" at bounding box center [414, 437] width 60 height 60
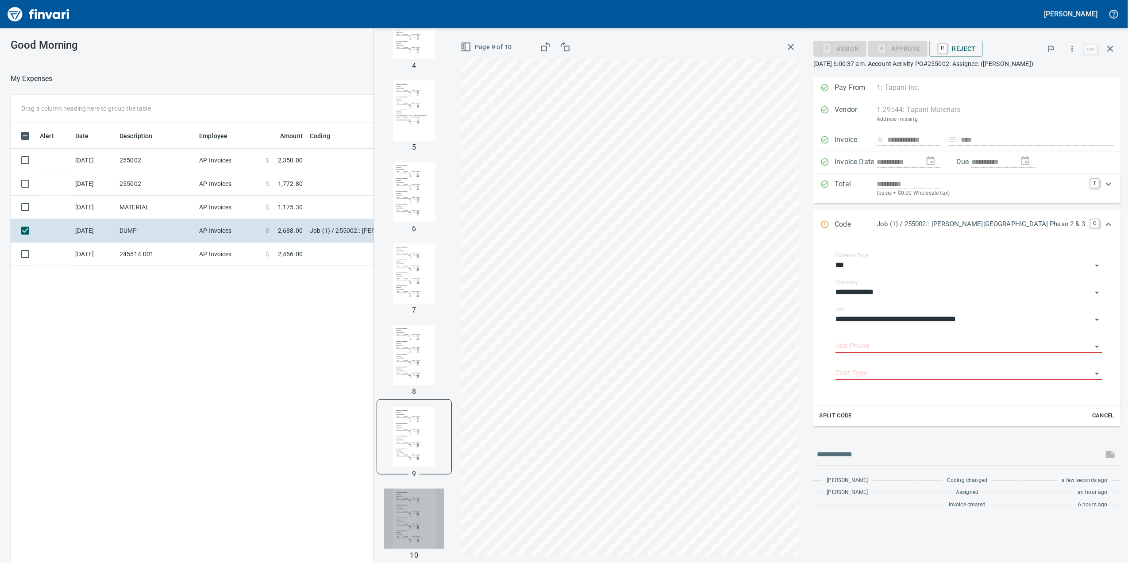
click at [444, 508] on img "button" at bounding box center [414, 519] width 60 height 60
click at [896, 353] on input "Job Phase" at bounding box center [964, 346] width 256 height 12
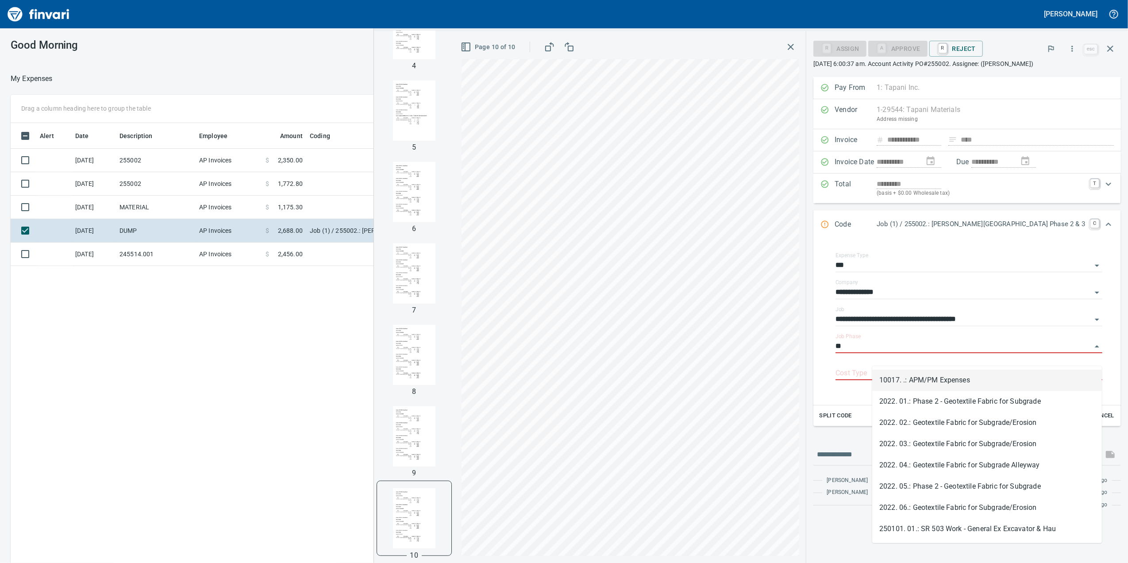
type input "*"
click at [952, 463] on li "250102. 03.: Haul/Dispose Of Pipe Spoils" at bounding box center [987, 465] width 230 height 21
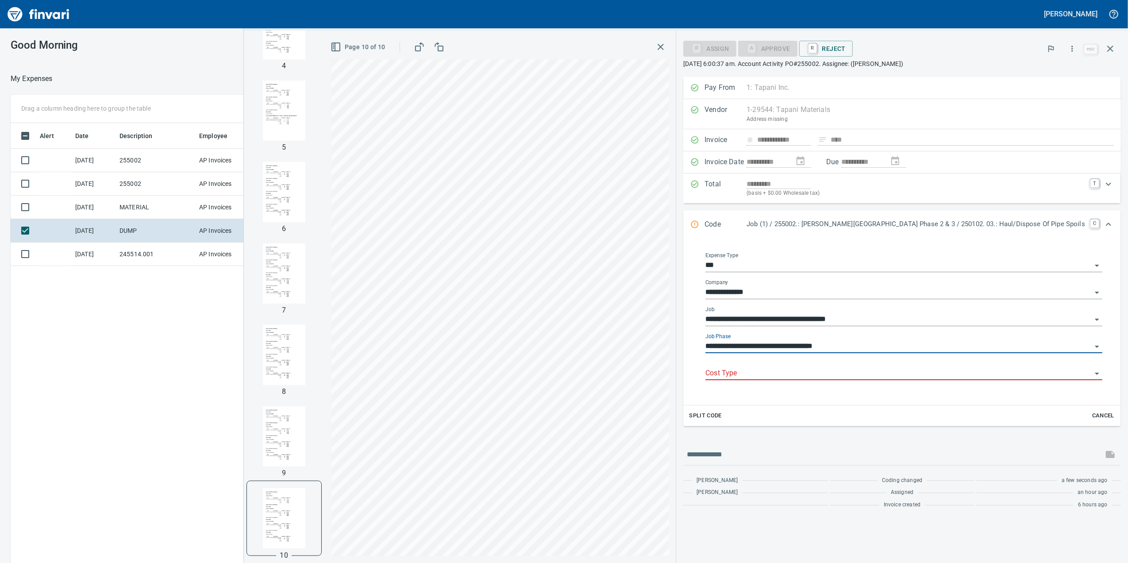
type input "**********"
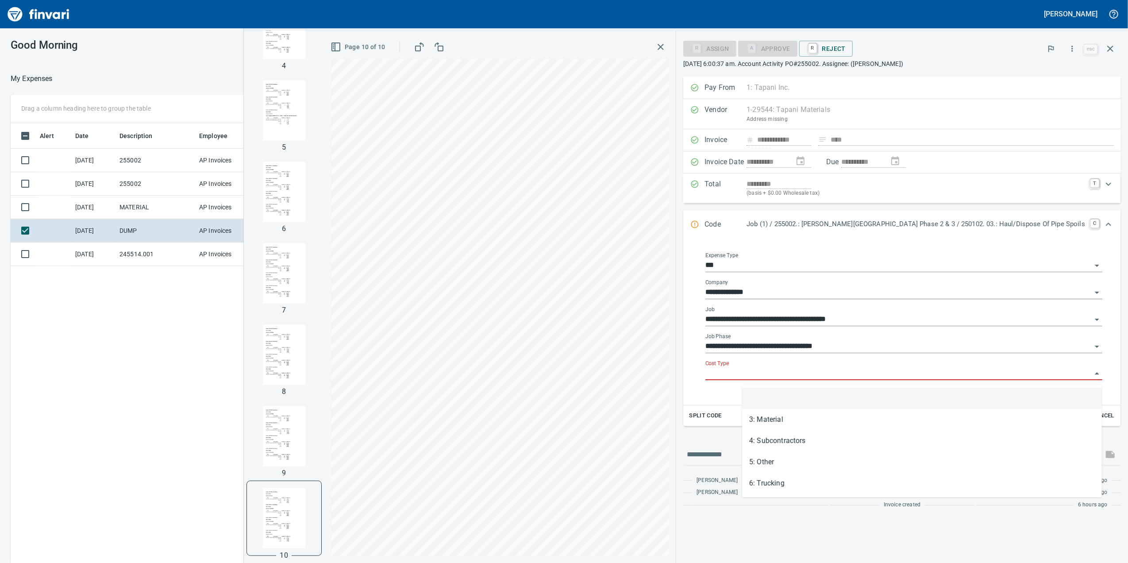
click at [861, 373] on input "Cost Type" at bounding box center [899, 373] width 386 height 12
click at [827, 459] on li "5: Other" at bounding box center [922, 462] width 360 height 21
type input "********"
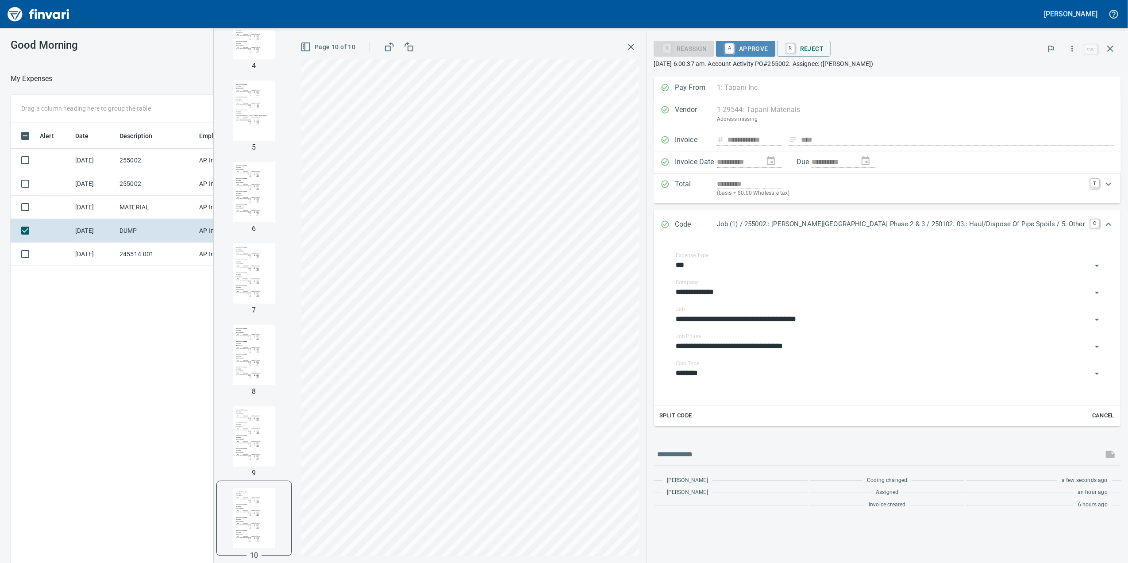
click at [768, 50] on span "A Approve" at bounding box center [745, 48] width 45 height 15
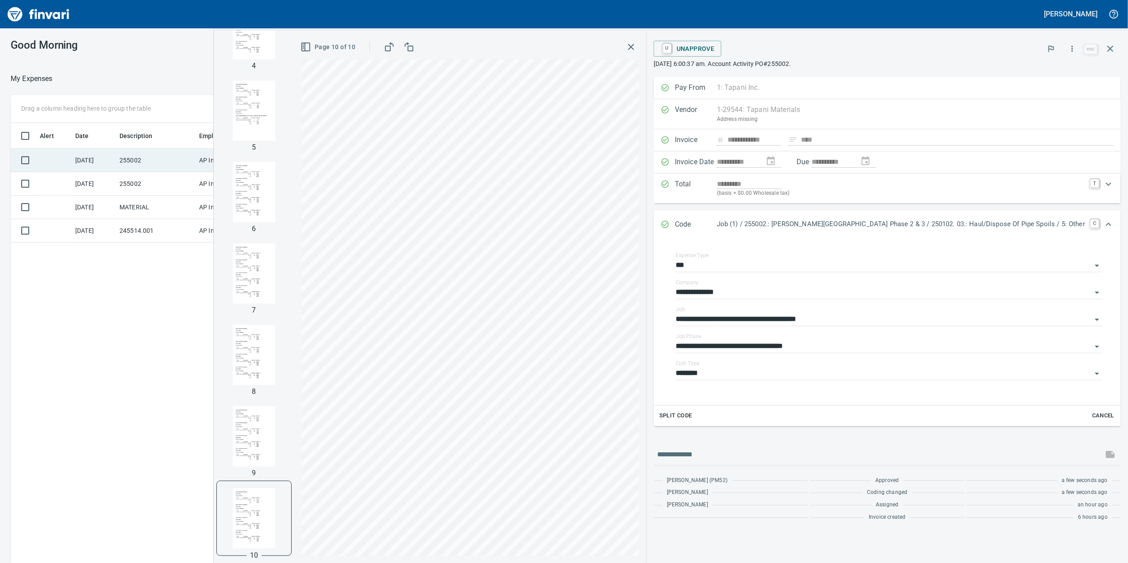
click at [184, 165] on td "255002" at bounding box center [156, 160] width 80 height 23
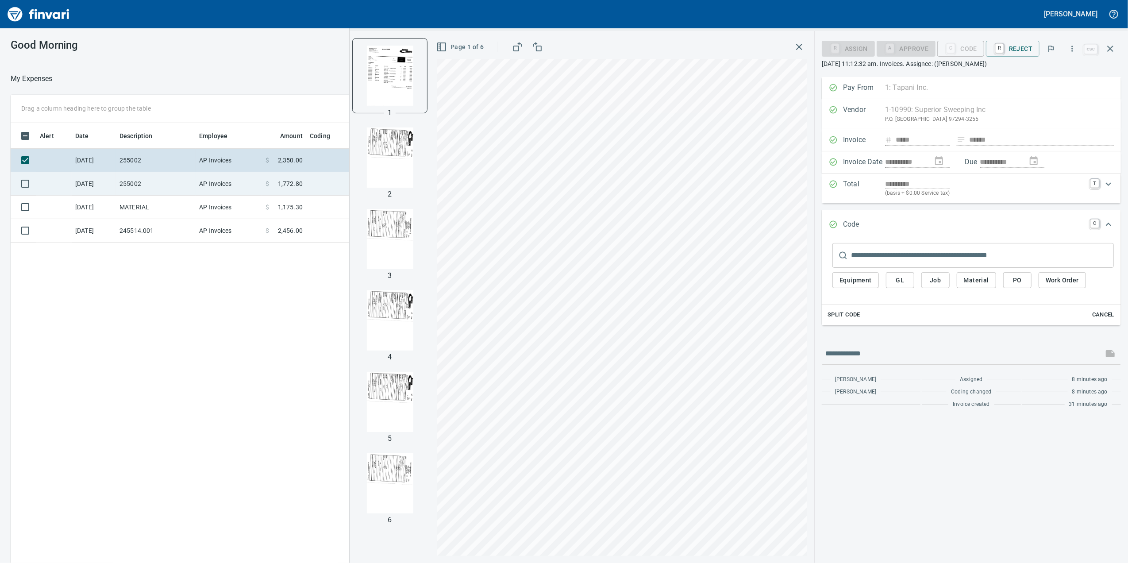
click at [185, 180] on td "255002" at bounding box center [156, 183] width 80 height 23
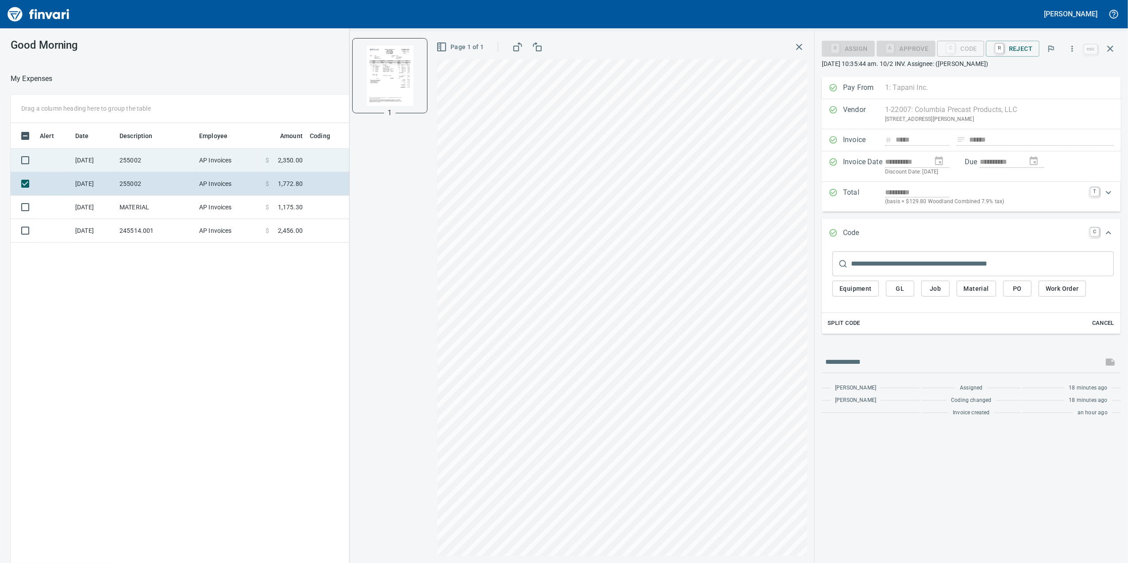
click at [171, 151] on td "255002" at bounding box center [156, 160] width 80 height 23
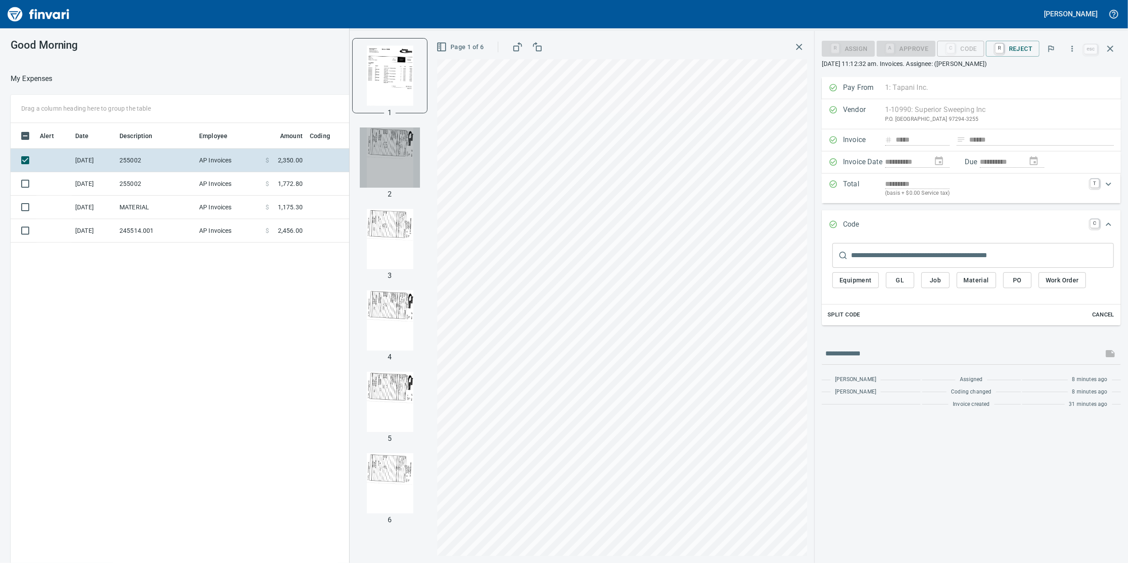
click at [395, 140] on img "button" at bounding box center [390, 157] width 60 height 60
click at [381, 218] on img "button" at bounding box center [390, 239] width 60 height 60
click at [382, 87] on img "button" at bounding box center [390, 75] width 60 height 60
click at [407, 158] on img "button" at bounding box center [390, 157] width 60 height 60
click at [393, 234] on img "button" at bounding box center [390, 239] width 60 height 60
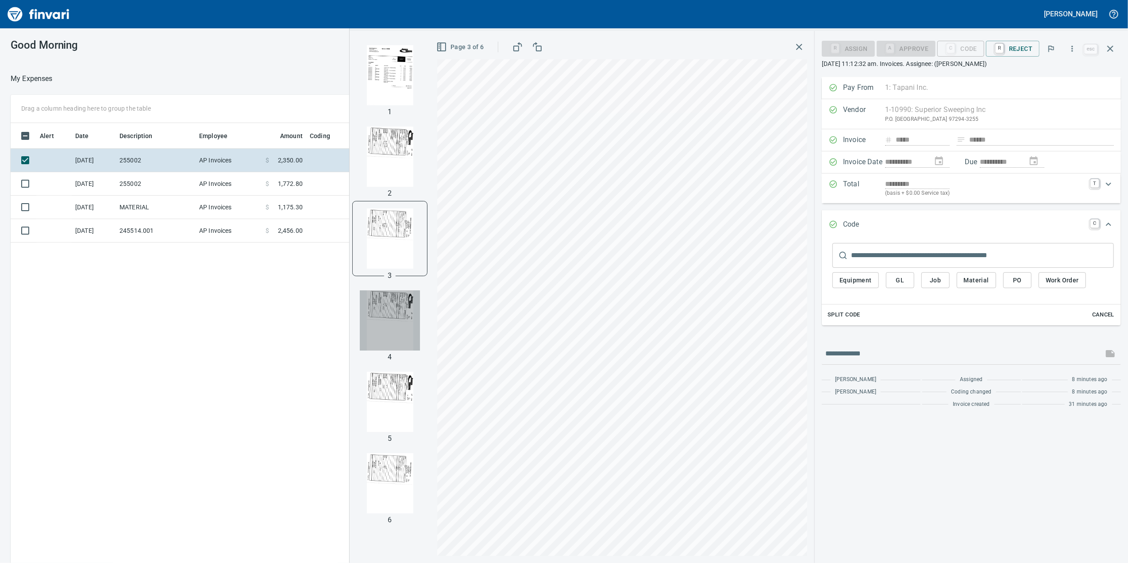
click at [379, 313] on img "button" at bounding box center [390, 320] width 60 height 60
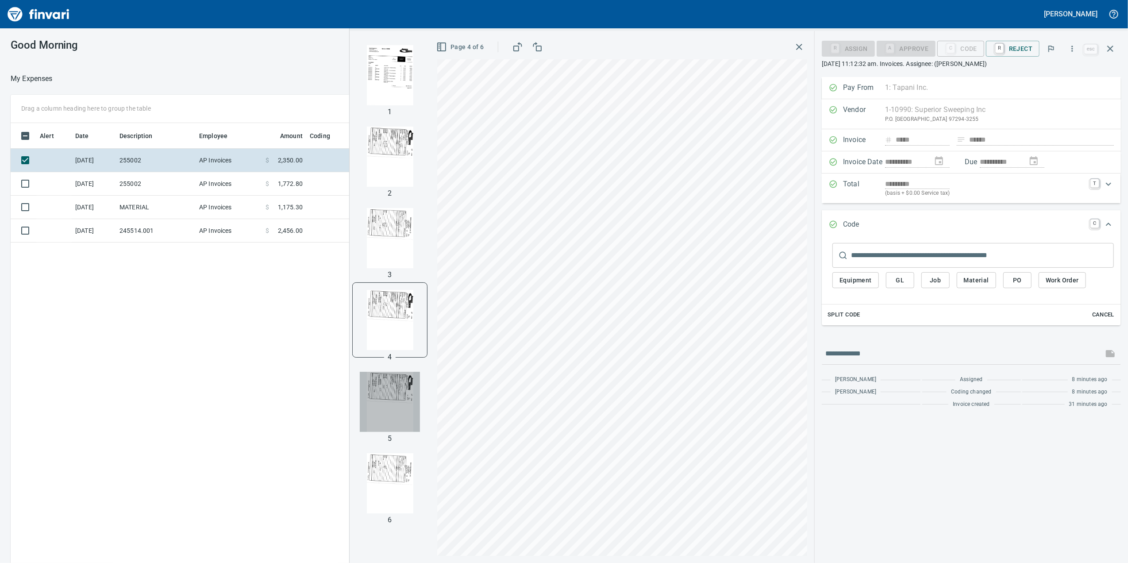
click at [376, 376] on img "button" at bounding box center [390, 402] width 60 height 60
drag, startPoint x: 390, startPoint y: 439, endPoint x: 390, endPoint y: 447, distance: 7.6
click at [390, 447] on div "1 2 3 4 5 6" at bounding box center [390, 297] width 81 height 532
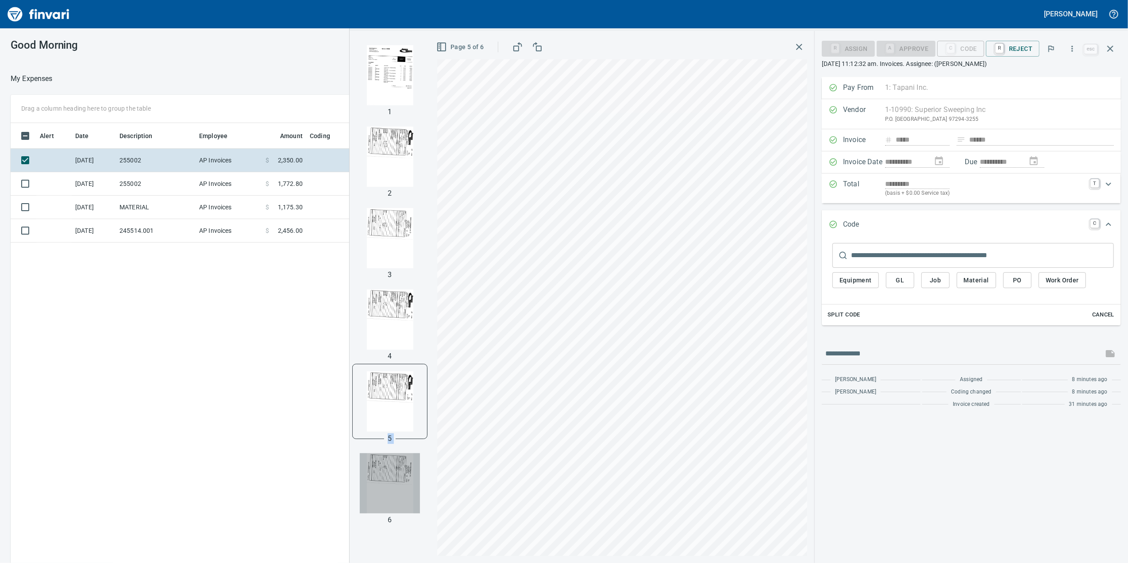
drag, startPoint x: 390, startPoint y: 447, endPoint x: 405, endPoint y: 470, distance: 27.9
click at [405, 470] on img "button" at bounding box center [390, 483] width 60 height 60
click at [924, 280] on button "Job" at bounding box center [936, 280] width 28 height 16
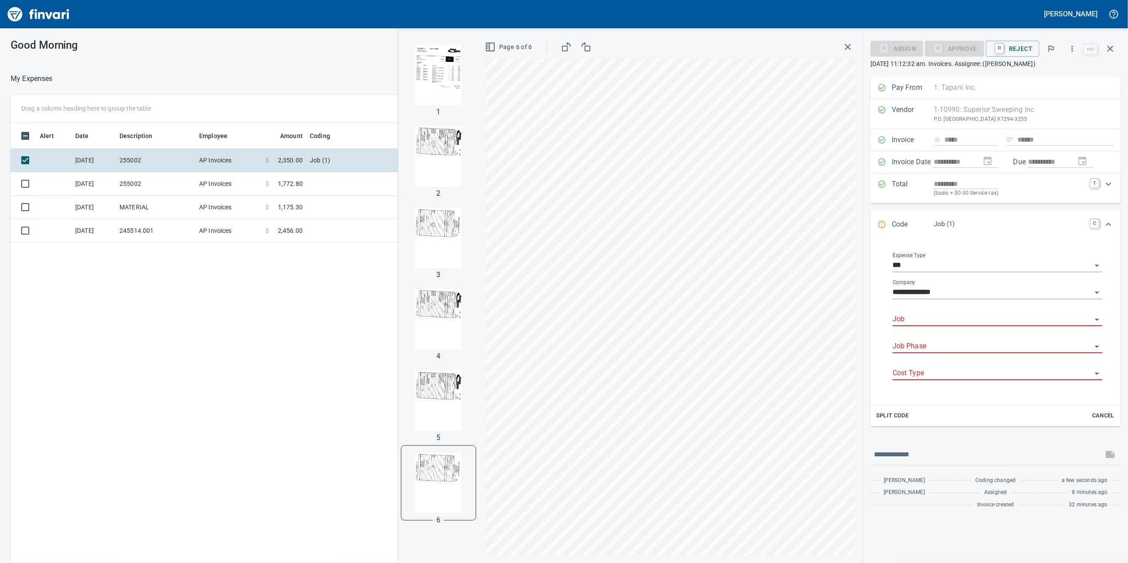
click at [911, 320] on input "Job" at bounding box center [992, 319] width 199 height 12
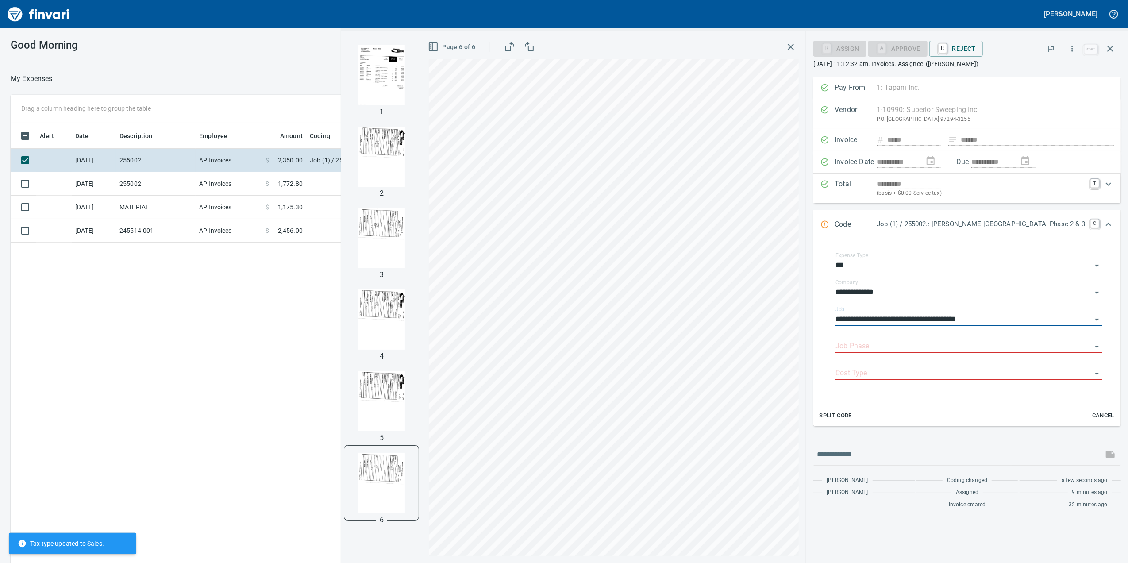
type input "**********"
click at [412, 76] on img "button" at bounding box center [381, 75] width 60 height 60
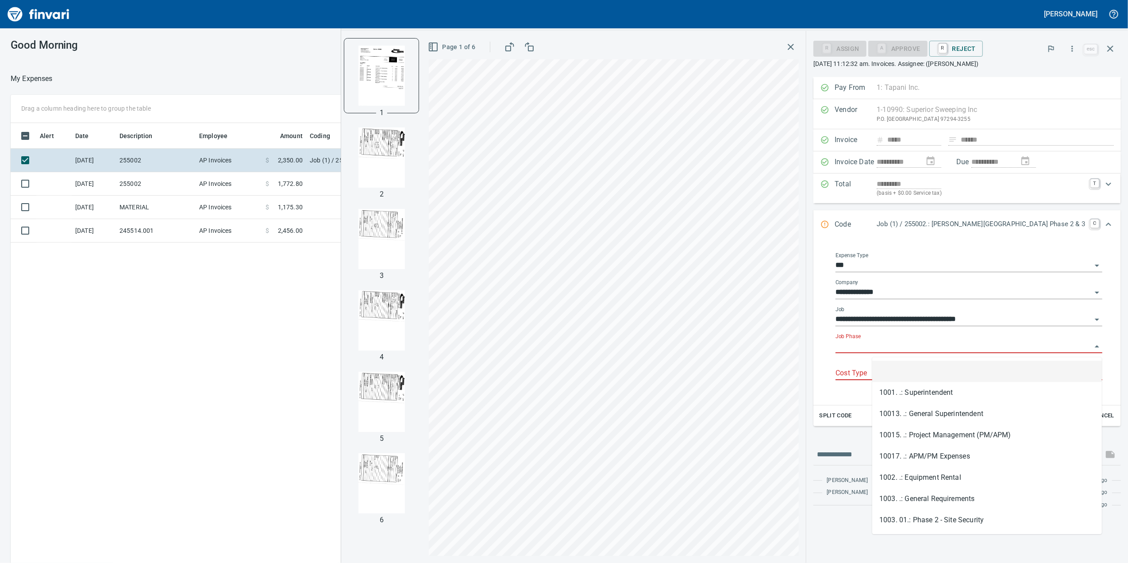
click at [895, 344] on input "Job Phase" at bounding box center [964, 346] width 256 height 12
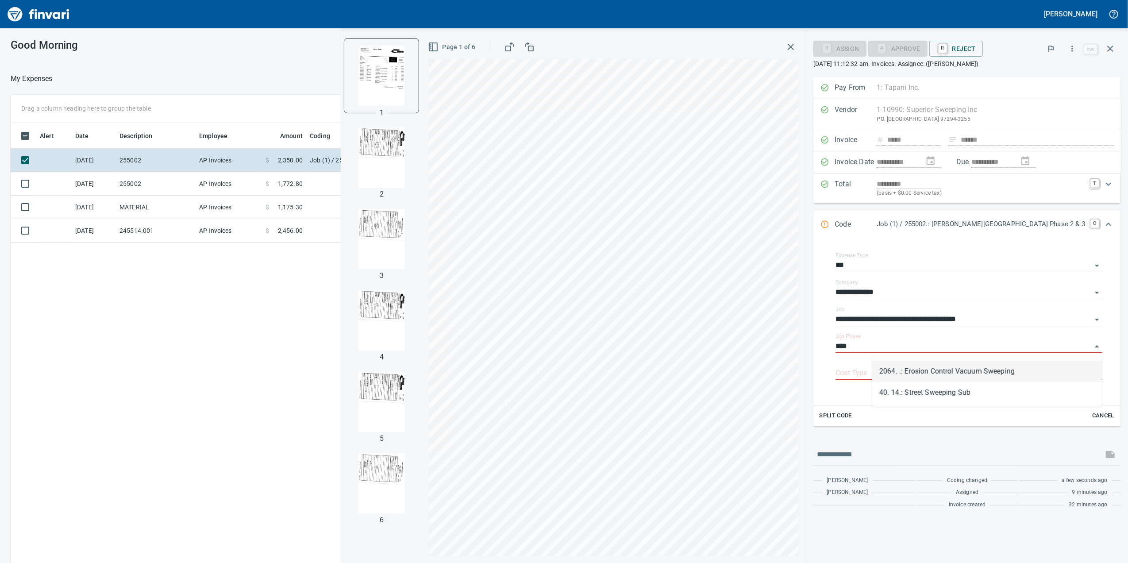
click at [999, 390] on li "40. 14.: Street Sweeping Sub" at bounding box center [987, 392] width 230 height 21
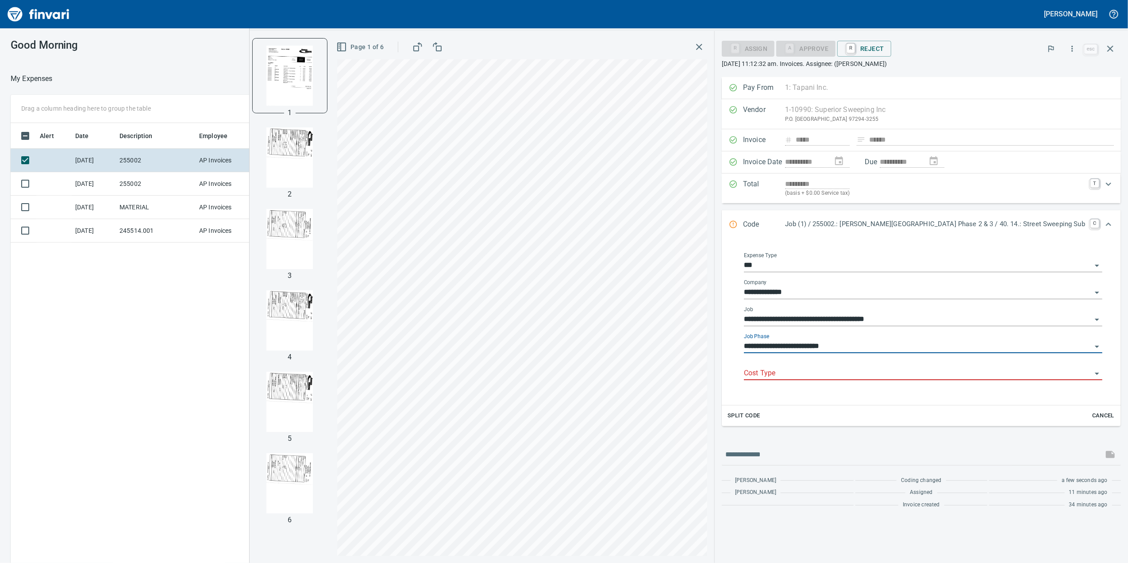
type input "**********"
click at [834, 372] on input "Cost Type" at bounding box center [918, 373] width 348 height 12
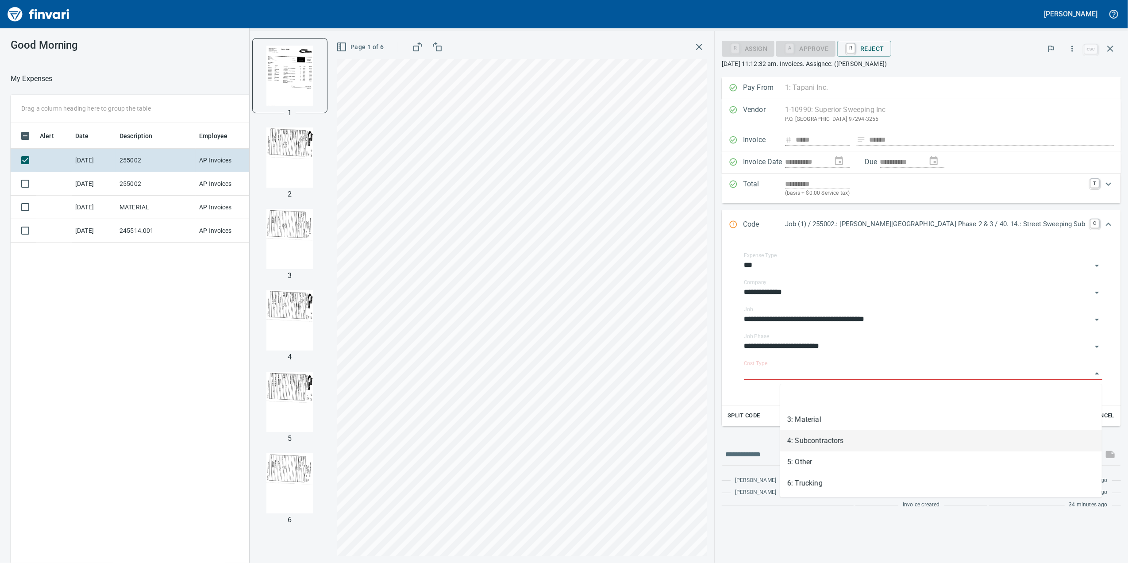
click at [848, 437] on li "4: Subcontractors" at bounding box center [941, 440] width 322 height 21
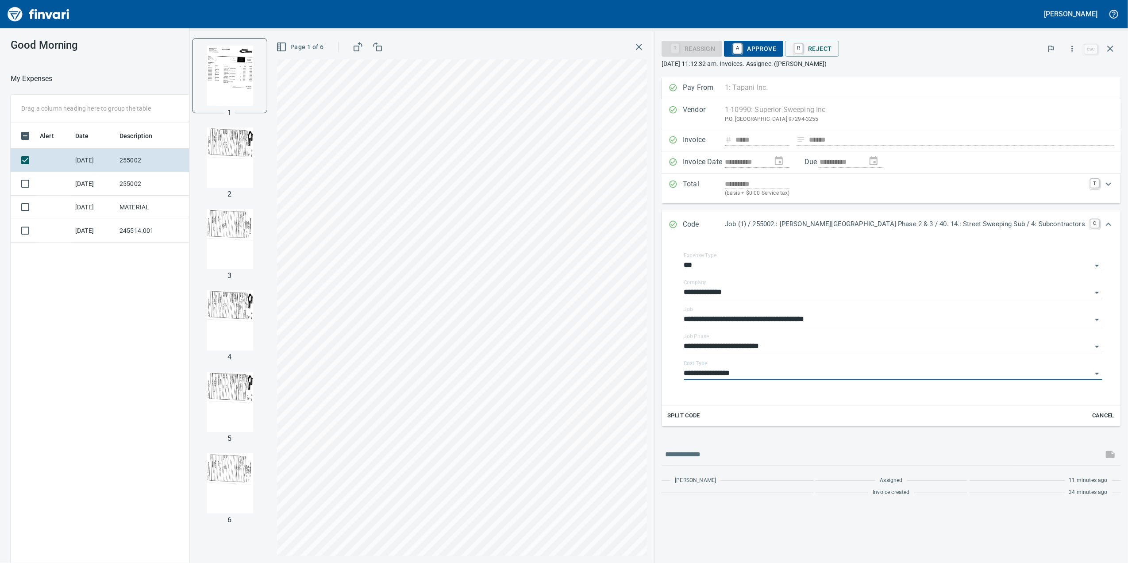
type input "**********"
click at [776, 49] on span "A Approve" at bounding box center [753, 48] width 45 height 15
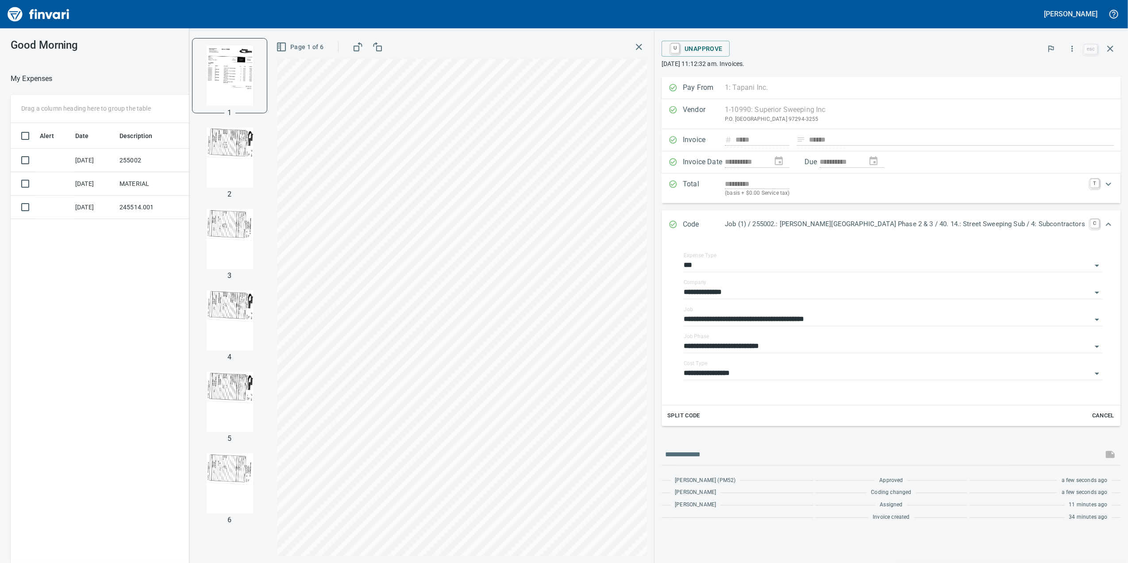
click at [647, 55] on div "Page 1 of 6" at bounding box center [462, 47] width 370 height 18
click at [647, 45] on div "Page 1 of 6" at bounding box center [462, 47] width 370 height 18
click at [647, 51] on div "Page 1 of 6" at bounding box center [462, 47] width 370 height 18
click at [645, 46] on icon "button" at bounding box center [639, 47] width 11 height 11
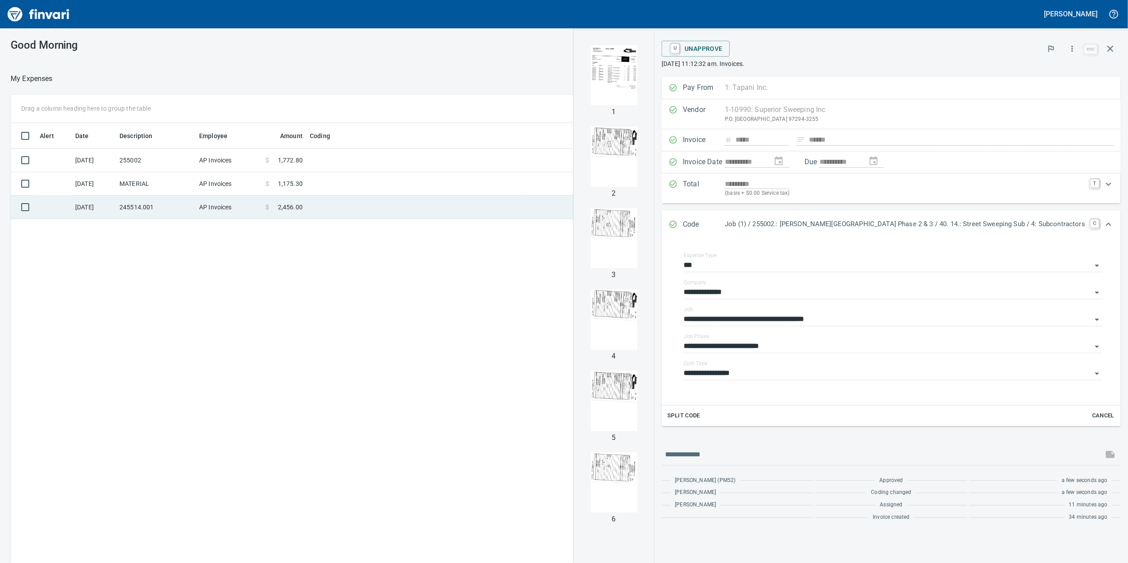
click at [340, 201] on td at bounding box center [416, 207] width 221 height 23
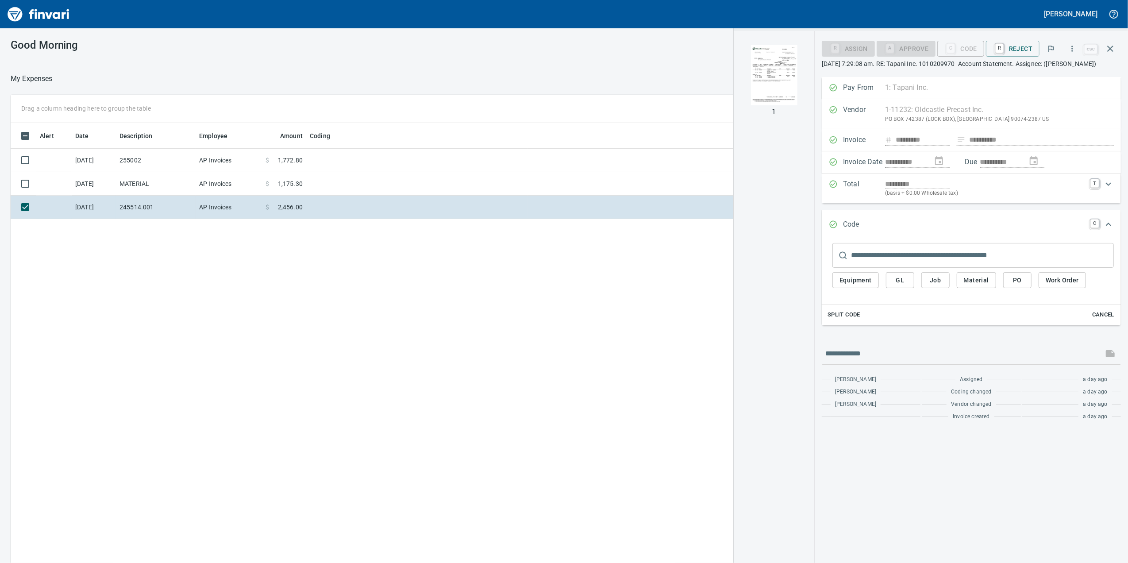
drag, startPoint x: 806, startPoint y: 82, endPoint x: 795, endPoint y: 84, distance: 10.8
click at [804, 84] on div at bounding box center [774, 75] width 74 height 74
click at [767, 75] on img "button" at bounding box center [774, 75] width 60 height 60
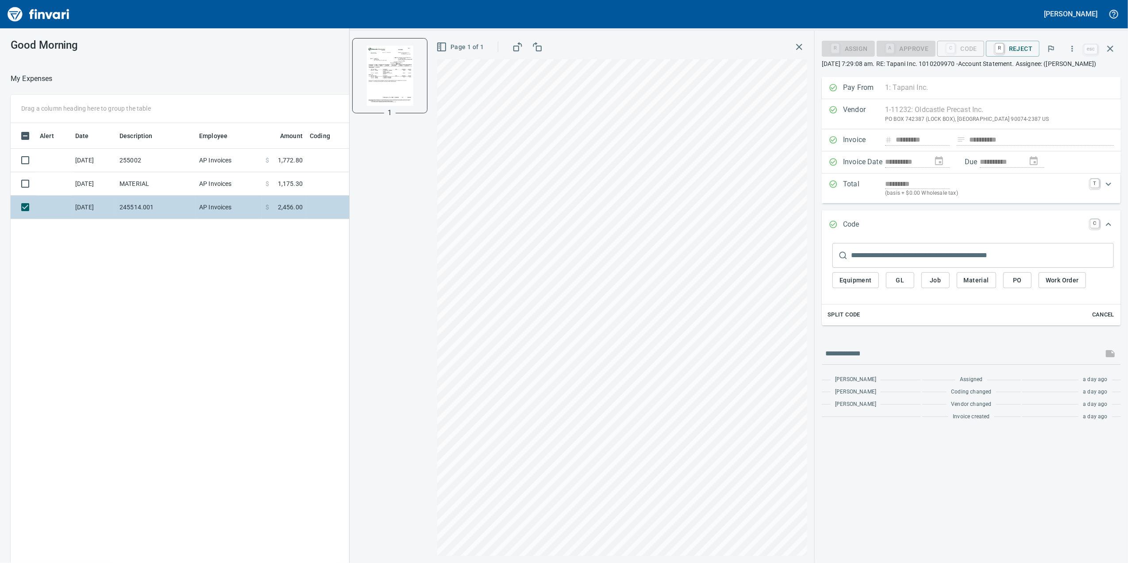
click at [296, 200] on td "$ 2,456.00" at bounding box center [284, 207] width 44 height 23
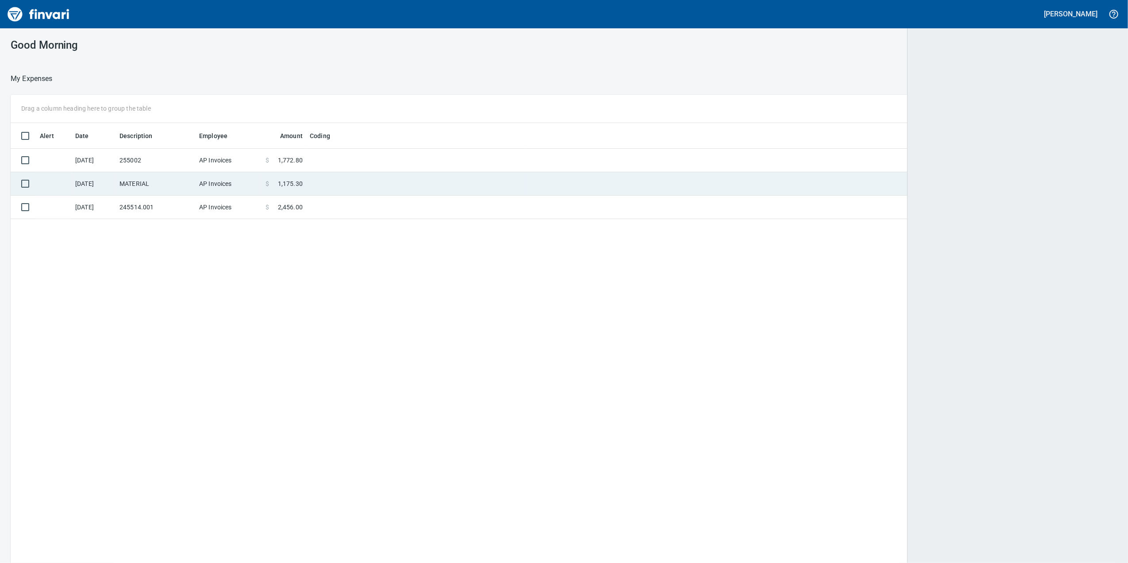
scroll to position [1, 1]
click at [287, 175] on td "$ 1,175.30" at bounding box center [284, 183] width 44 height 23
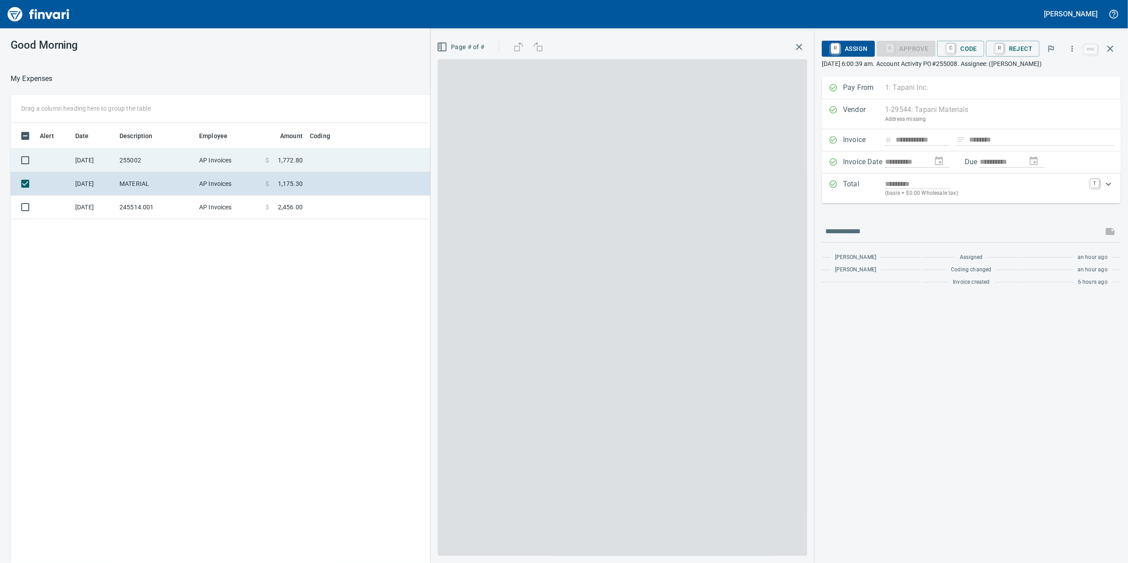
scroll to position [457, 868]
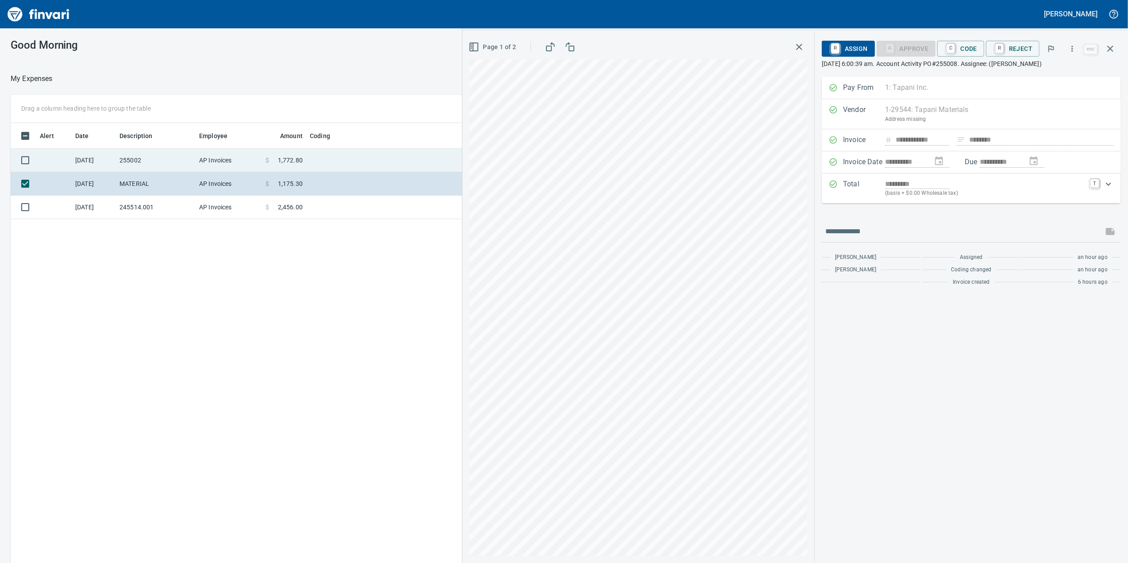
click at [238, 158] on td "AP Invoices" at bounding box center [229, 160] width 66 height 23
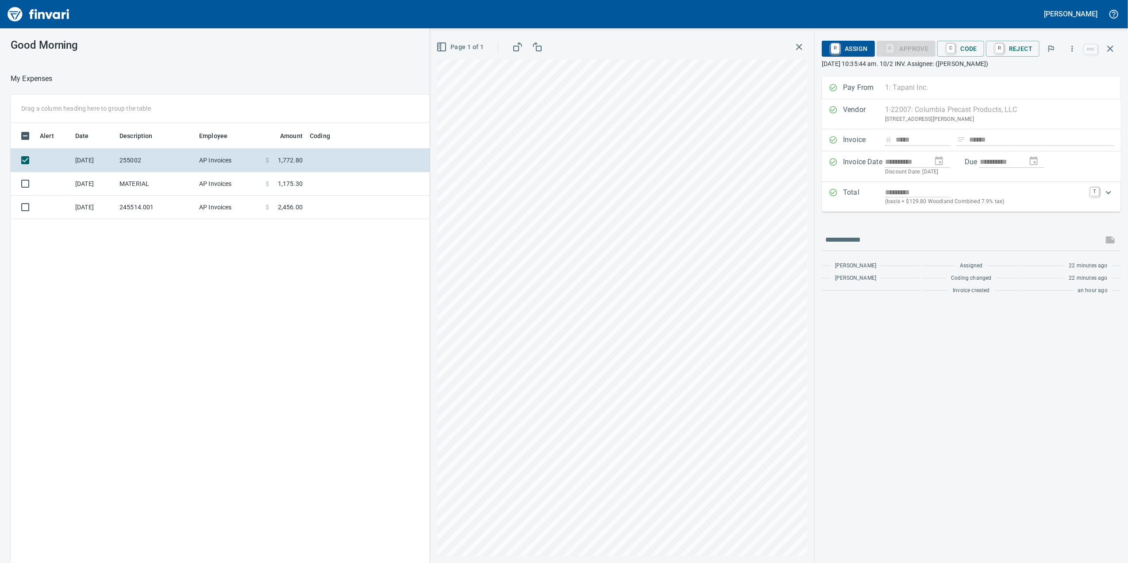
click at [960, 197] on div "*********" at bounding box center [985, 192] width 200 height 10
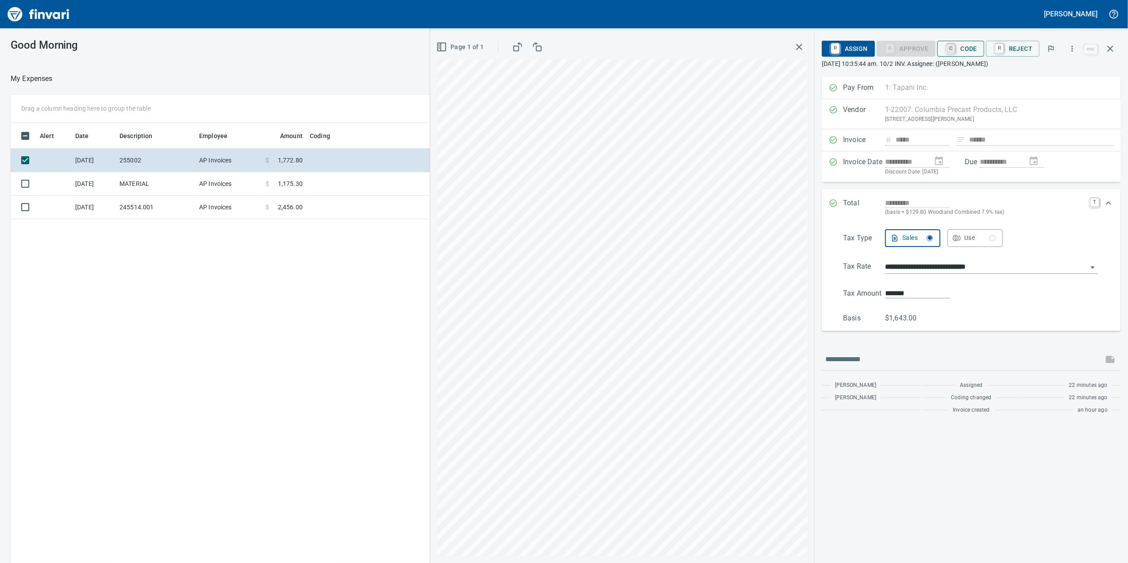
click at [948, 50] on link "C" at bounding box center [951, 49] width 8 height 10
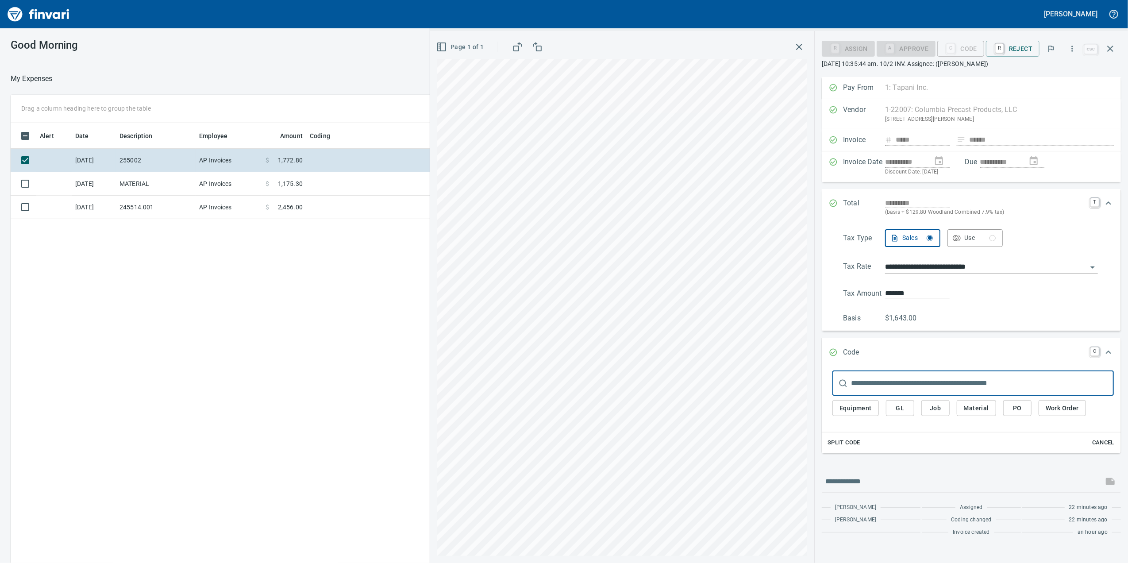
scroll to position [457, 868]
click at [939, 411] on span "Job" at bounding box center [936, 408] width 14 height 11
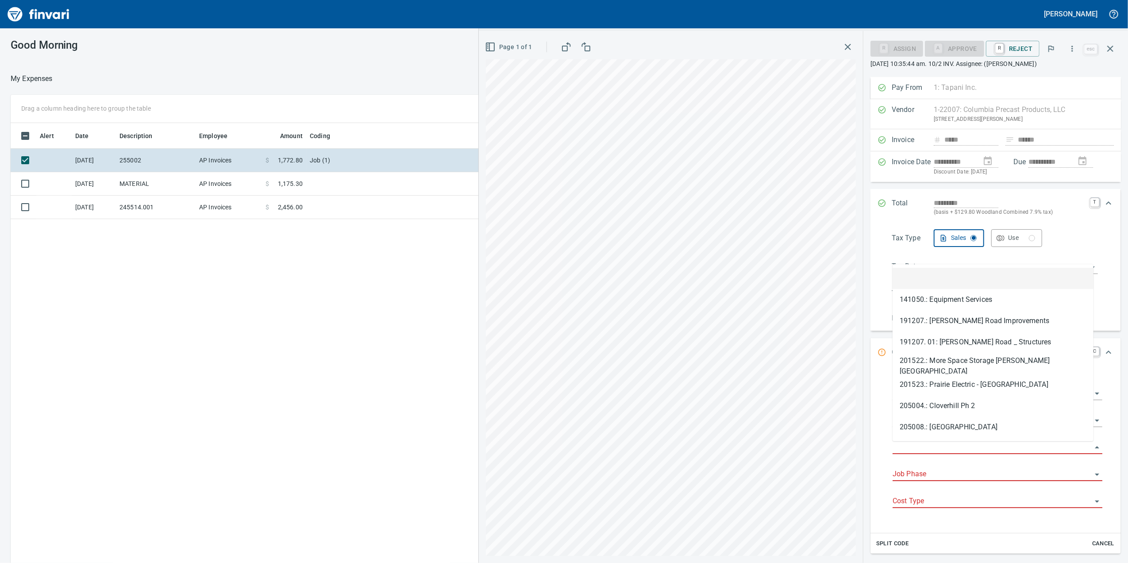
click at [946, 448] on input "Job" at bounding box center [992, 447] width 199 height 12
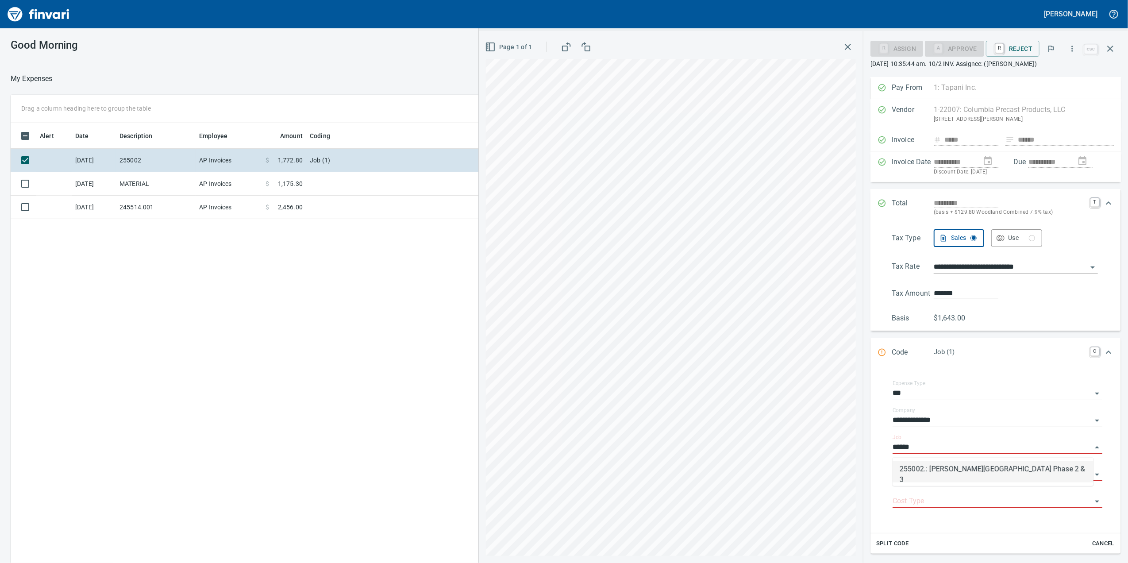
click at [929, 463] on li "255002.: Woodin Creek Subdivision Phase 2 & 3" at bounding box center [993, 471] width 201 height 21
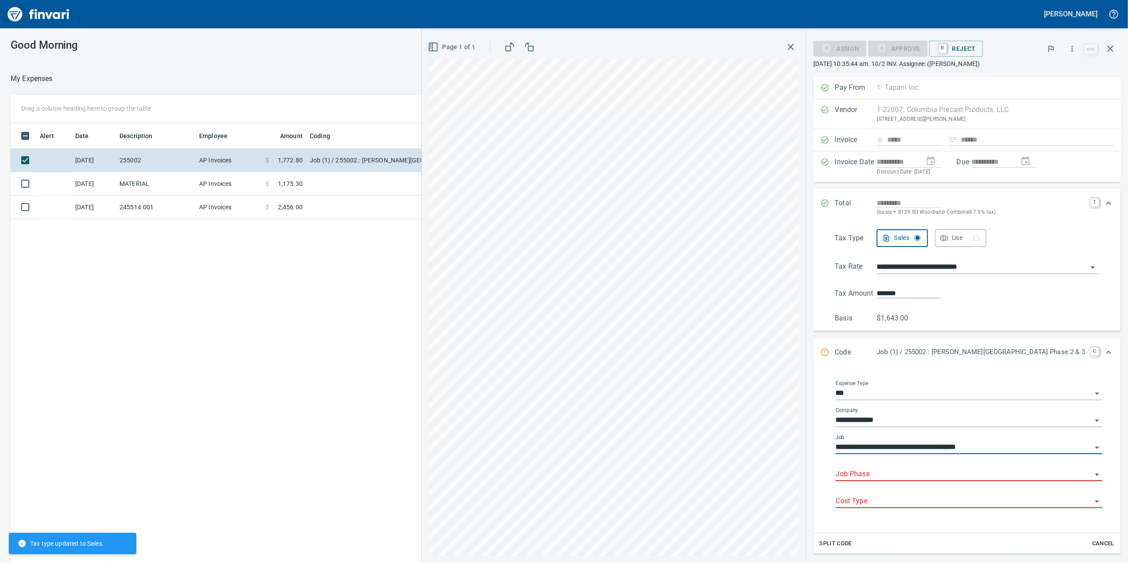
click at [919, 481] on div at bounding box center [969, 474] width 267 height 13
type input "**********"
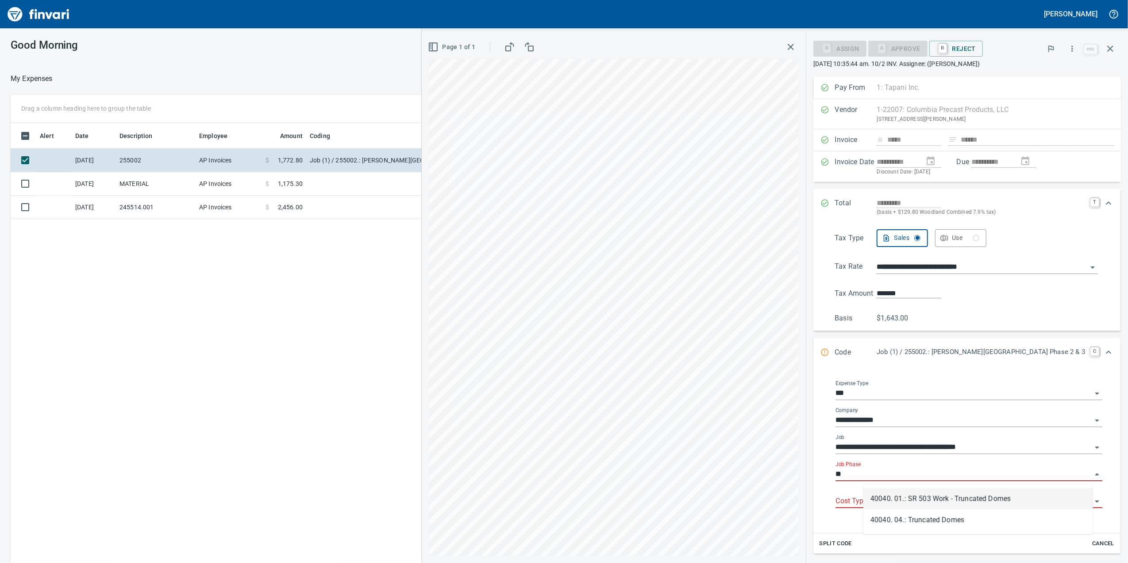
type input "*"
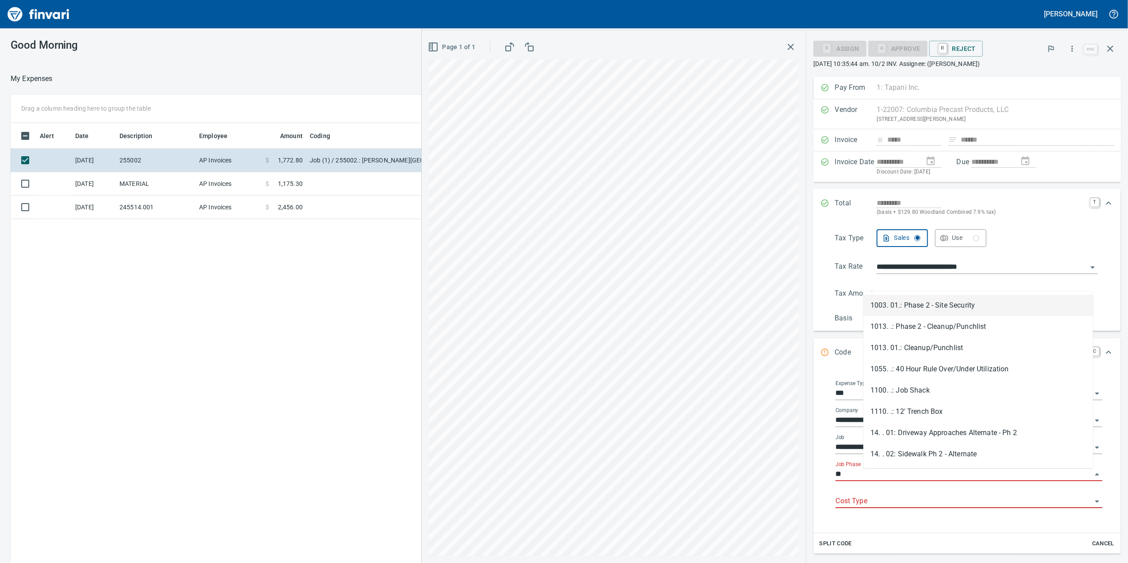
type input "*"
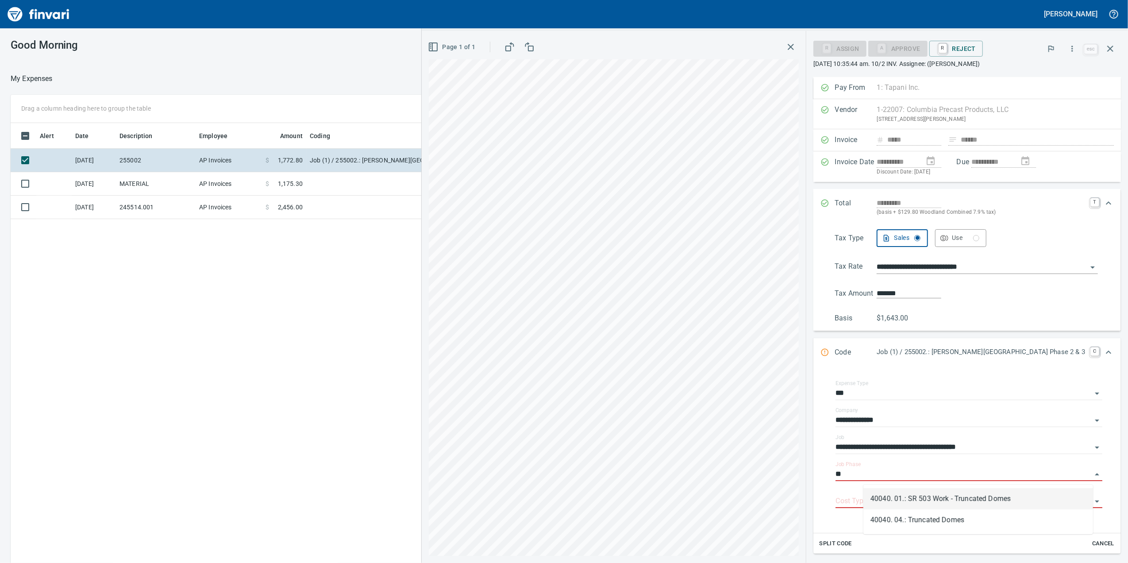
type input "*"
click at [844, 269] on div "**********" at bounding box center [968, 278] width 308 height 105
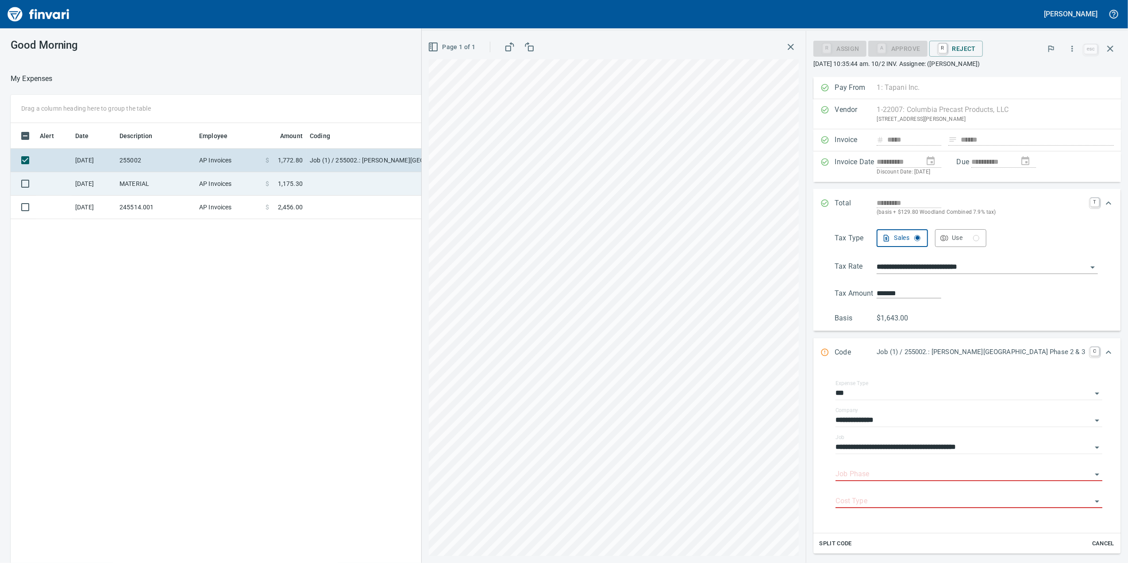
click at [274, 192] on td "$ 1,175.30" at bounding box center [284, 183] width 44 height 23
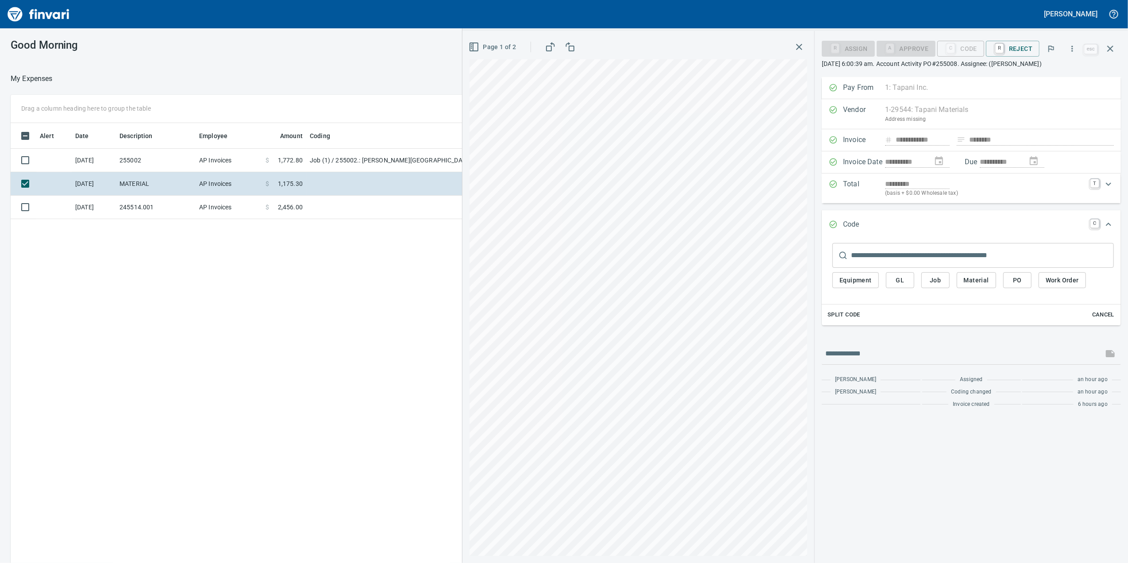
click at [491, 44] on span "Page 1 of 2" at bounding box center [494, 47] width 46 height 11
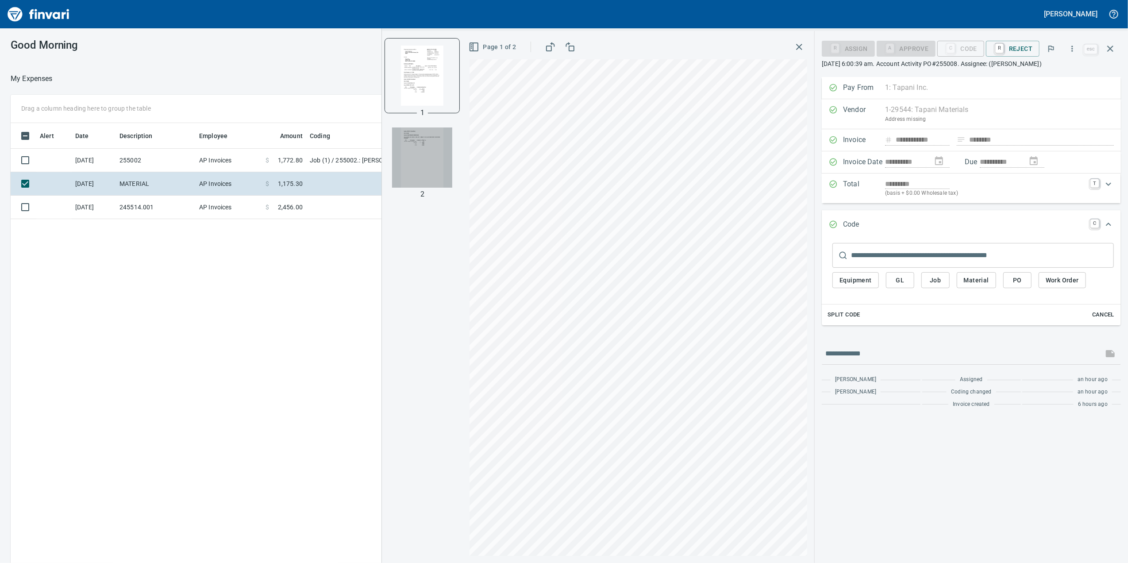
click at [428, 140] on img "button" at bounding box center [422, 157] width 60 height 60
click at [412, 66] on img "button" at bounding box center [422, 75] width 60 height 60
click at [437, 160] on img "button" at bounding box center [422, 157] width 60 height 60
click at [386, 35] on div "1 2" at bounding box center [422, 297] width 81 height 532
drag, startPoint x: 402, startPoint y: 56, endPoint x: 410, endPoint y: 66, distance: 12.7
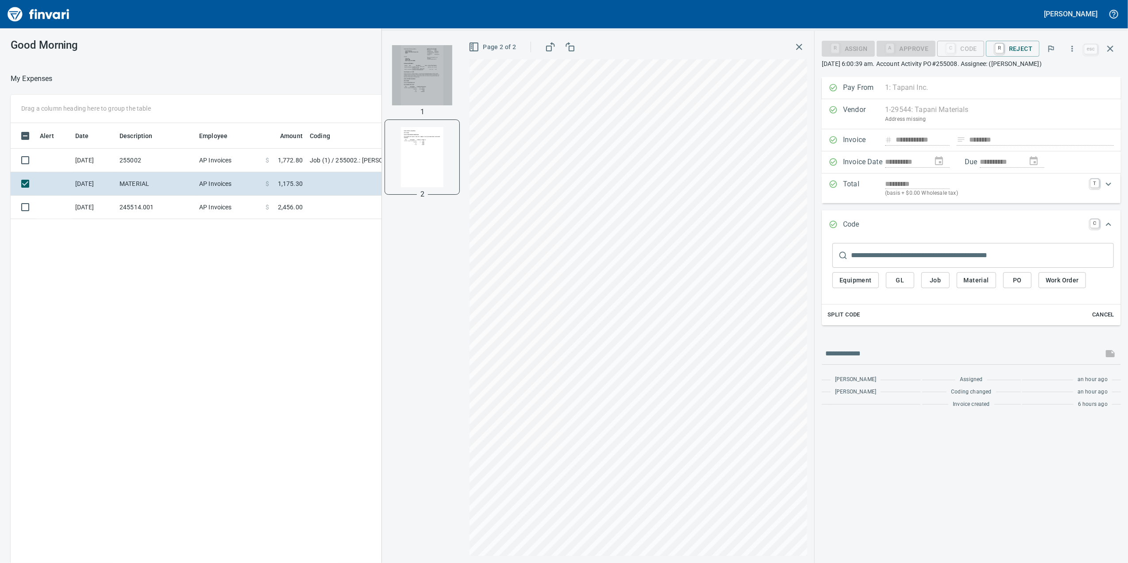
click at [403, 57] on img "button" at bounding box center [422, 75] width 60 height 60
click at [413, 151] on img "button" at bounding box center [422, 157] width 60 height 60
click at [429, 78] on img "button" at bounding box center [422, 75] width 60 height 60
click at [411, 147] on img "button" at bounding box center [422, 157] width 60 height 60
click at [409, 81] on img "button" at bounding box center [422, 75] width 60 height 60
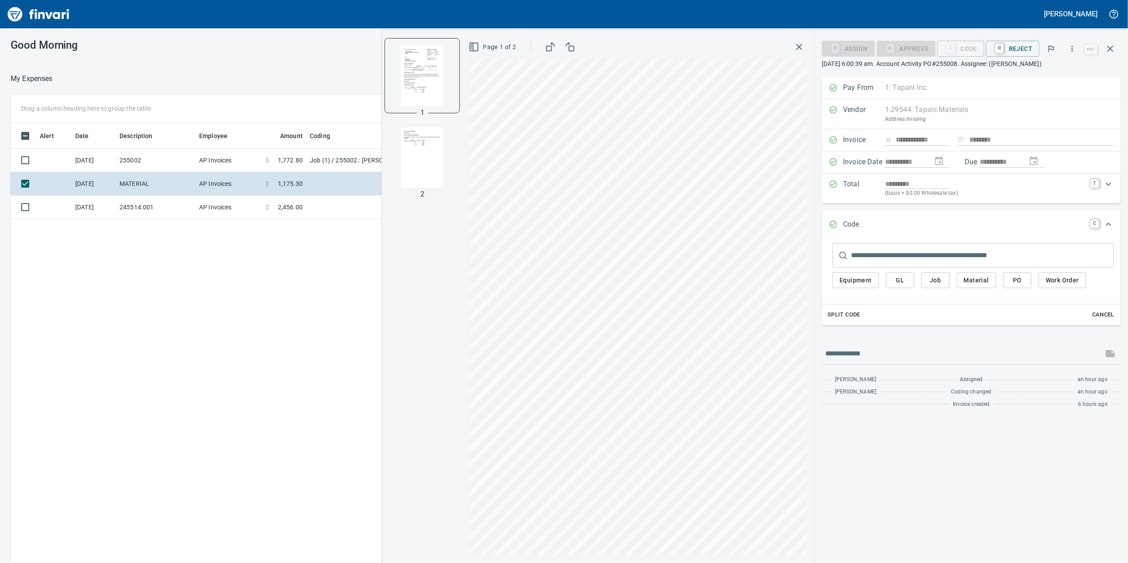
click at [948, 293] on div "Equipment GL Job Material PO Work Order" at bounding box center [974, 283] width 282 height 30
click at [944, 285] on button "Job" at bounding box center [936, 280] width 28 height 16
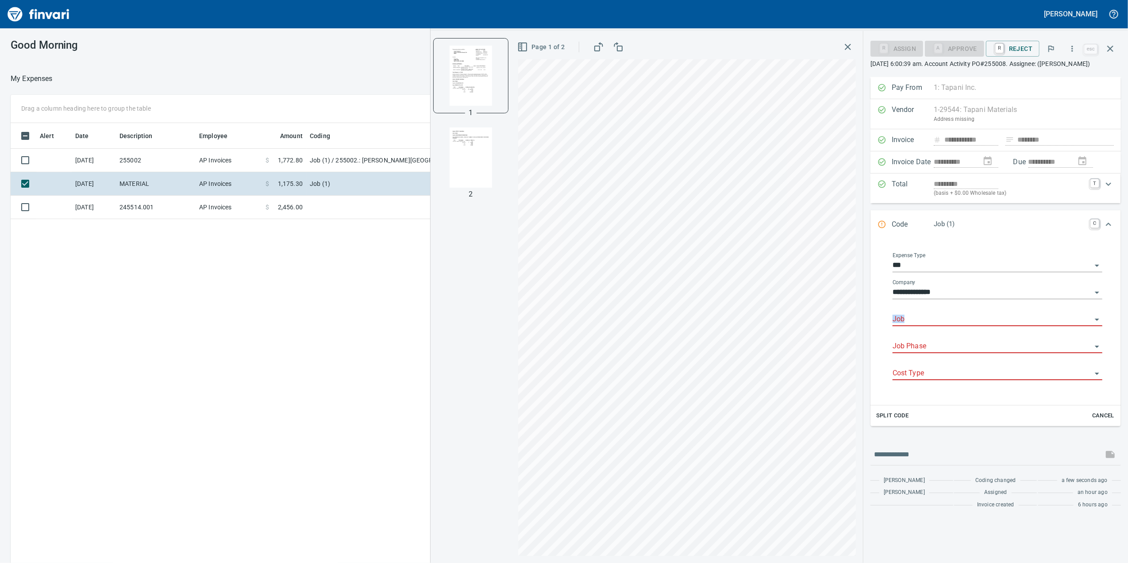
drag, startPoint x: 884, startPoint y: 320, endPoint x: 898, endPoint y: 326, distance: 14.5
click at [896, 326] on div "**********" at bounding box center [997, 320] width 233 height 156
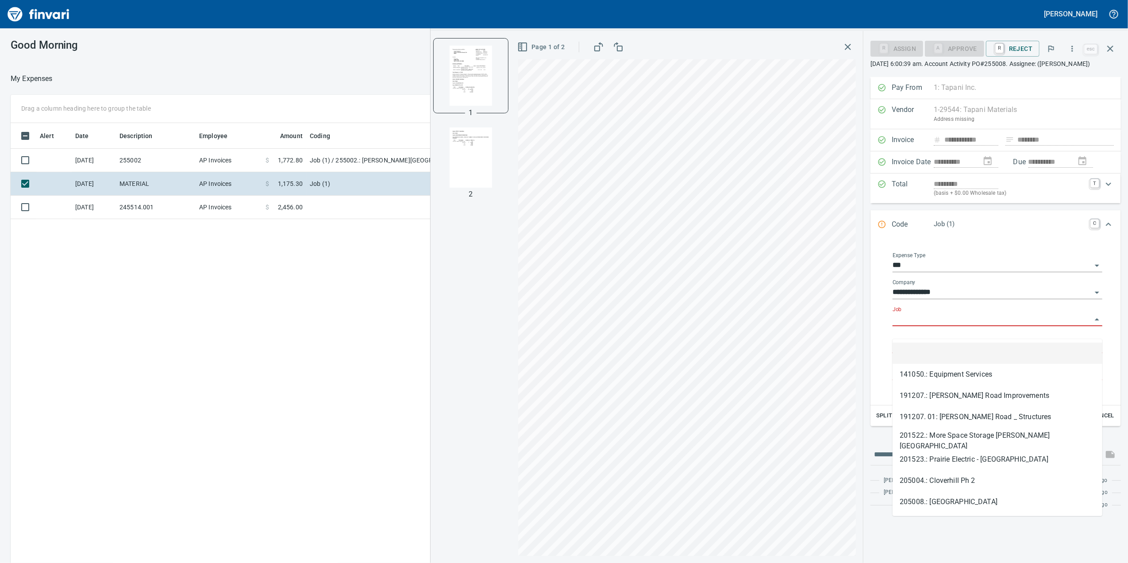
click at [898, 326] on input "Job" at bounding box center [992, 319] width 199 height 12
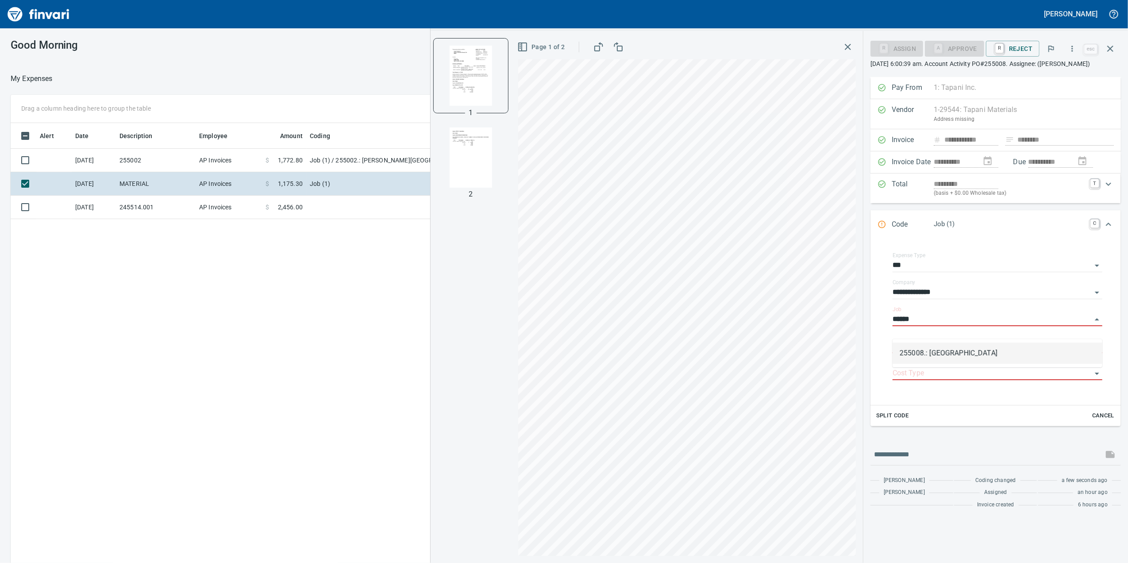
scroll to position [457, 868]
click at [960, 363] on li "255008.: Four Creeks South Subdivision" at bounding box center [998, 353] width 210 height 21
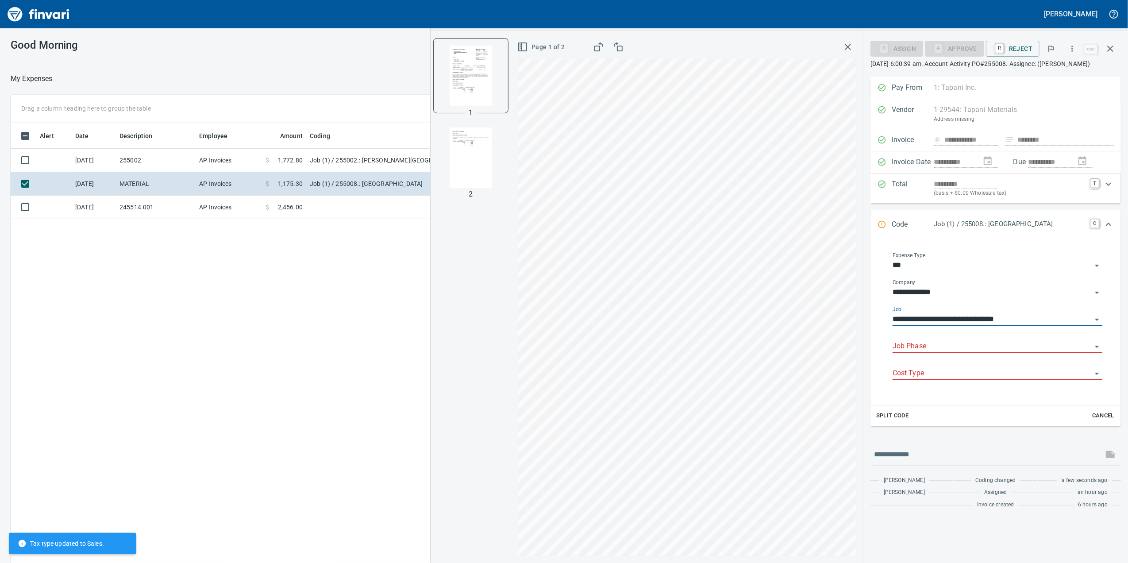
type input "**********"
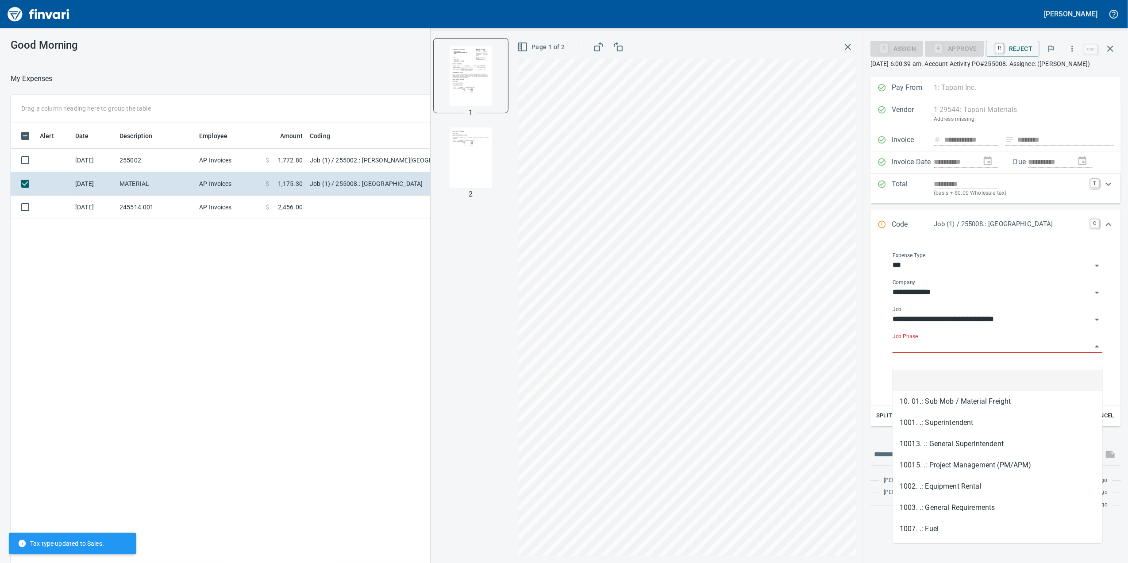
click at [937, 353] on input "Job Phase" at bounding box center [992, 346] width 199 height 12
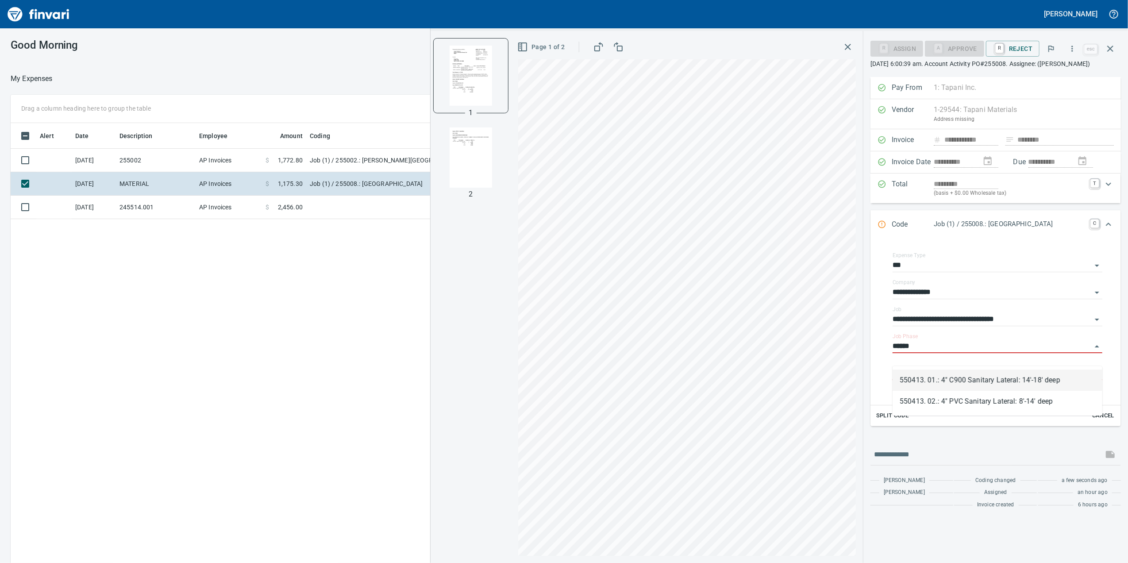
click at [984, 387] on li "550413. 01.: 4" C900 Sanitary Lateral: 14'-18' deep" at bounding box center [998, 380] width 210 height 21
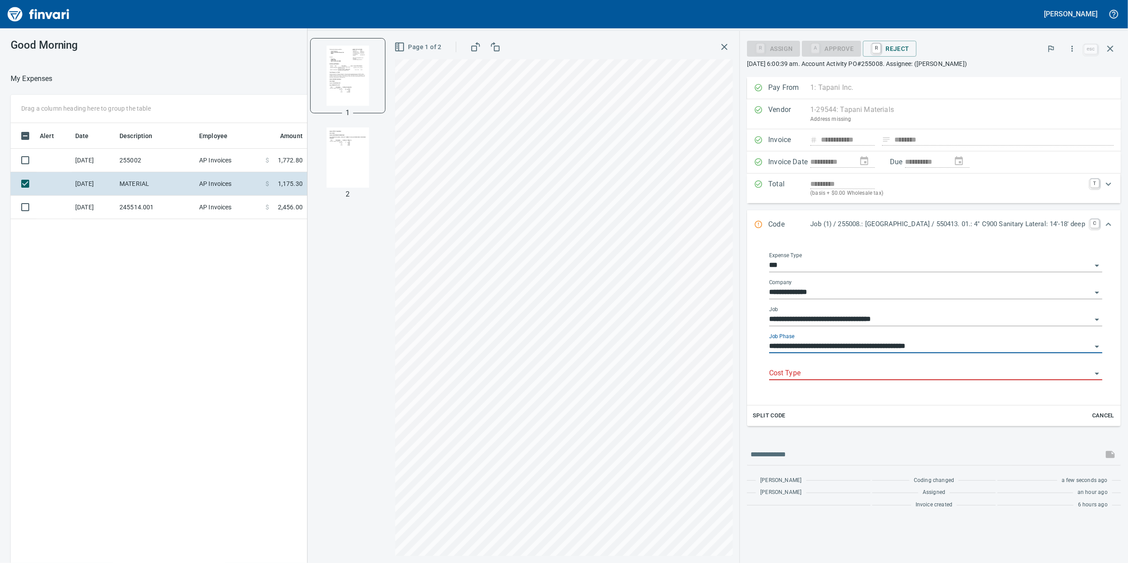
type input "**********"
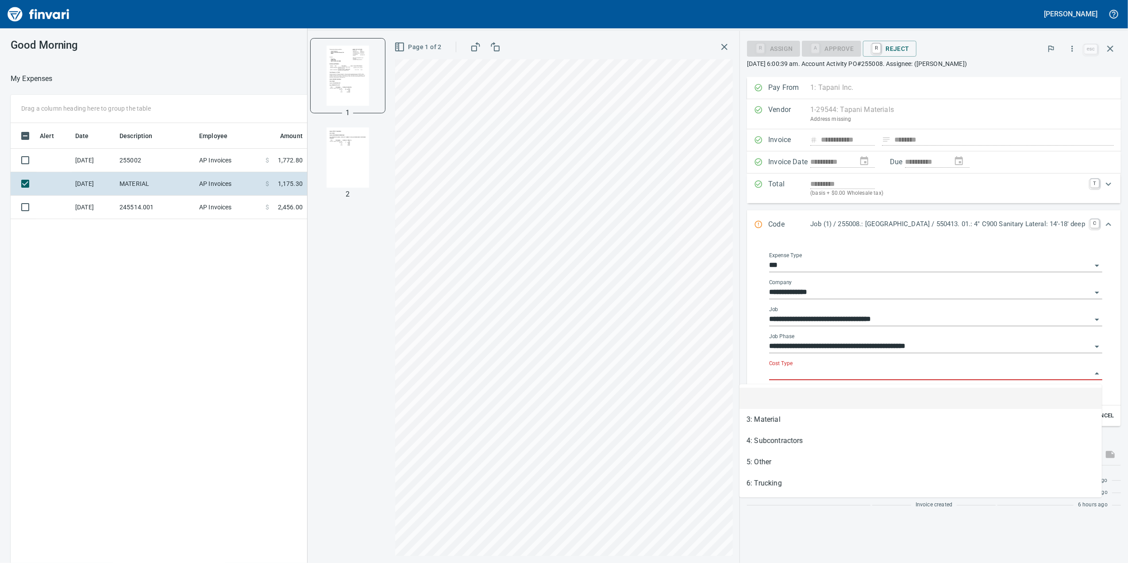
click at [910, 375] on input "Cost Type" at bounding box center [930, 373] width 323 height 12
click at [827, 420] on li "3: Material" at bounding box center [921, 419] width 363 height 21
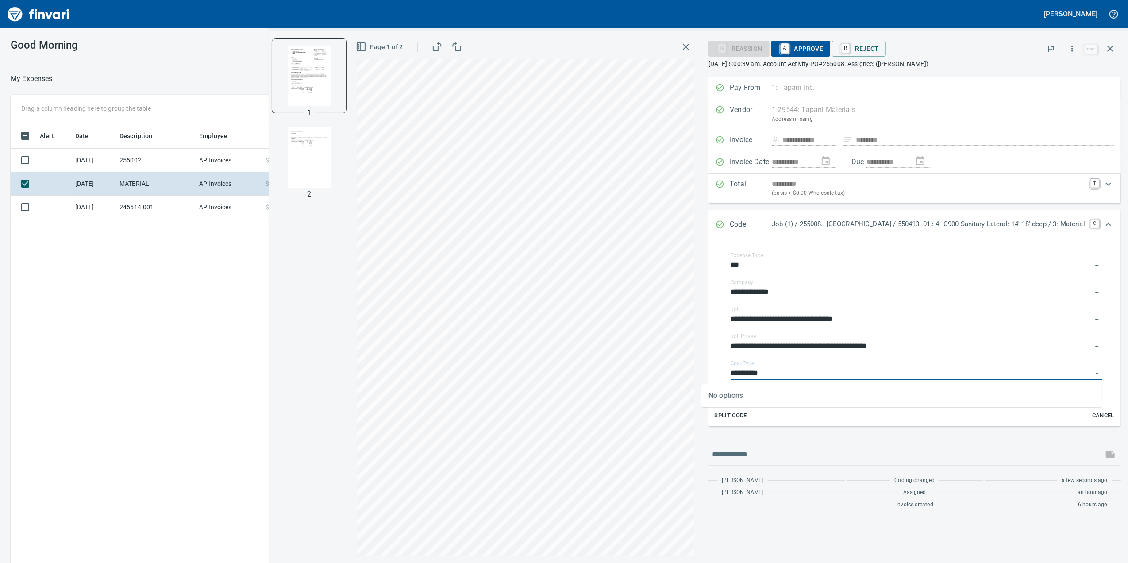
type input "**********"
click at [779, 43] on span "A Approve" at bounding box center [801, 48] width 45 height 15
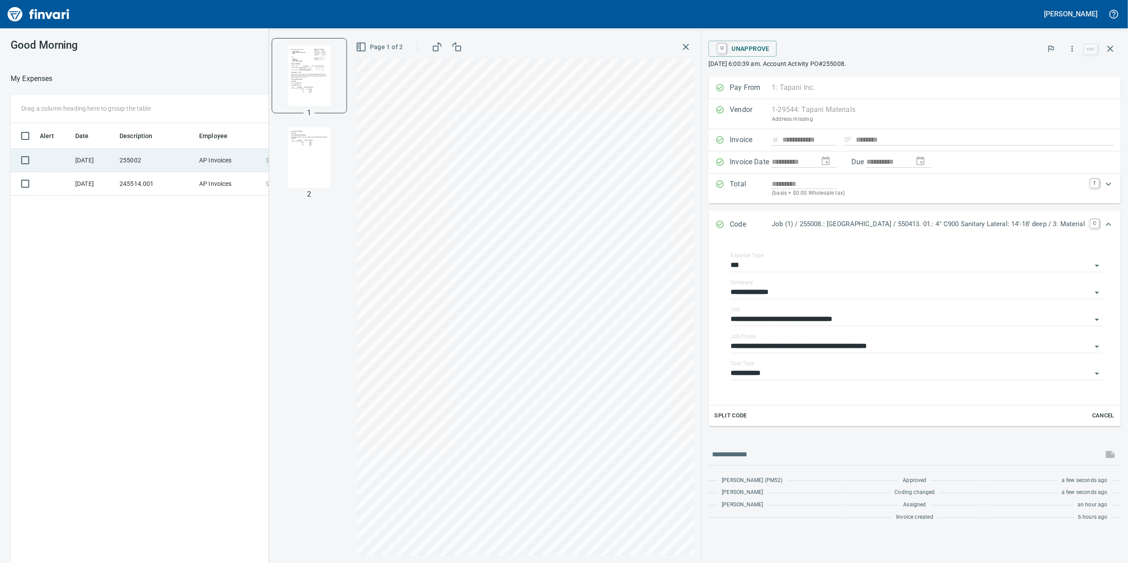
click at [153, 165] on td "255002" at bounding box center [156, 160] width 80 height 23
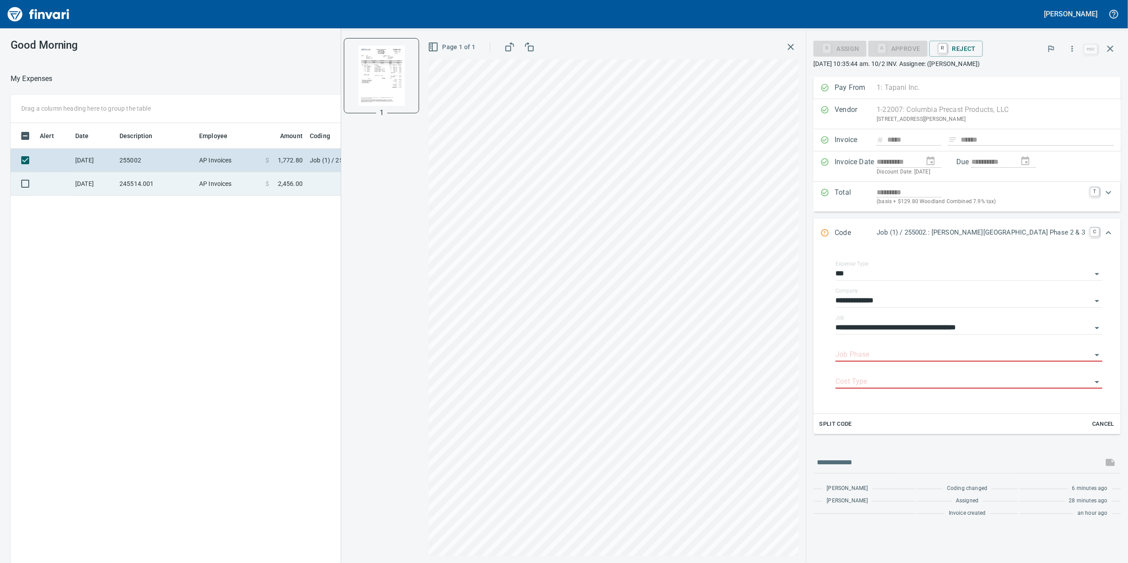
click at [185, 174] on td "245514.001" at bounding box center [156, 183] width 80 height 23
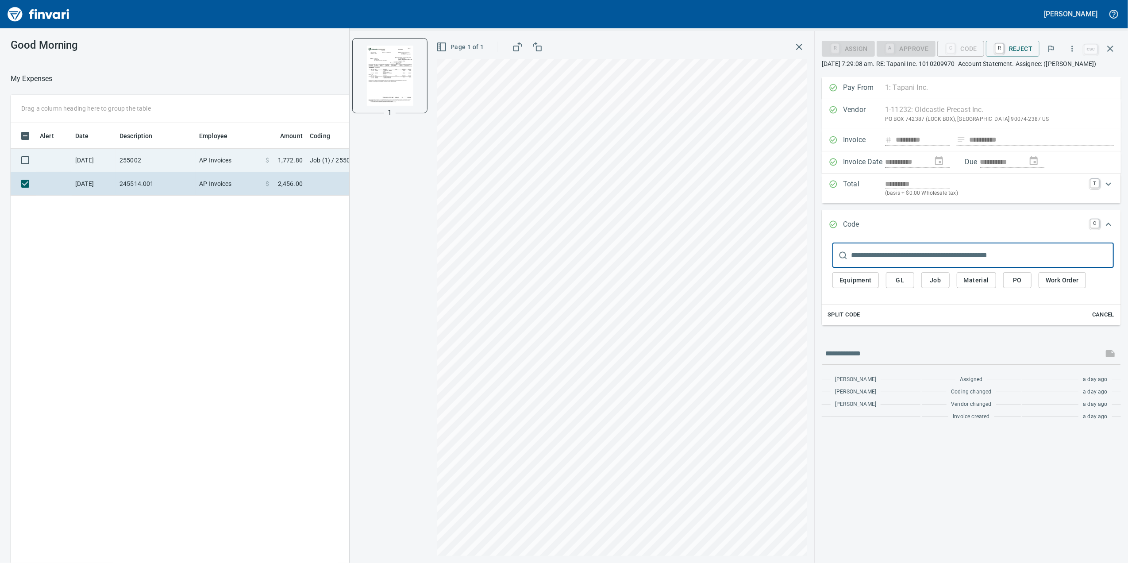
click at [182, 158] on td "255002" at bounding box center [156, 160] width 80 height 23
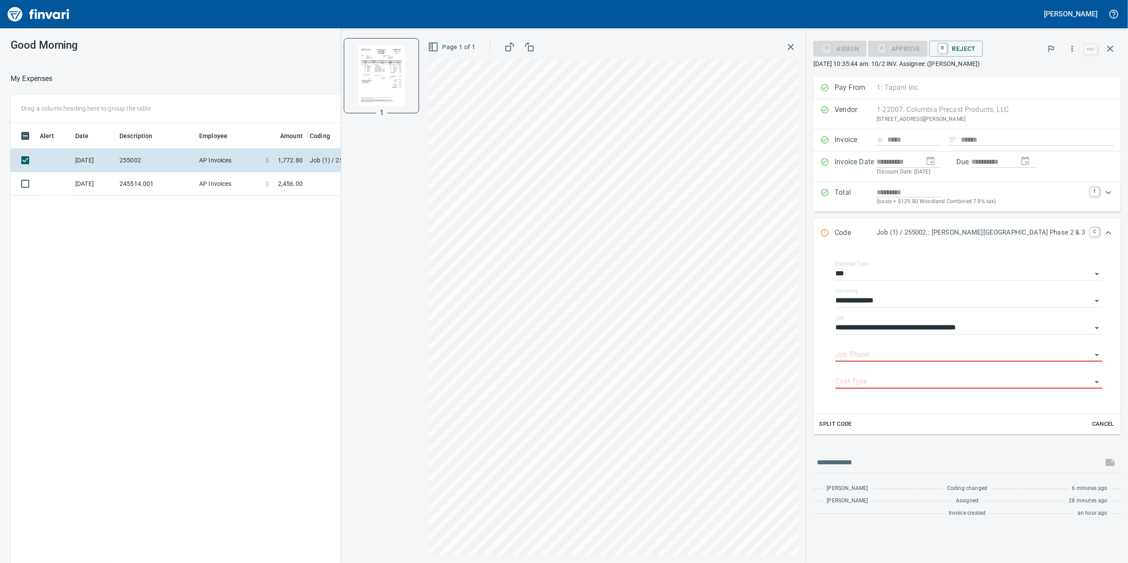
scroll to position [457, 868]
click at [193, 193] on td "245514.001" at bounding box center [156, 183] width 80 height 23
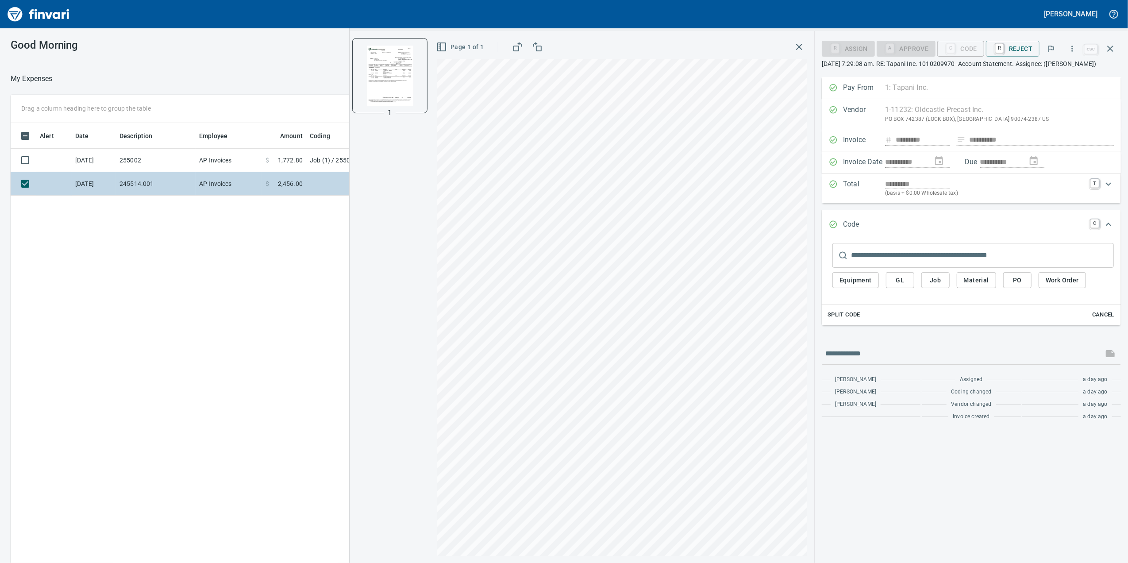
click at [186, 176] on td "245514.001" at bounding box center [156, 183] width 80 height 23
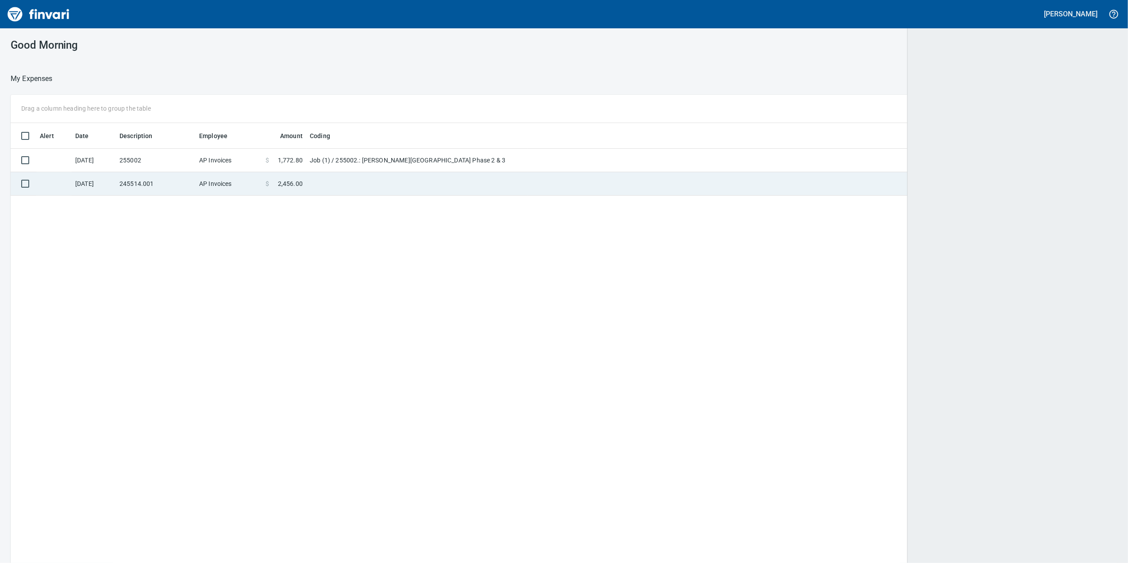
scroll to position [1, 1]
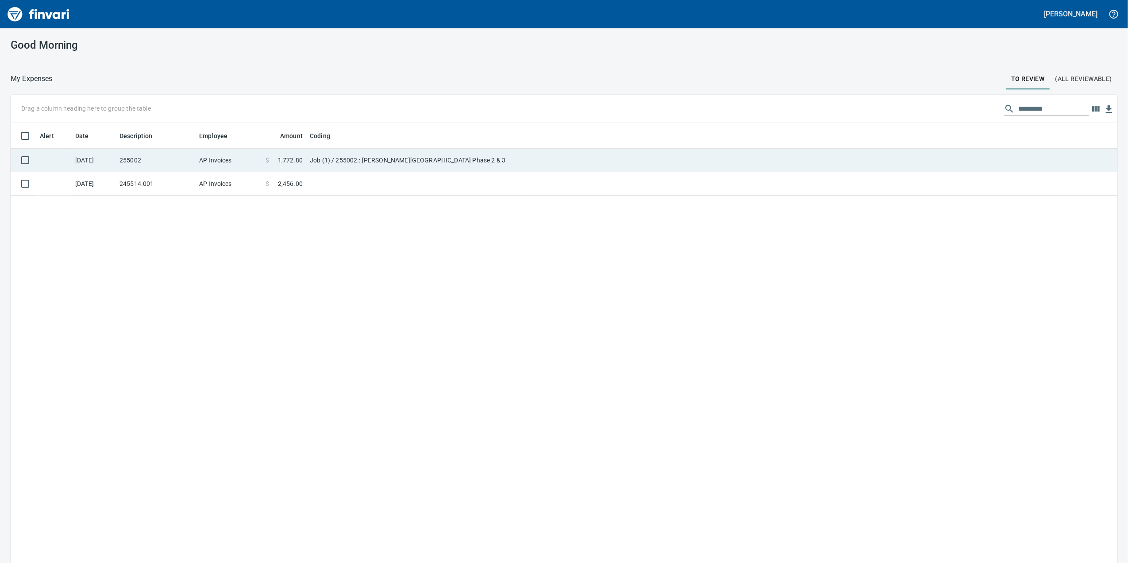
click at [181, 166] on td "255002" at bounding box center [156, 160] width 80 height 23
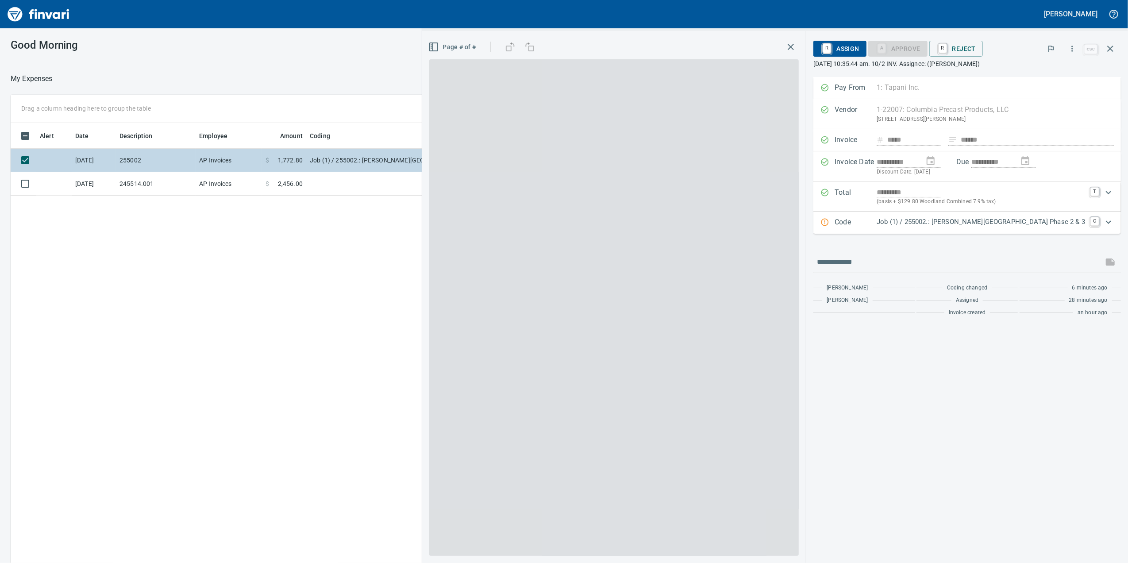
scroll to position [457, 868]
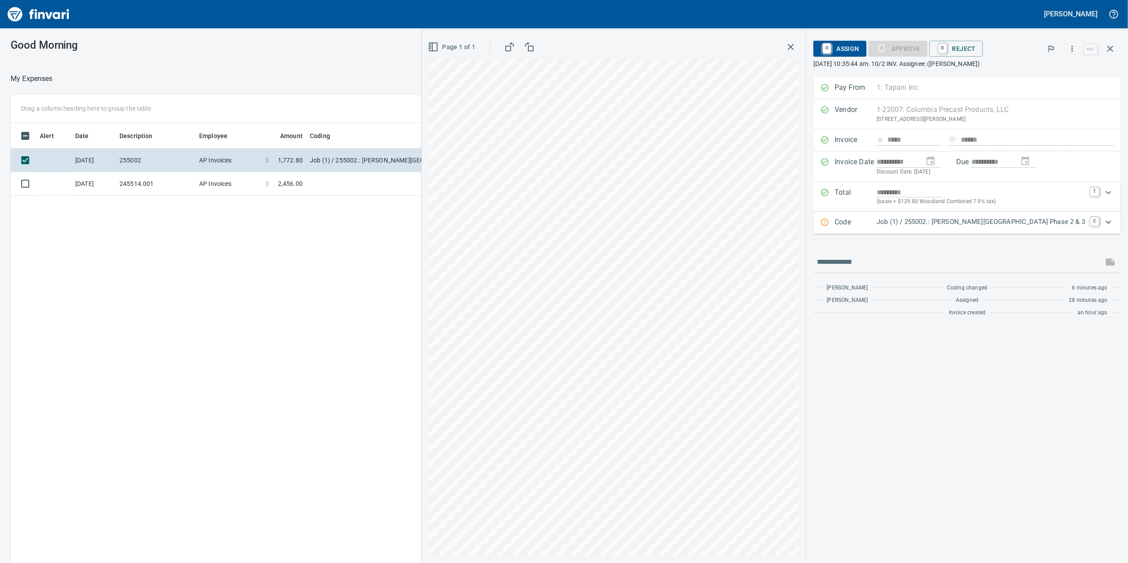
click at [992, 225] on p "Job (1) / 255002.: Woodin Creek Subdivision Phase 2 & 3" at bounding box center [981, 222] width 208 height 10
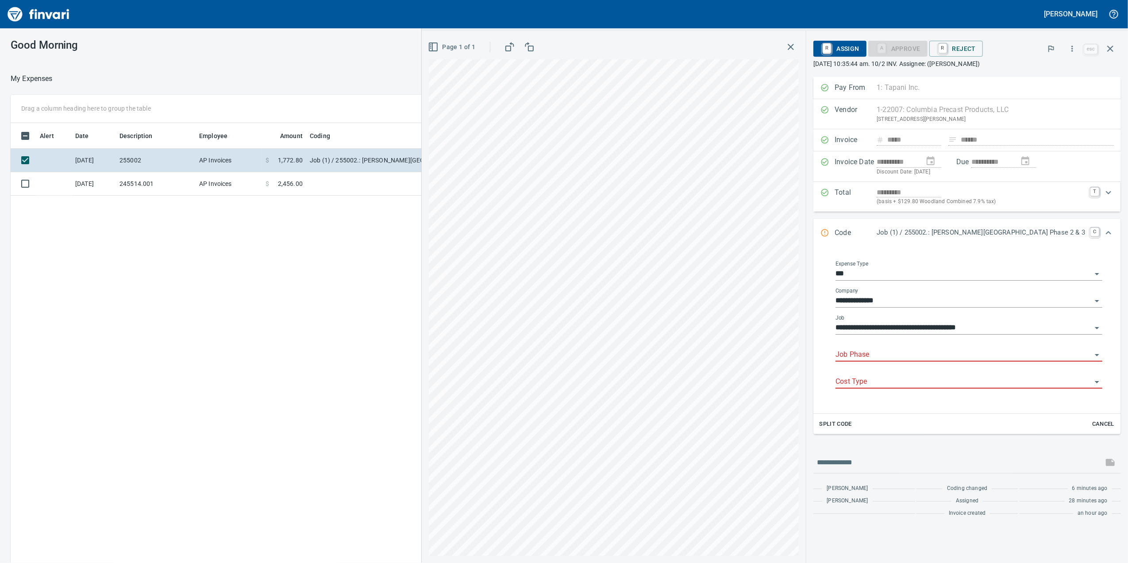
click at [886, 359] on input "Job Phase" at bounding box center [964, 355] width 256 height 12
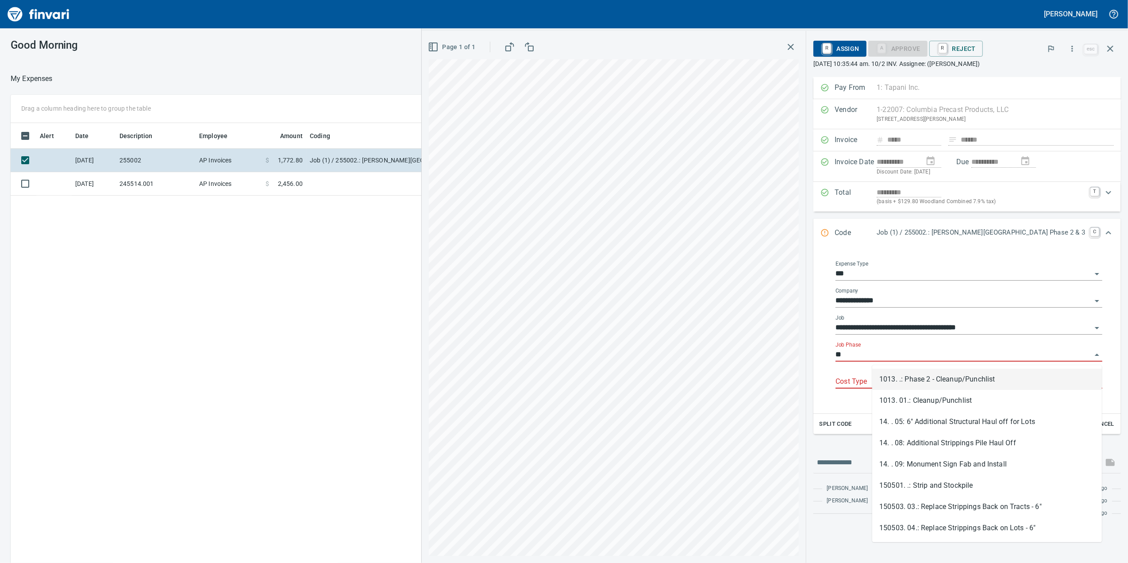
type input "*"
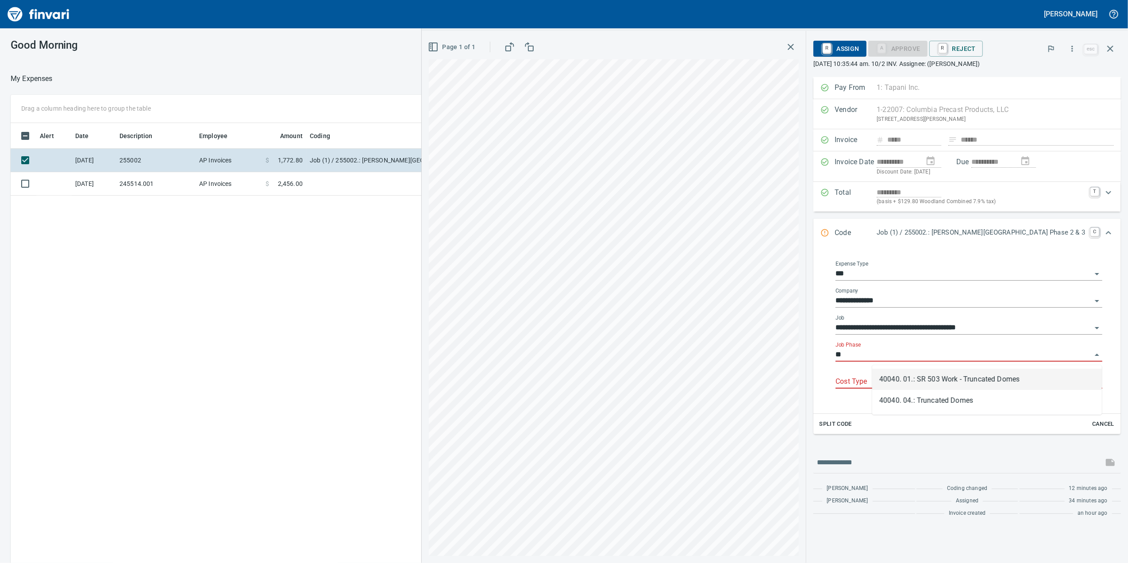
type input "*"
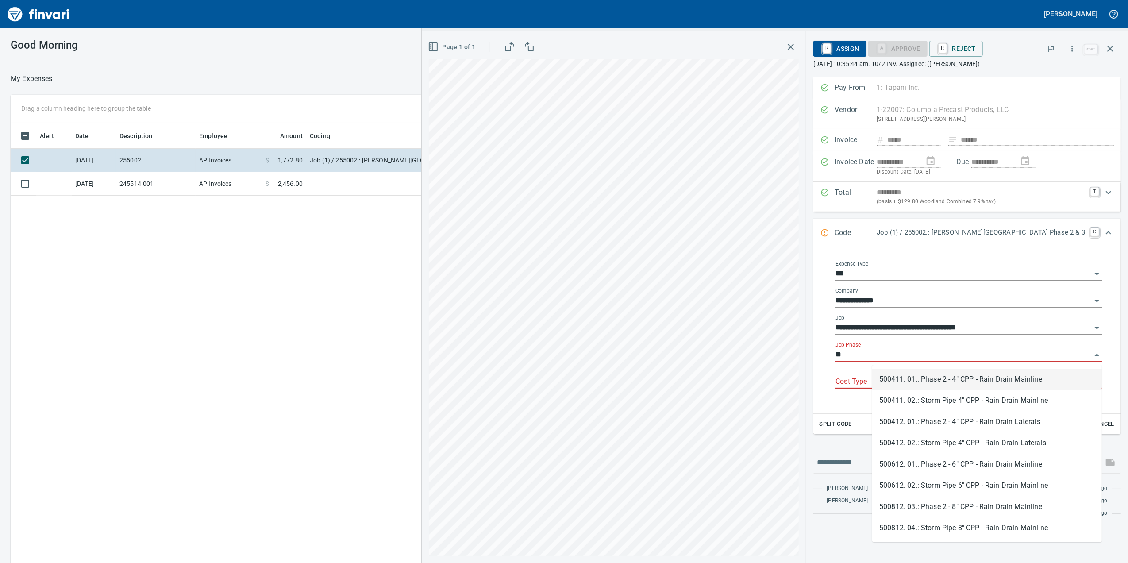
type input "*"
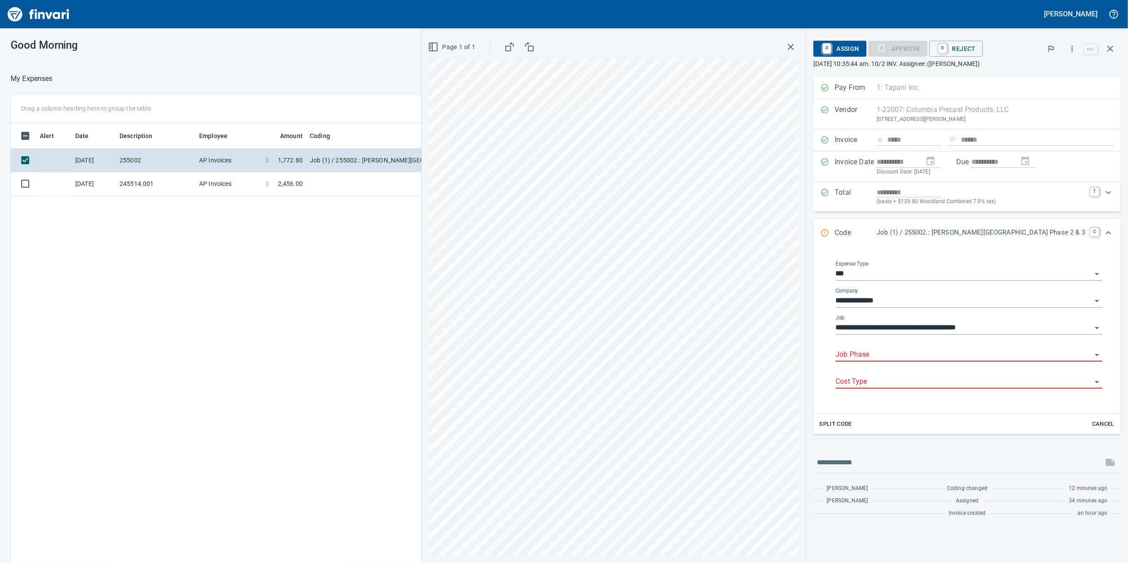
click at [893, 365] on div "Job Phase" at bounding box center [969, 355] width 267 height 27
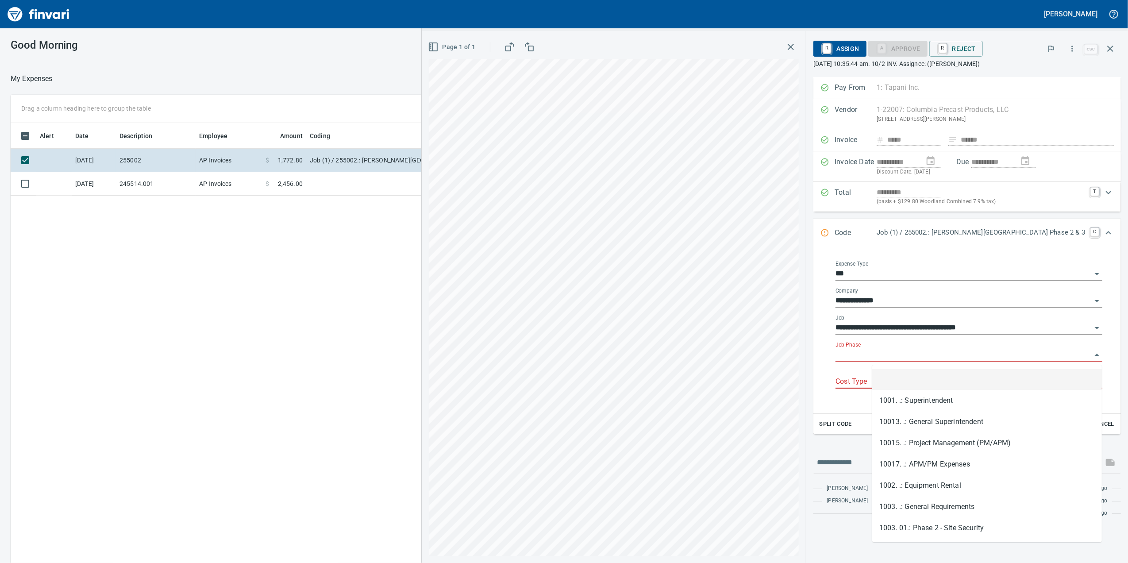
click at [891, 355] on input "Job Phase" at bounding box center [964, 355] width 256 height 12
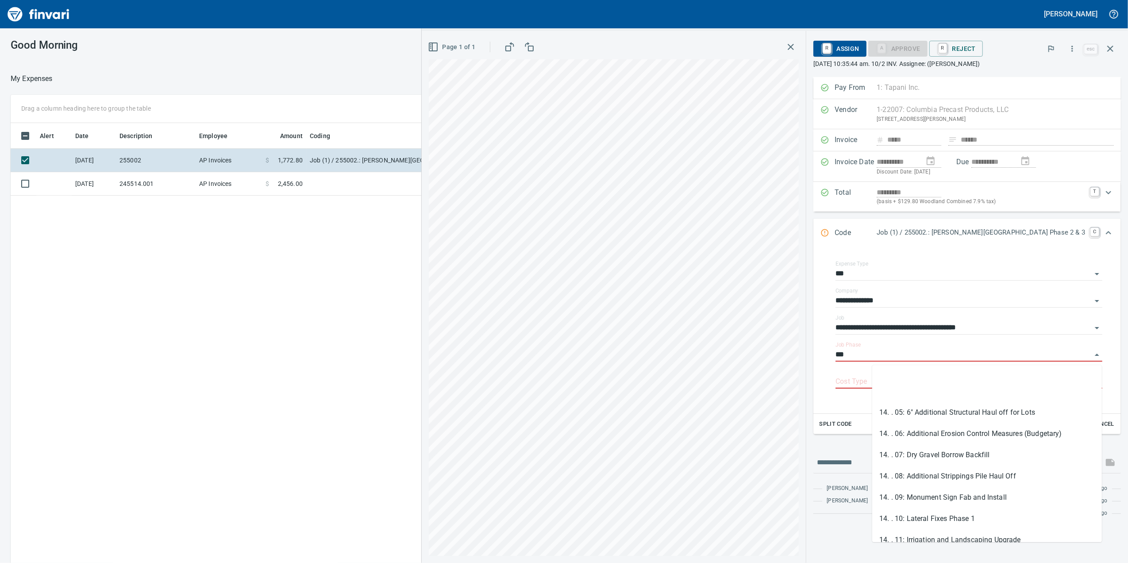
scroll to position [127, 0]
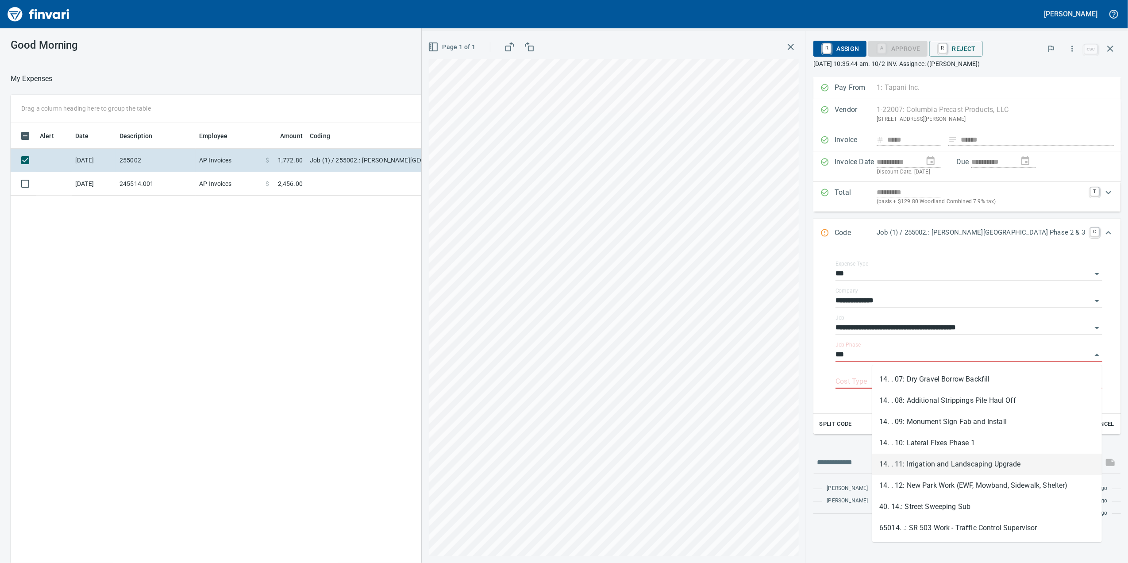
type input "***"
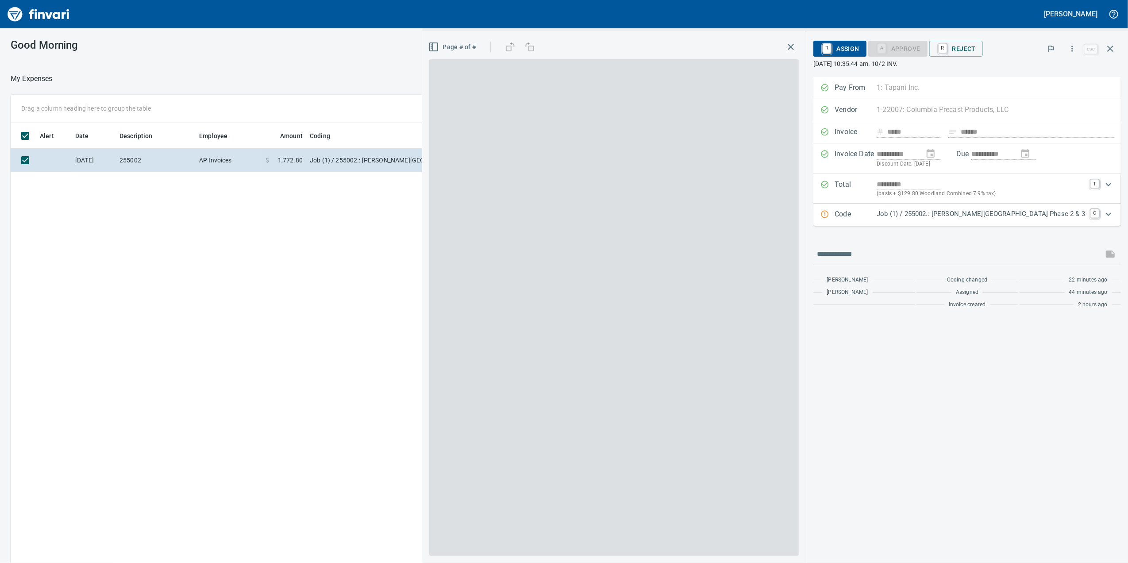
scroll to position [457, 868]
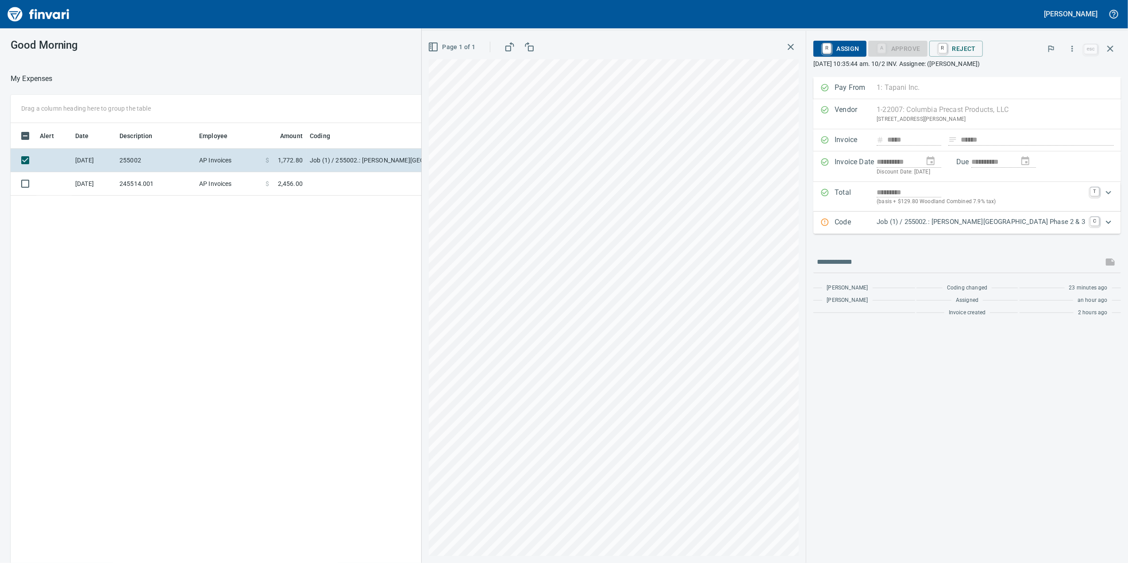
click at [1029, 219] on p "Job (1) / 255002.: [PERSON_NAME][GEOGRAPHIC_DATA] Phase 2 & 3" at bounding box center [981, 222] width 208 height 10
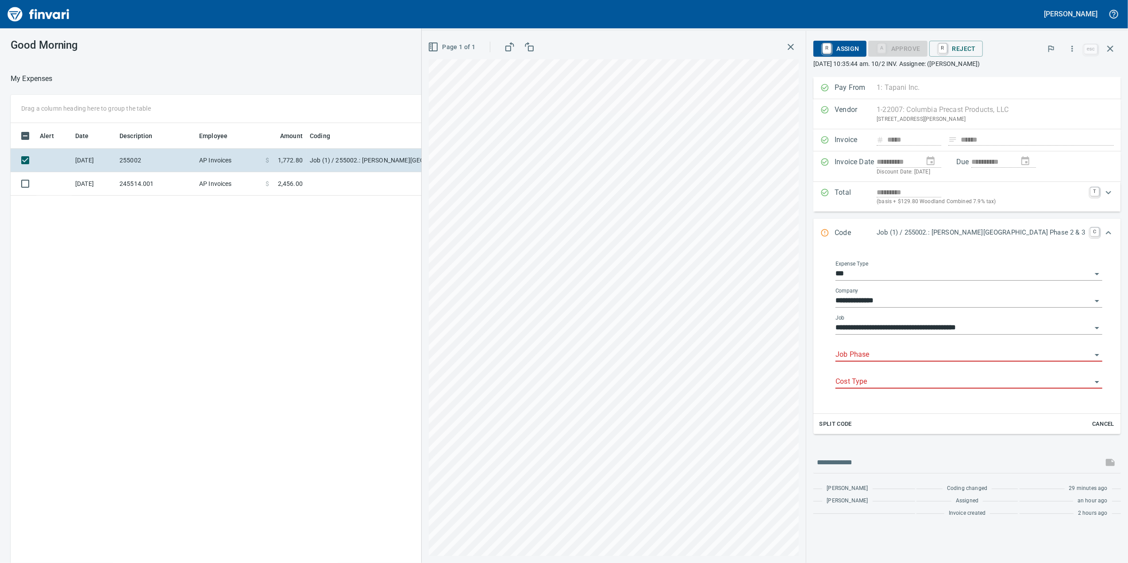
click at [971, 357] on input "Job Phase" at bounding box center [964, 355] width 256 height 12
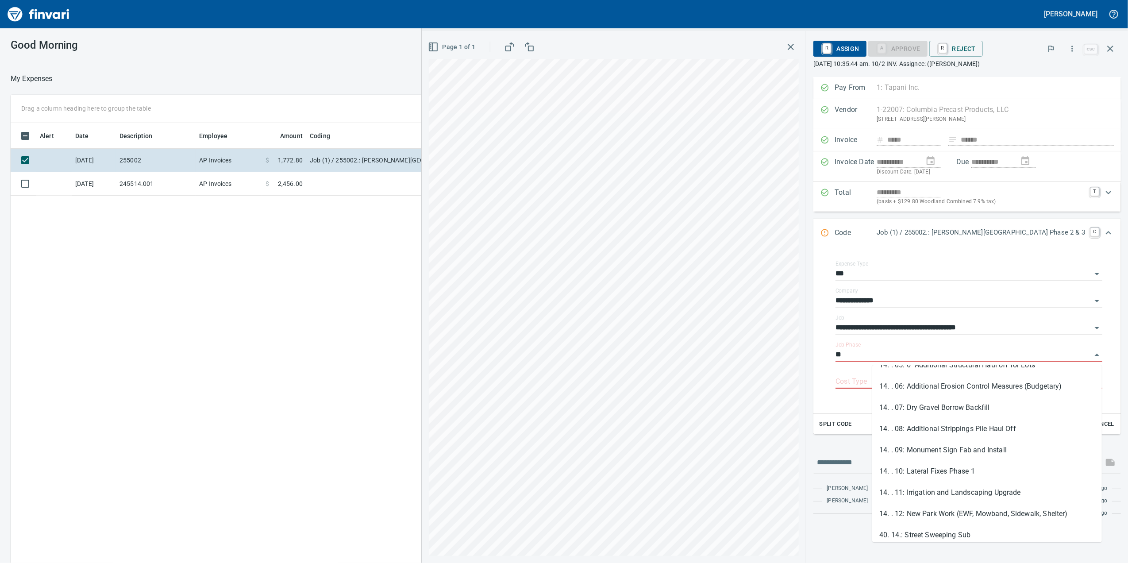
scroll to position [118, 0]
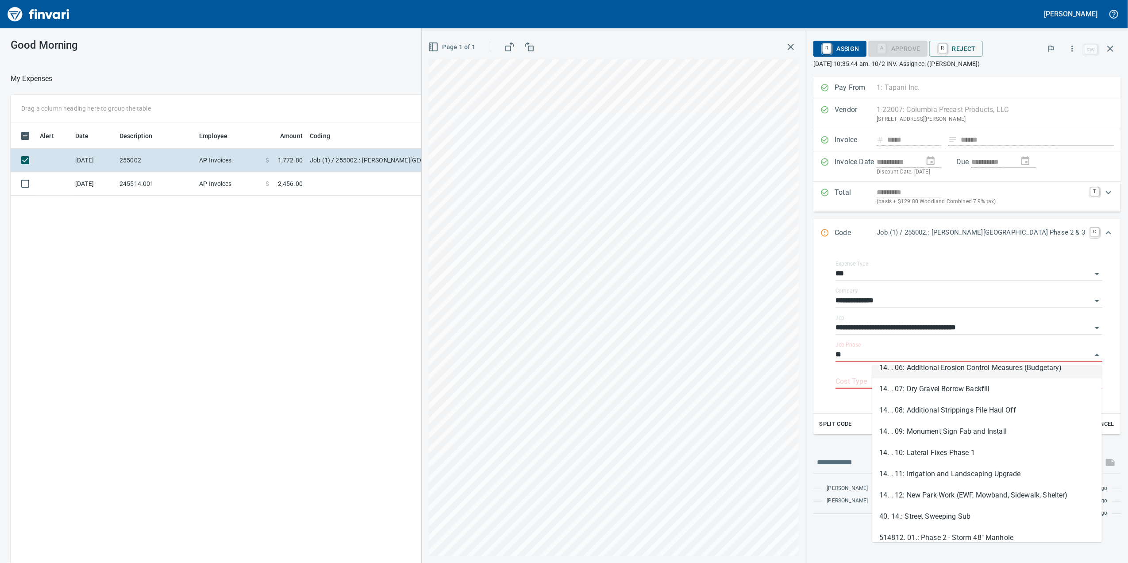
type input "**"
click at [806, 339] on div "Page 1 of 1" at bounding box center [614, 297] width 384 height 532
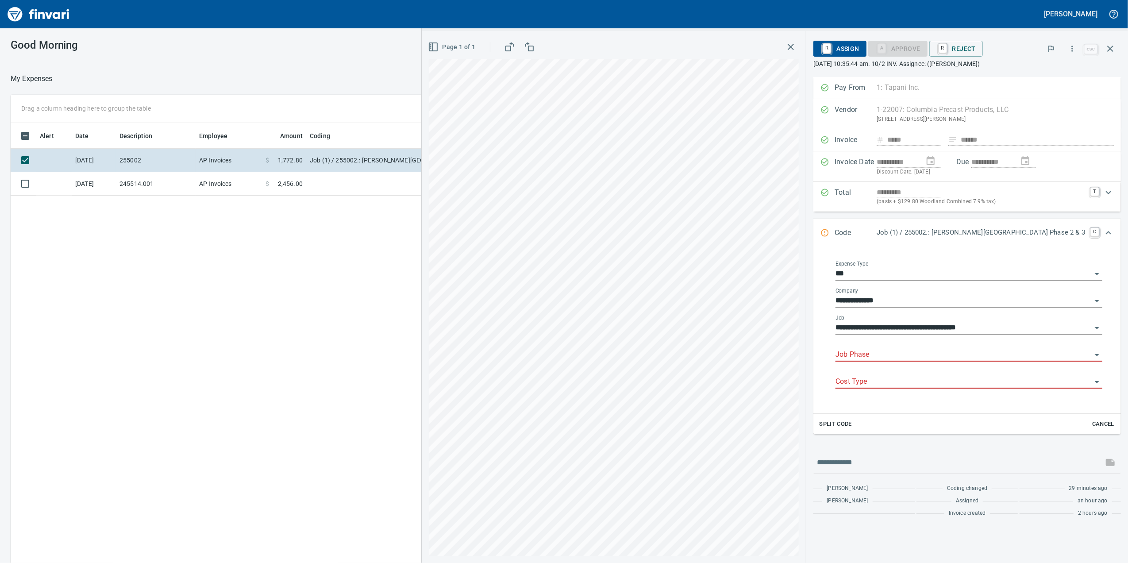
click at [1088, 331] on input "**********" at bounding box center [964, 328] width 256 height 12
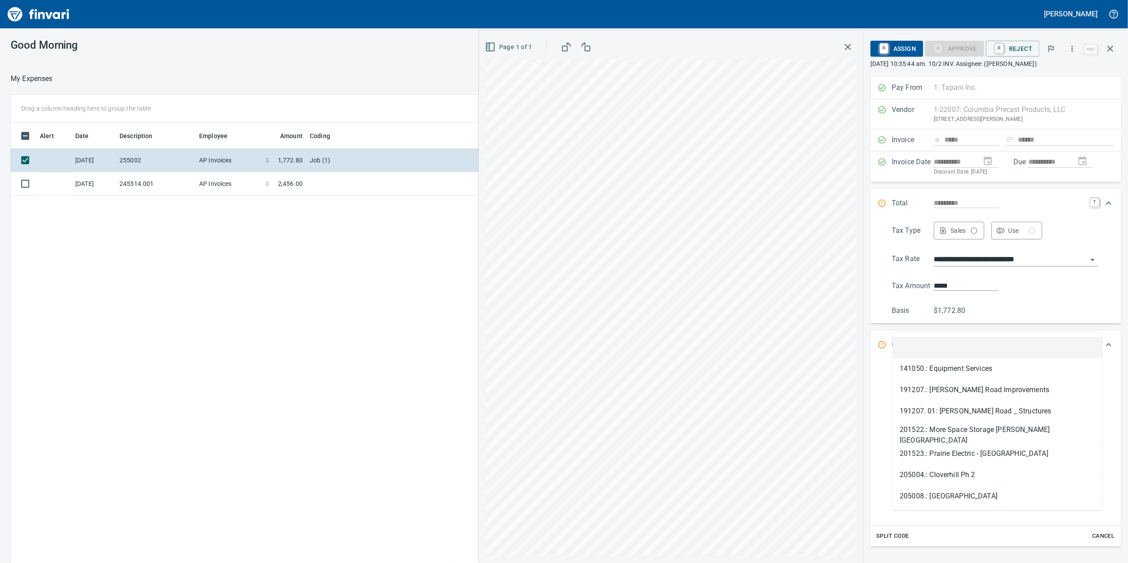
type input "*****"
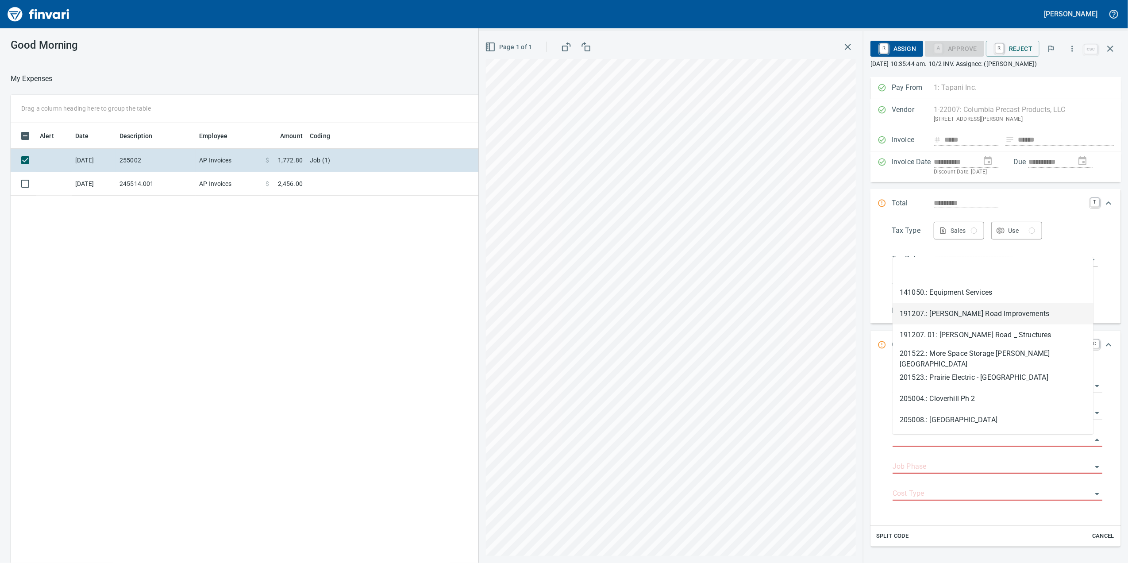
scroll to position [457, 868]
click at [875, 257] on div "**********" at bounding box center [996, 270] width 251 height 105
click at [990, 443] on input "Job" at bounding box center [992, 440] width 199 height 12
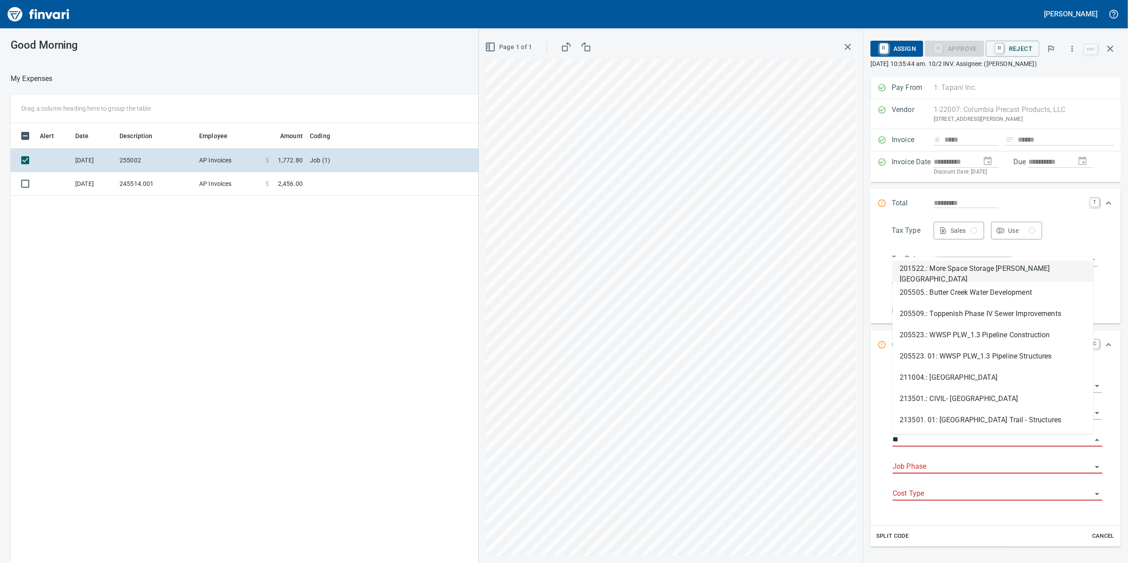
type input "***"
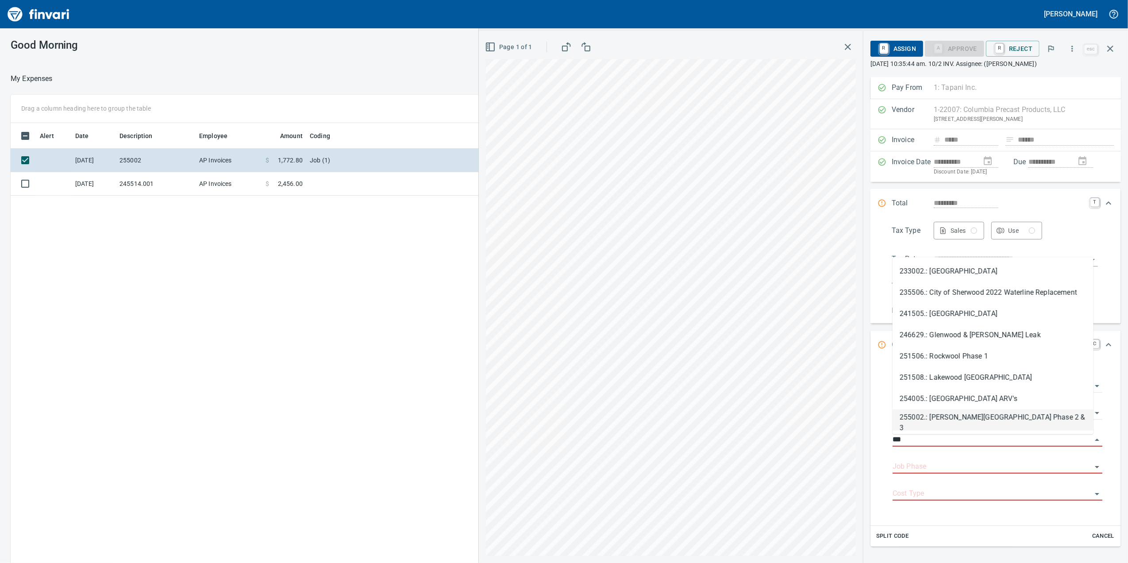
click at [1003, 413] on li "255002.: Woodin Creek Subdivision Phase 2 & 3" at bounding box center [993, 419] width 201 height 21
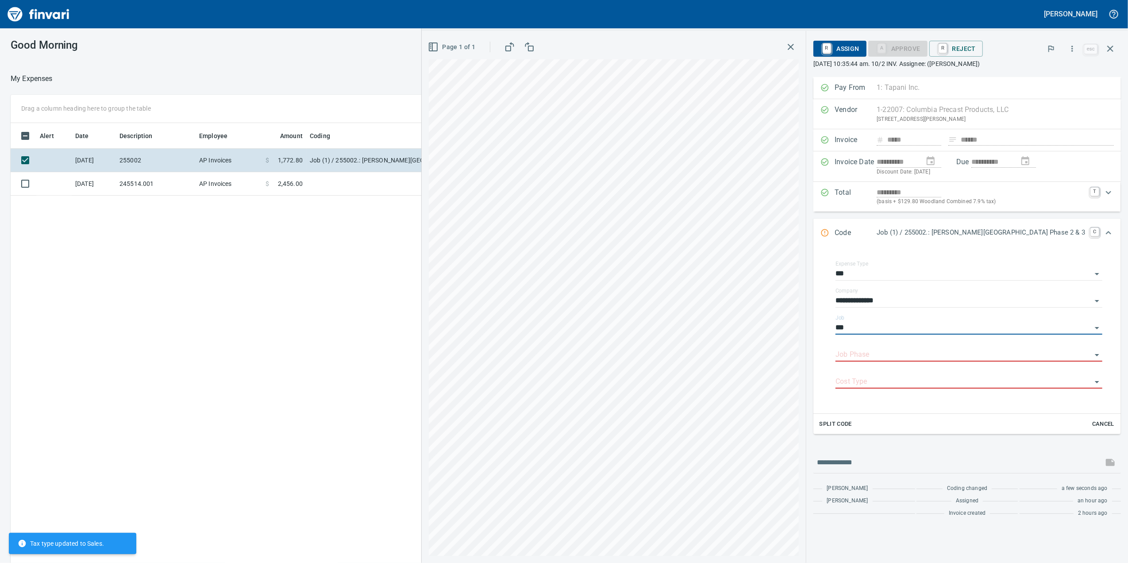
type input "*******"
click at [955, 348] on div "Job Phase" at bounding box center [969, 352] width 267 height 20
type input "**********"
click at [938, 354] on input "Job Phase" at bounding box center [964, 355] width 256 height 12
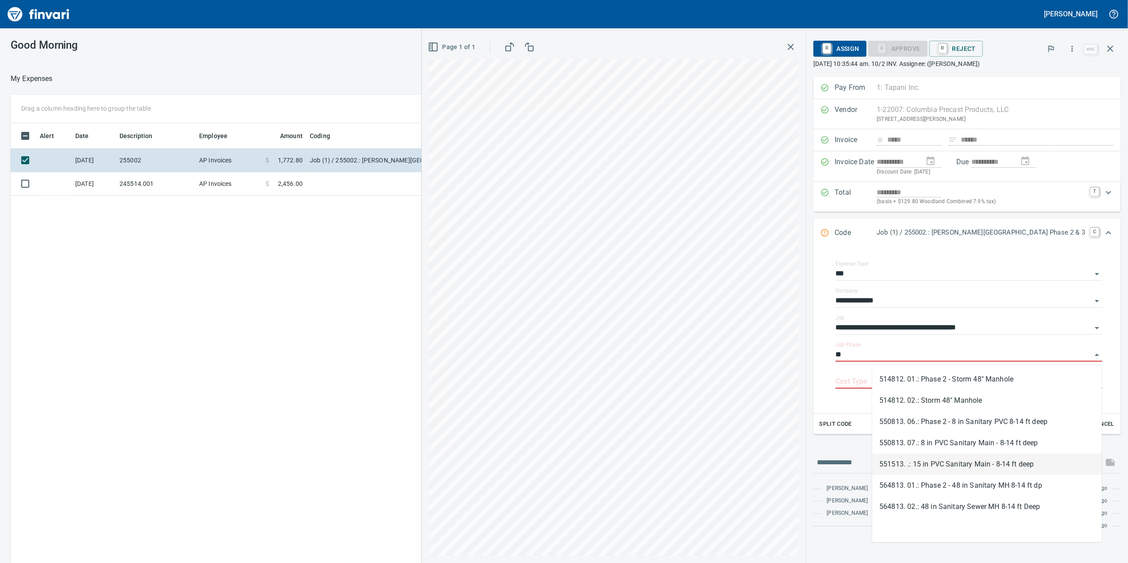
scroll to position [0, 0]
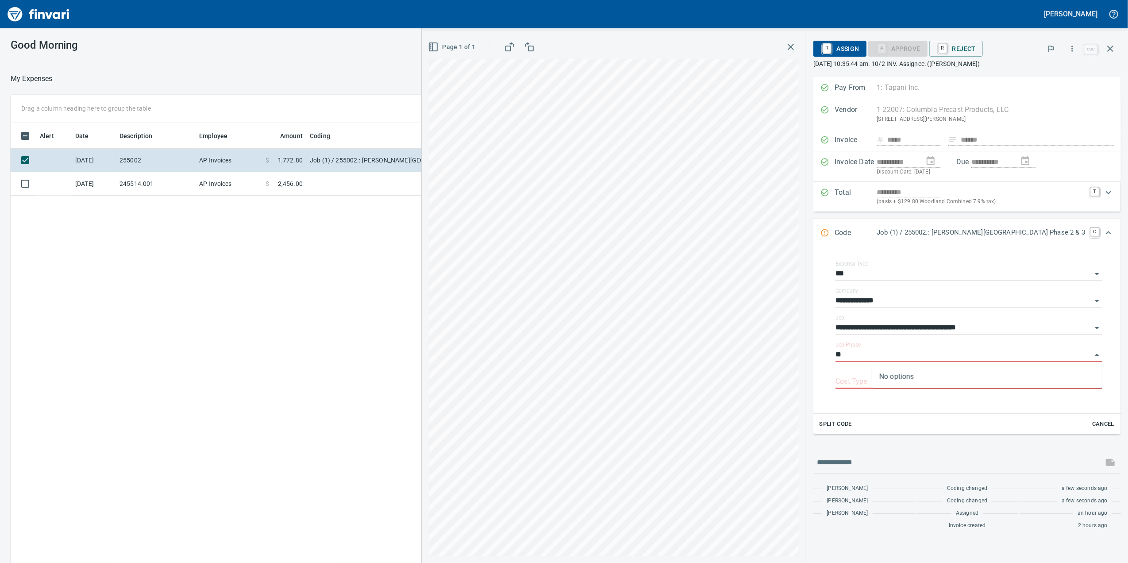
type input "*"
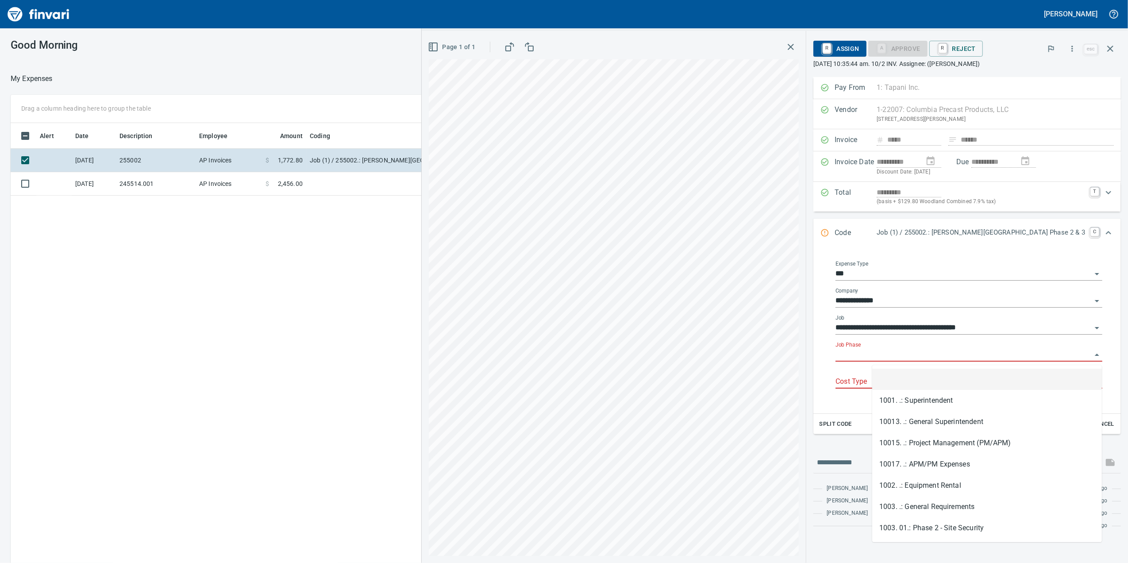
click at [900, 351] on input "Job Phase" at bounding box center [964, 355] width 256 height 12
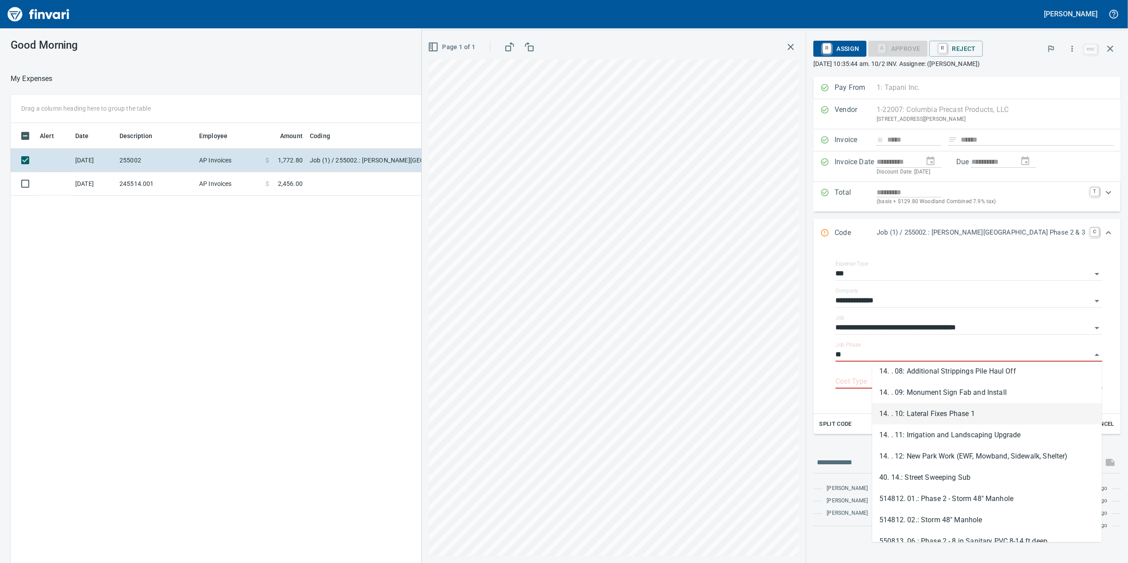
scroll to position [177, 0]
type input "**"
